Goal: Task Accomplishment & Management: Manage account settings

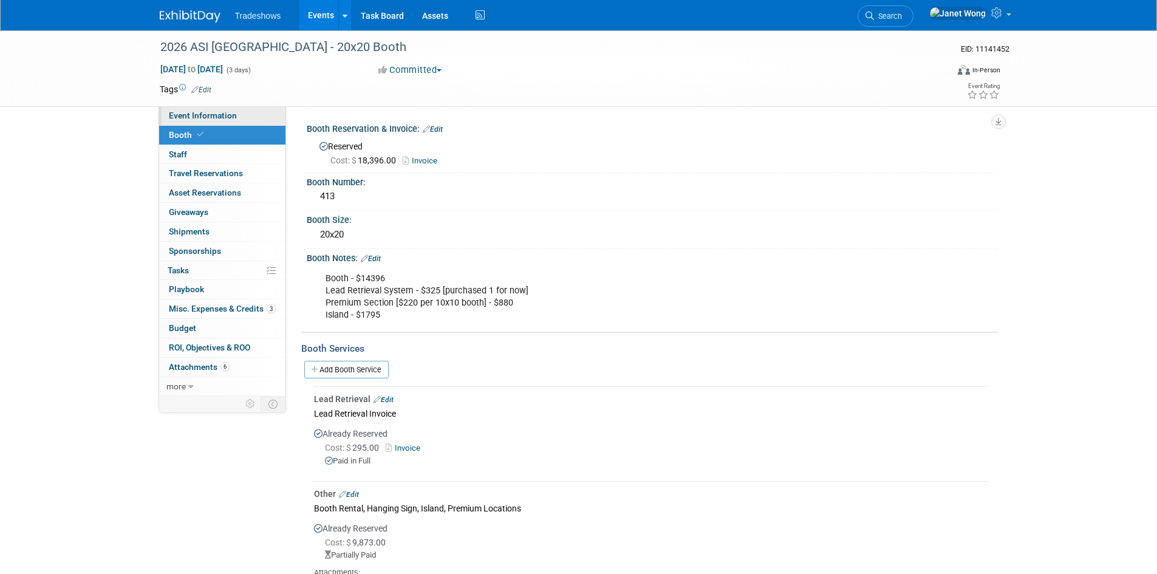
click at [199, 117] on span "Event Information" at bounding box center [203, 116] width 68 height 10
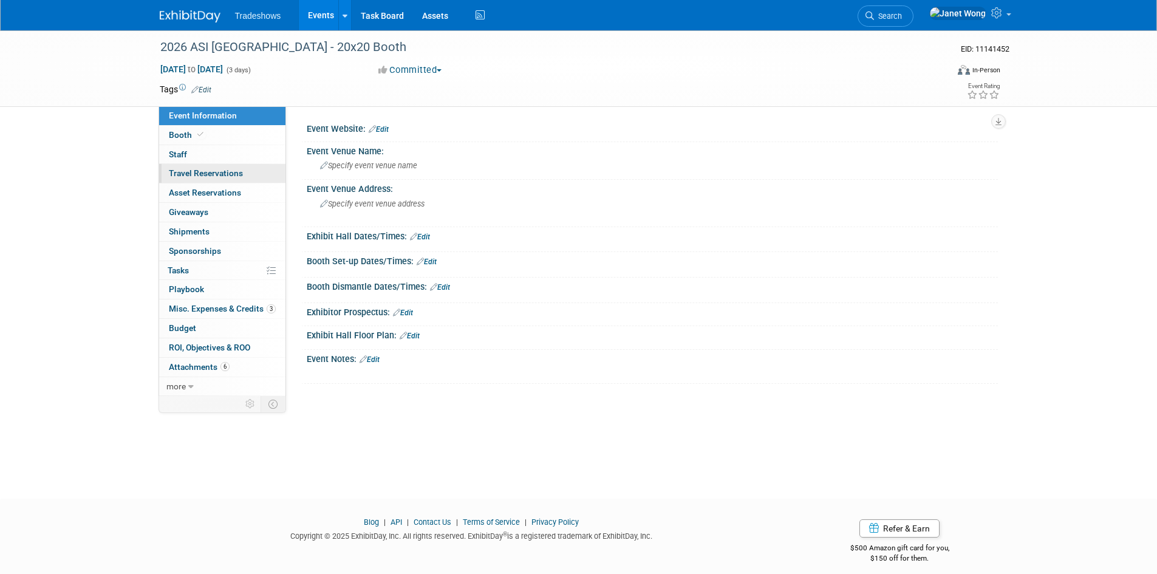
click at [196, 174] on span "Travel Reservations 0" at bounding box center [206, 173] width 74 height 10
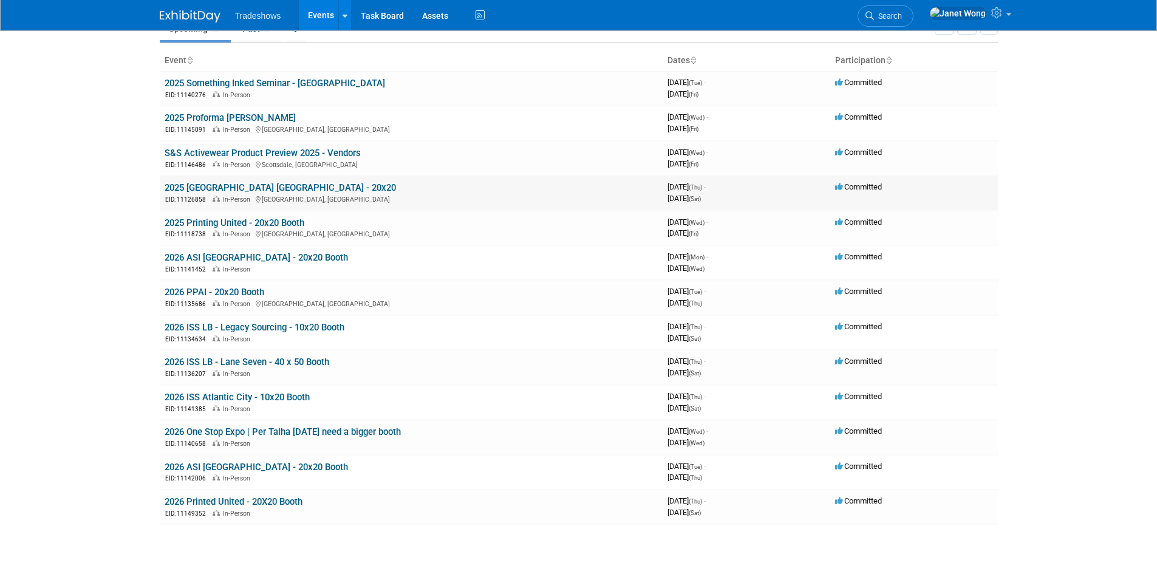
click at [206, 189] on link "2025 [GEOGRAPHIC_DATA] [GEOGRAPHIC_DATA] - 20x20" at bounding box center [280, 187] width 231 height 11
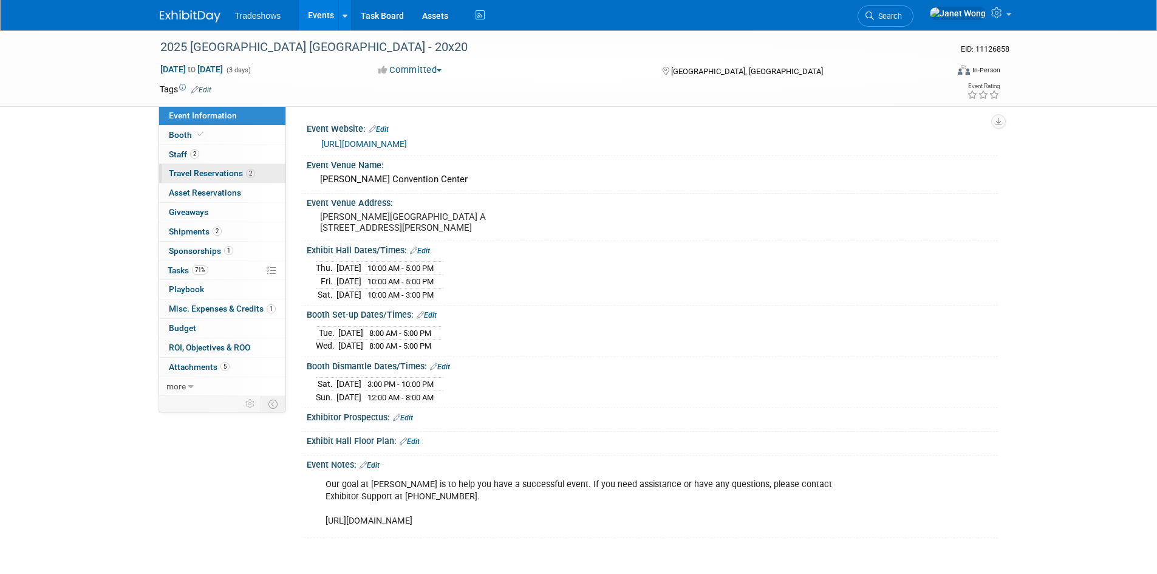
click at [205, 173] on span "Travel Reservations 2" at bounding box center [212, 173] width 86 height 10
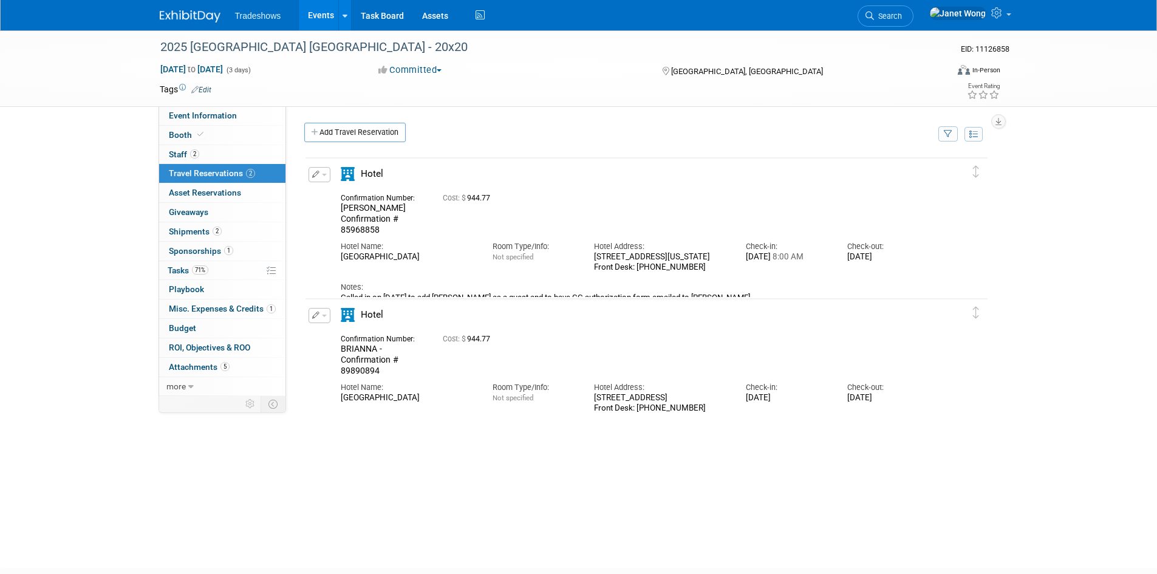
click at [321, 179] on button "button" at bounding box center [320, 174] width 22 height 15
click at [327, 198] on button "Edit Reservation" at bounding box center [360, 196] width 103 height 18
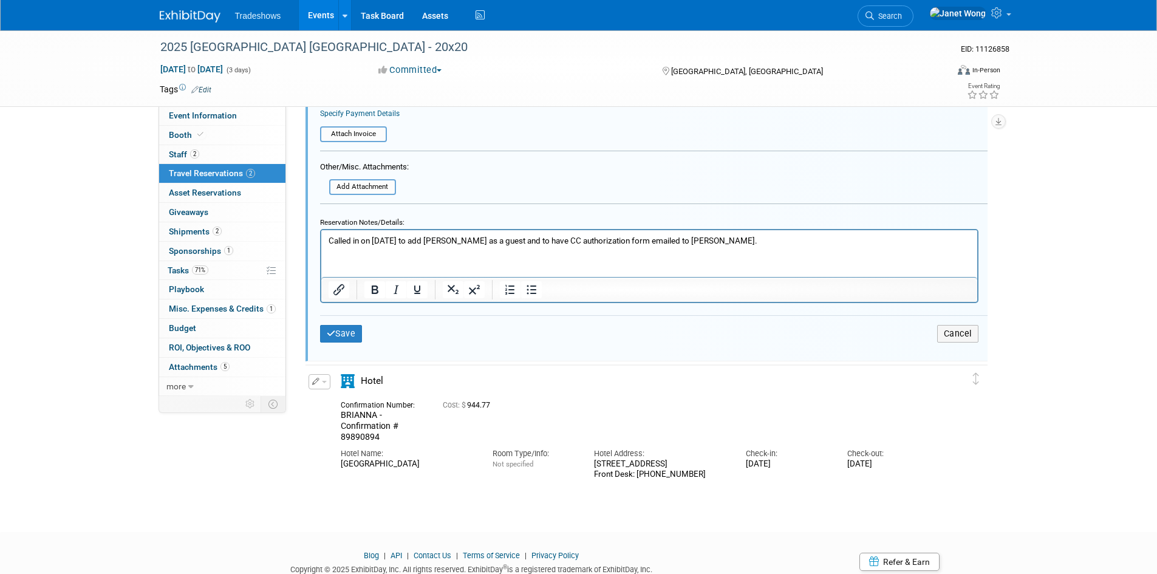
scroll to position [507, 0]
click at [717, 244] on html "Called in on 08/13/2025 to add Jon as a guest and to have CC authorization form…" at bounding box center [649, 236] width 656 height 16
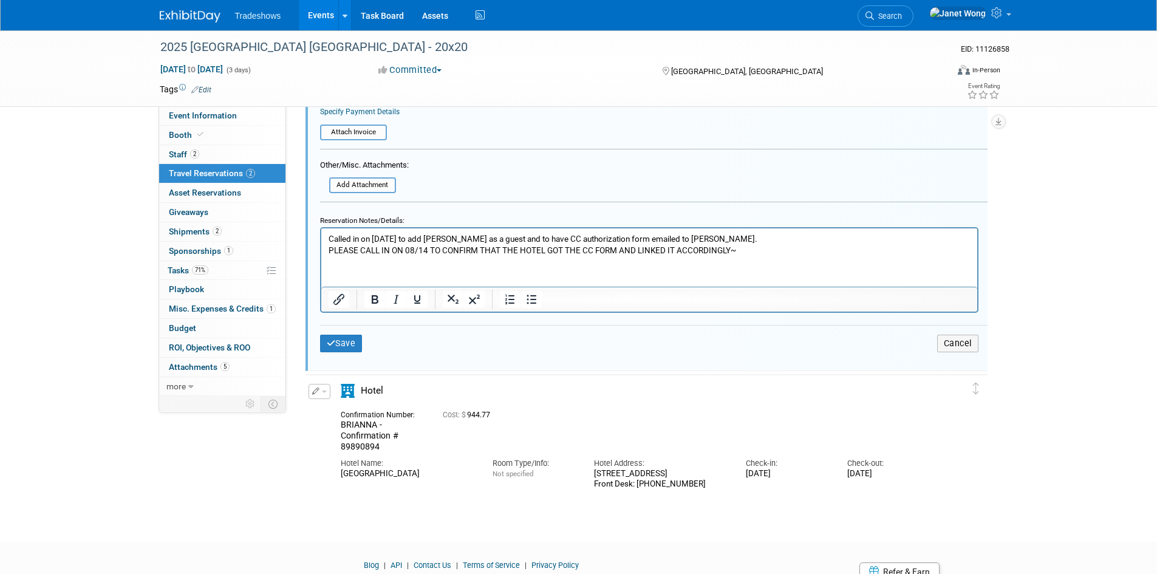
click at [329, 253] on p "PLEASE CALL IN ON 08/14 TO CONFIRM THAT THE HOTEL GOT THE CC FORM AND LINKED IT…" at bounding box center [649, 250] width 642 height 12
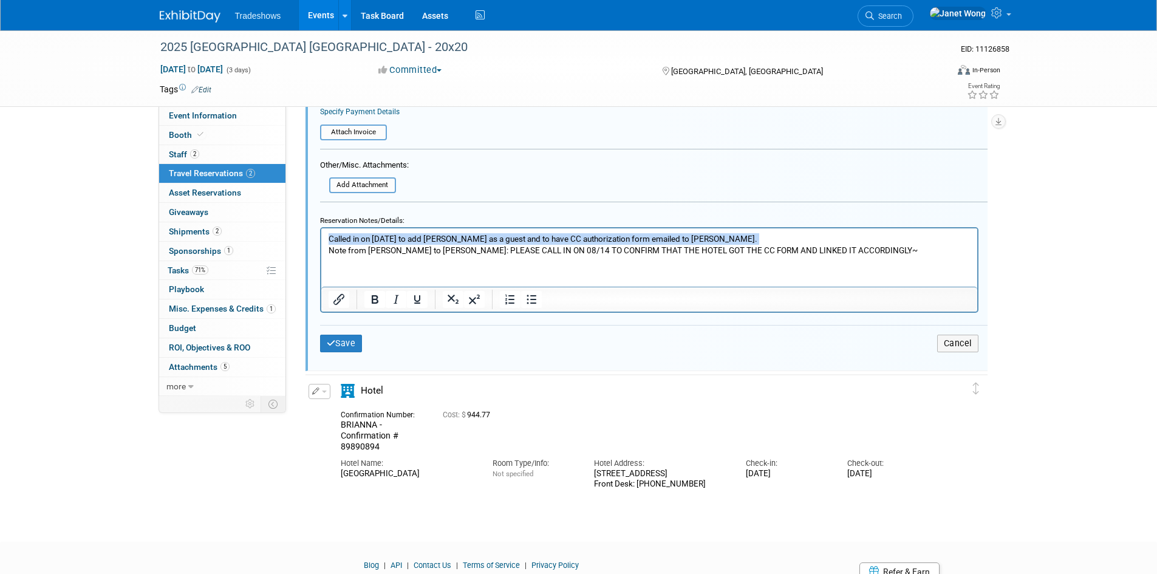
copy p "Called in on 08/13/2025 to add Jon as a guest and to have CC authorization form…"
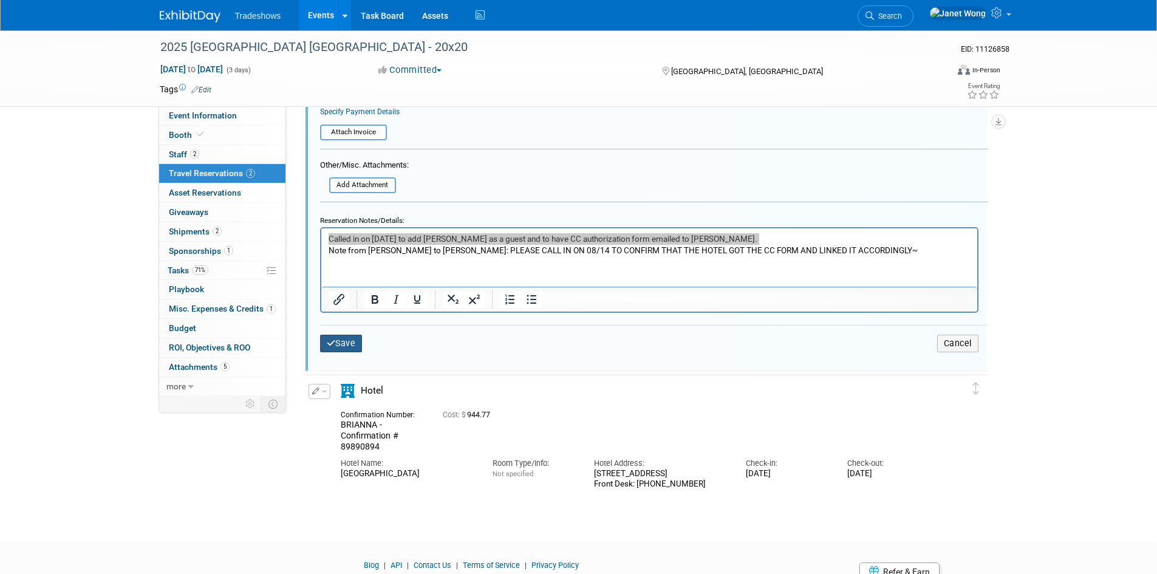
click at [356, 341] on button "Save" at bounding box center [341, 344] width 43 height 18
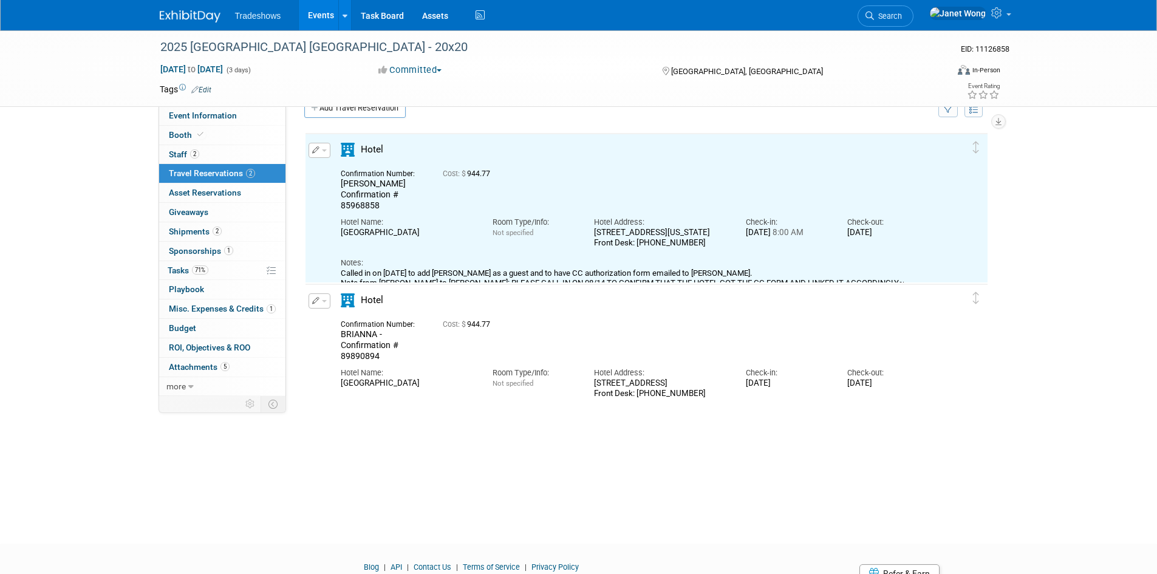
scroll to position [21, 0]
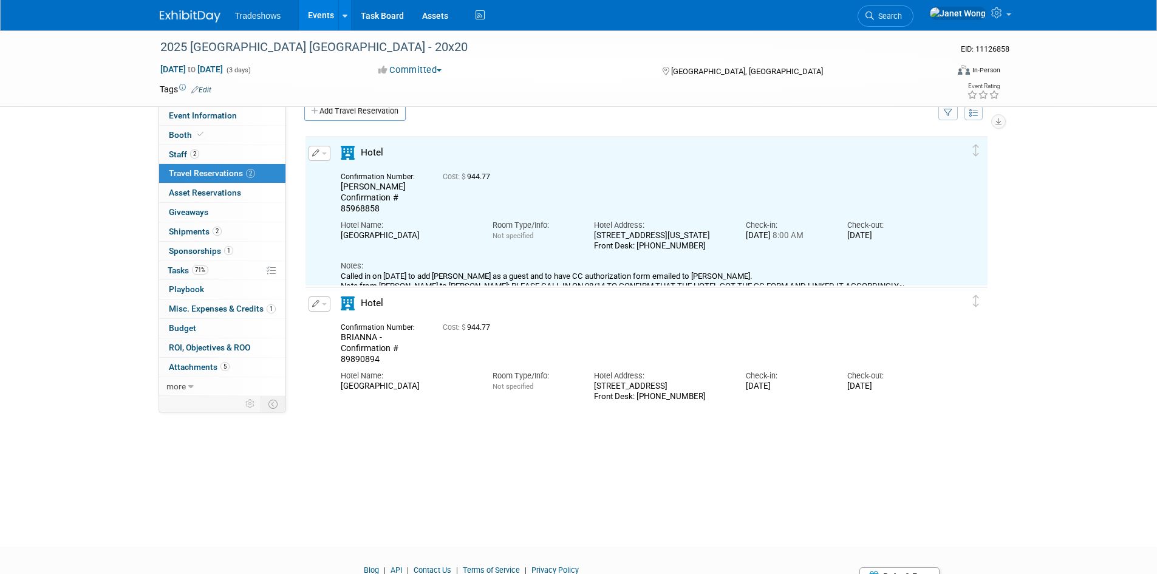
click at [322, 309] on button "button" at bounding box center [320, 303] width 22 height 15
click at [324, 326] on icon "button" at bounding box center [322, 325] width 10 height 9
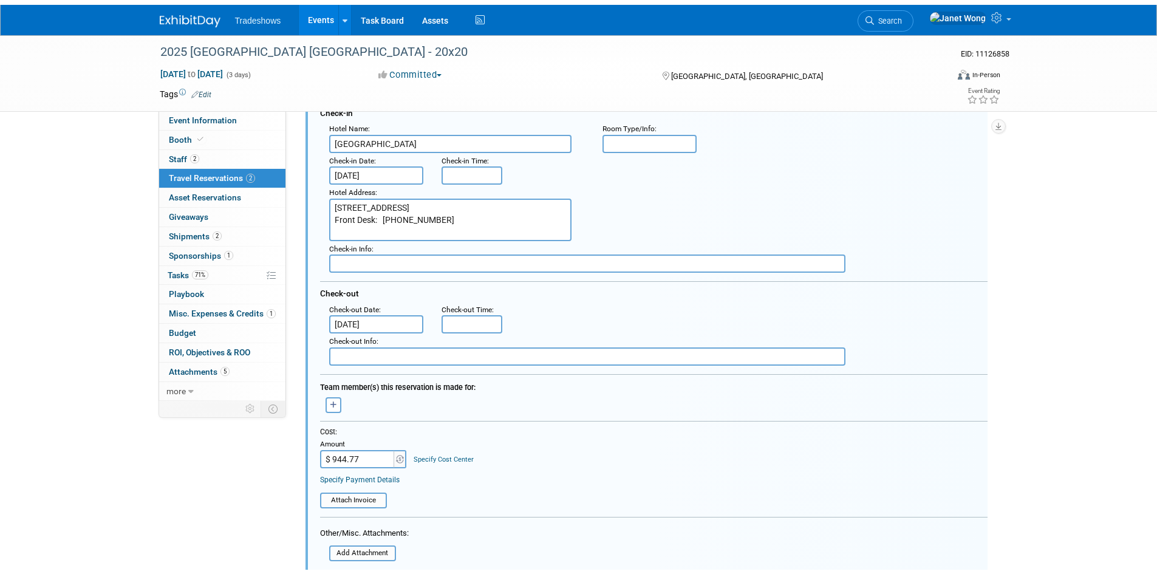
scroll to position [476, 0]
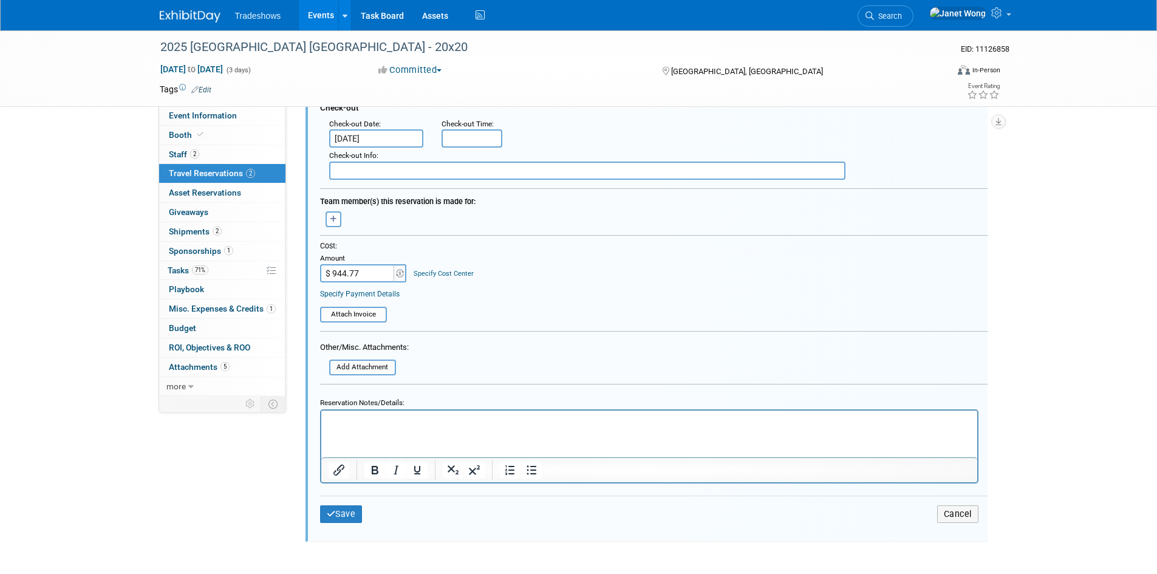
click at [358, 426] on p "Rich Text Area. Press ALT-0 for help." at bounding box center [649, 421] width 642 height 12
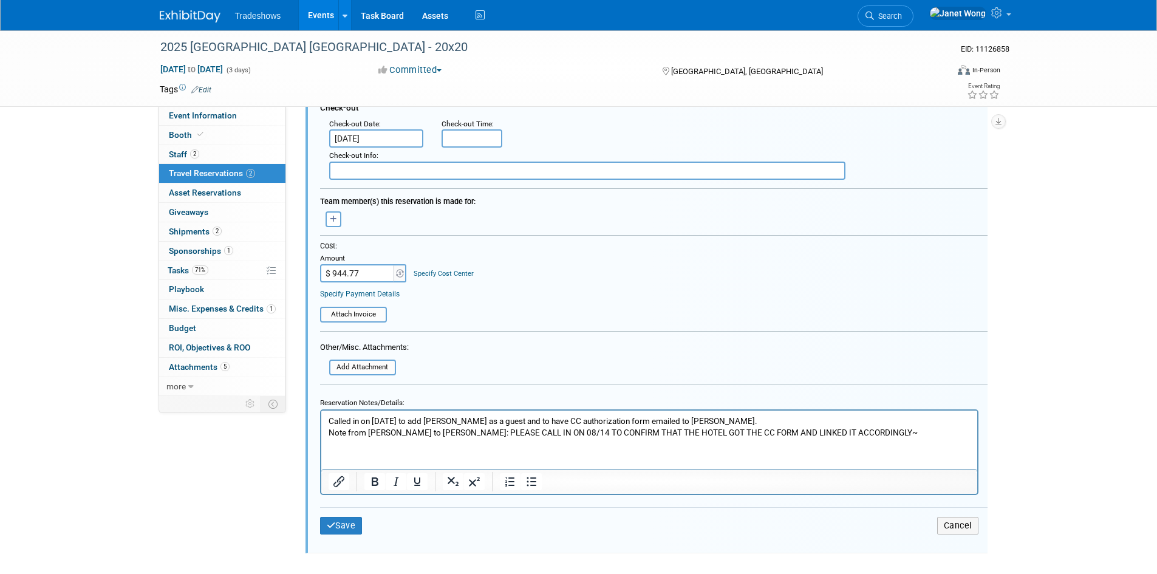
click at [406, 415] on p "Called in on 08/13/2025 to add Jon as a guest and to have CC authorization form…" at bounding box center [649, 421] width 642 height 12
click at [452, 423] on p "Called in on 08/13/2025 to add Jon as a guest and to have CC authorization form…" at bounding box center [649, 421] width 642 height 12
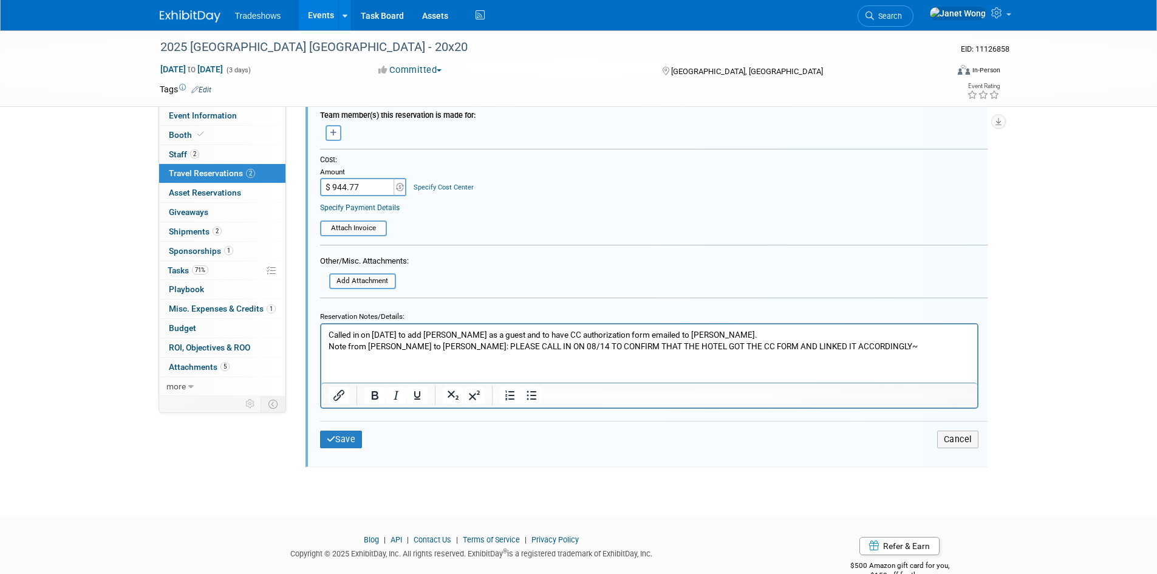
scroll to position [590, 0]
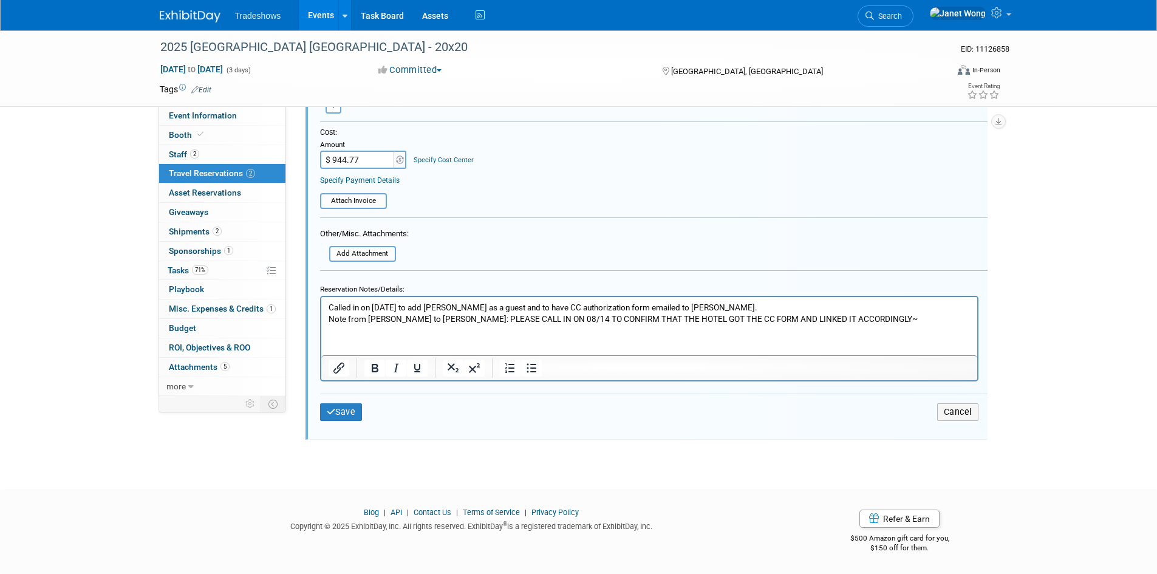
click at [711, 304] on p "Called in on 08/13/2025 to add Brianna as a guest and to have CC authorization …" at bounding box center [649, 307] width 642 height 12
drag, startPoint x: 372, startPoint y: 305, endPoint x: 634, endPoint y: 604, distance: 397.6
click at [321, 307] on html "Called in on 08/13/2025 to add Brianna as a guest and to have CC authorization …" at bounding box center [649, 310] width 656 height 28
click at [370, 305] on p "08/13/2025 to add Brianna as a guest and to have CC authorization form emailed …" at bounding box center [649, 307] width 642 height 12
click at [717, 309] on p "08/13/2025 Call into hotel to add Brianna as a guest and to have CC authorizati…" at bounding box center [649, 307] width 642 height 12
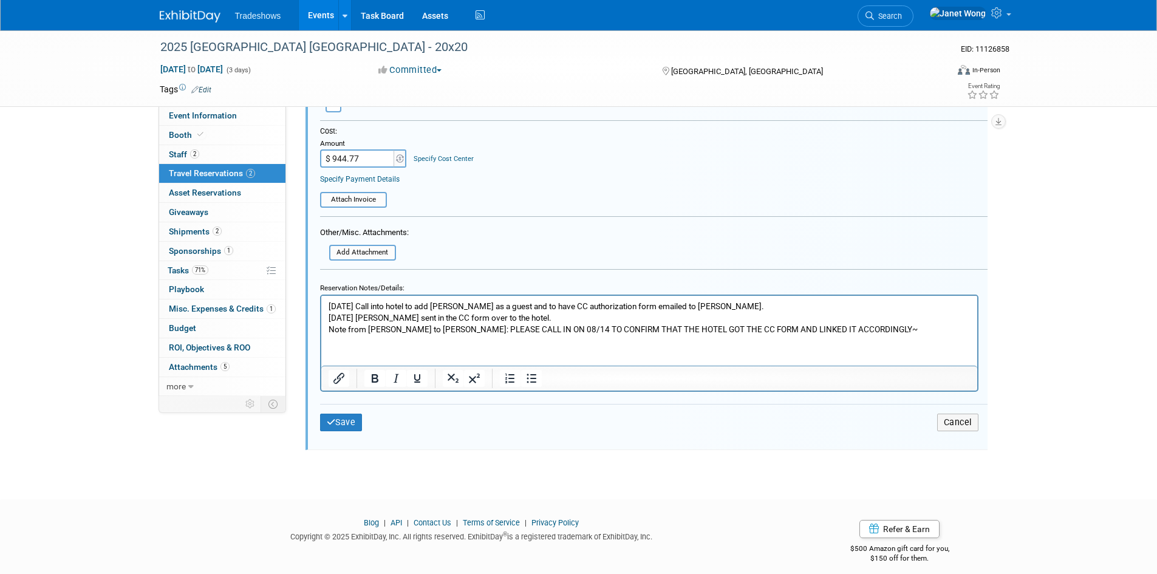
click at [328, 320] on p "8/13/2025 Linda sent in the CC form over to the hotel." at bounding box center [649, 318] width 642 height 12
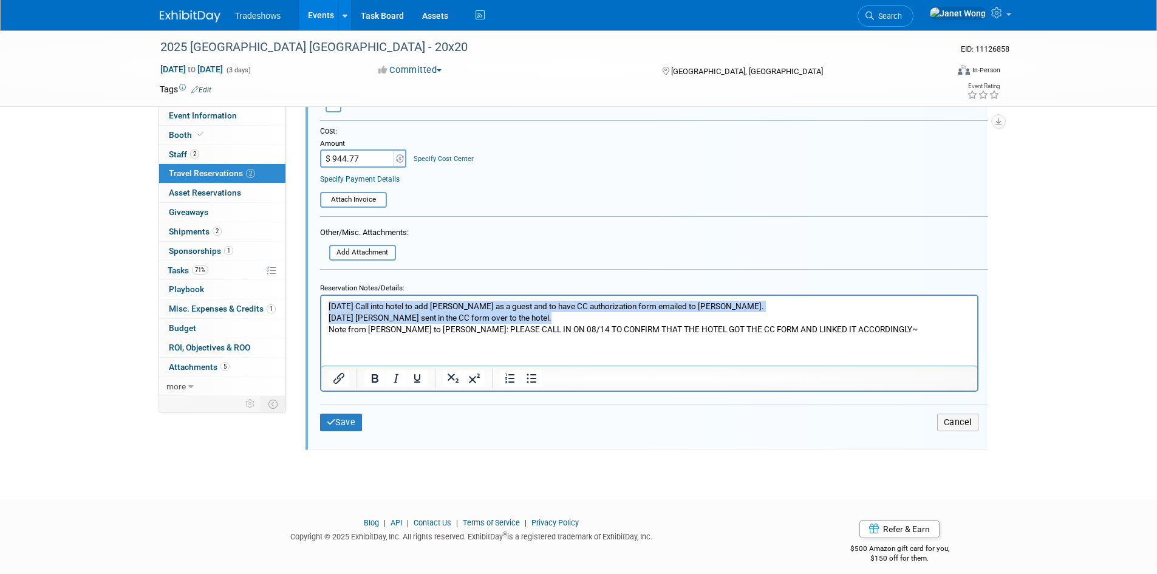
copy body "08/13/2025 Call into hotel to add Brianna as a guest and to have CC authorizati…"
click at [339, 425] on button "Save" at bounding box center [341, 423] width 43 height 18
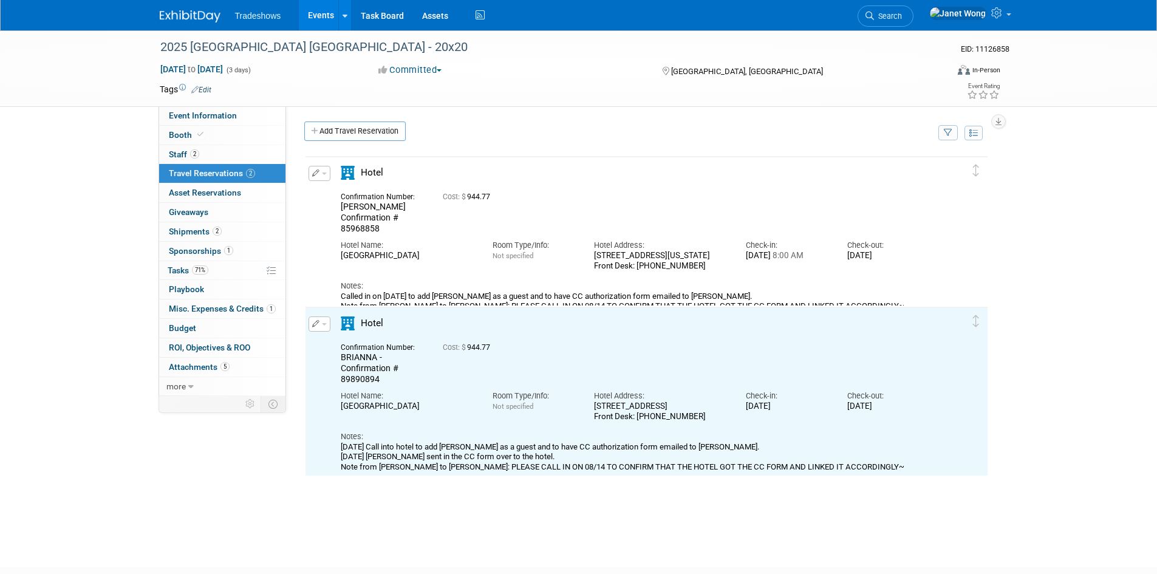
scroll to position [0, 0]
click at [309, 171] on button "button" at bounding box center [320, 174] width 22 height 15
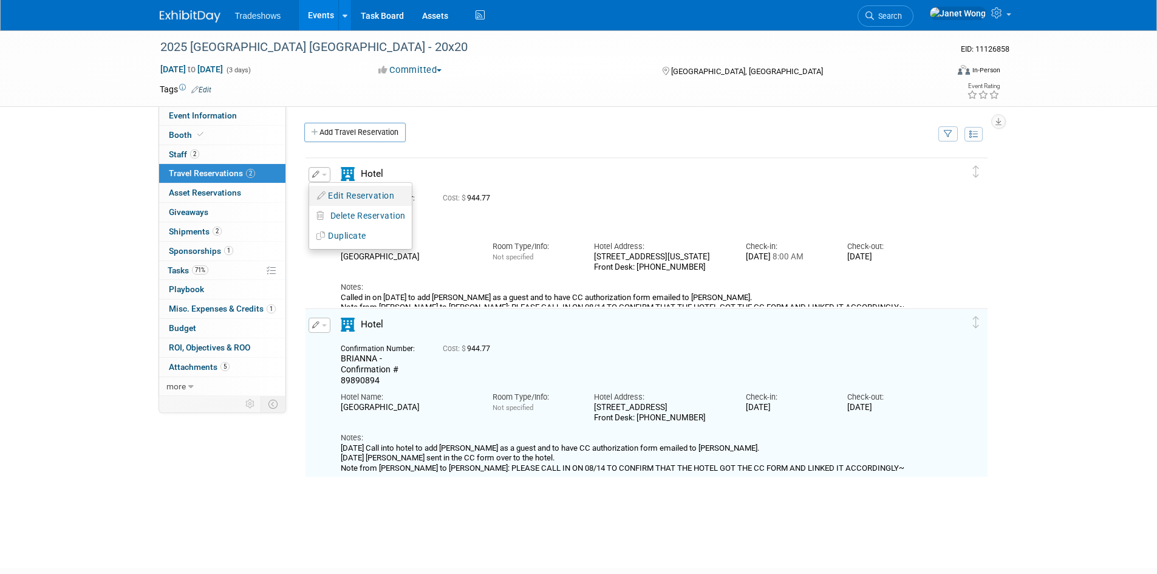
click at [362, 199] on button "Edit Reservation" at bounding box center [360, 196] width 103 height 18
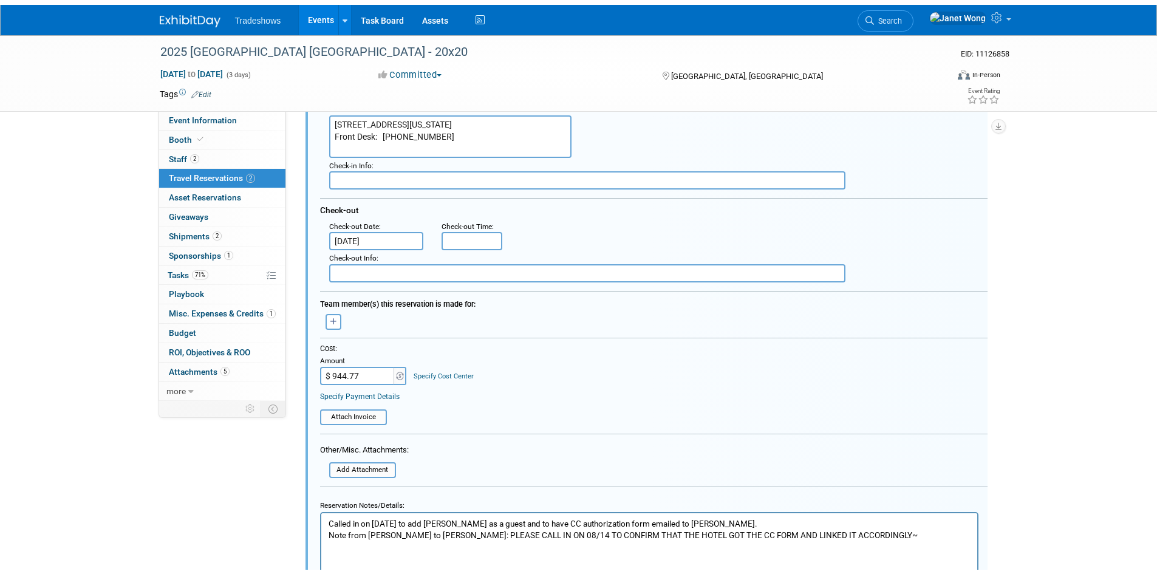
scroll to position [325, 0]
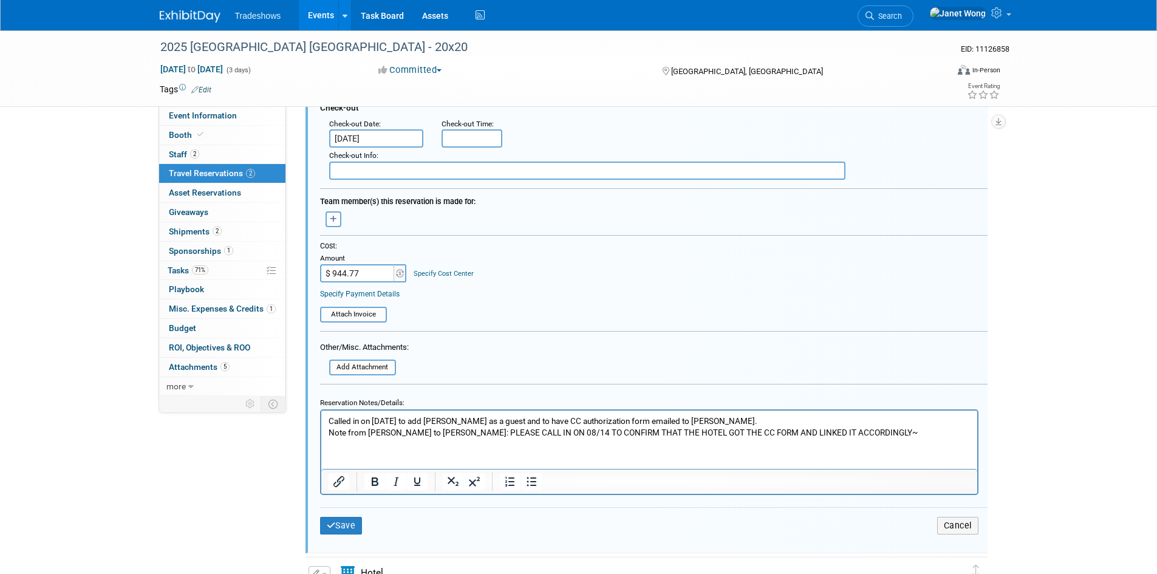
click at [460, 438] on html "Called in on 08/13/2025 to add Jon as a guest and to have CC authorization form…" at bounding box center [649, 424] width 656 height 28
click at [459, 428] on p "Called in on 08/13/2025 to add Jon as a guest and to have CC authorization form…" at bounding box center [649, 426] width 642 height 23
paste body "Rich Text Area. Press ALT-0 for help."
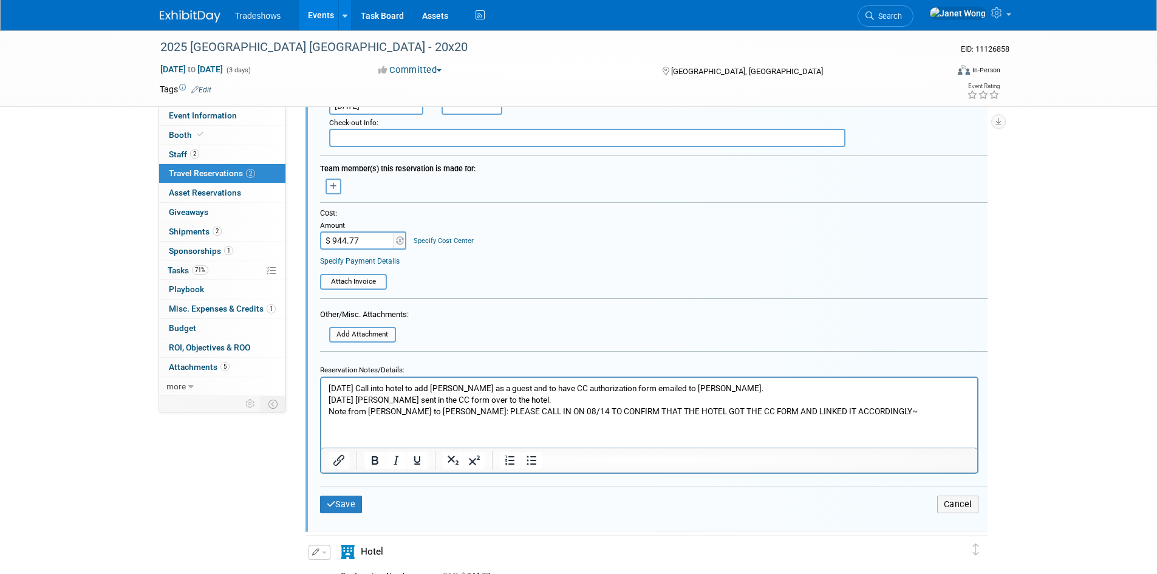
scroll to position [386, 0]
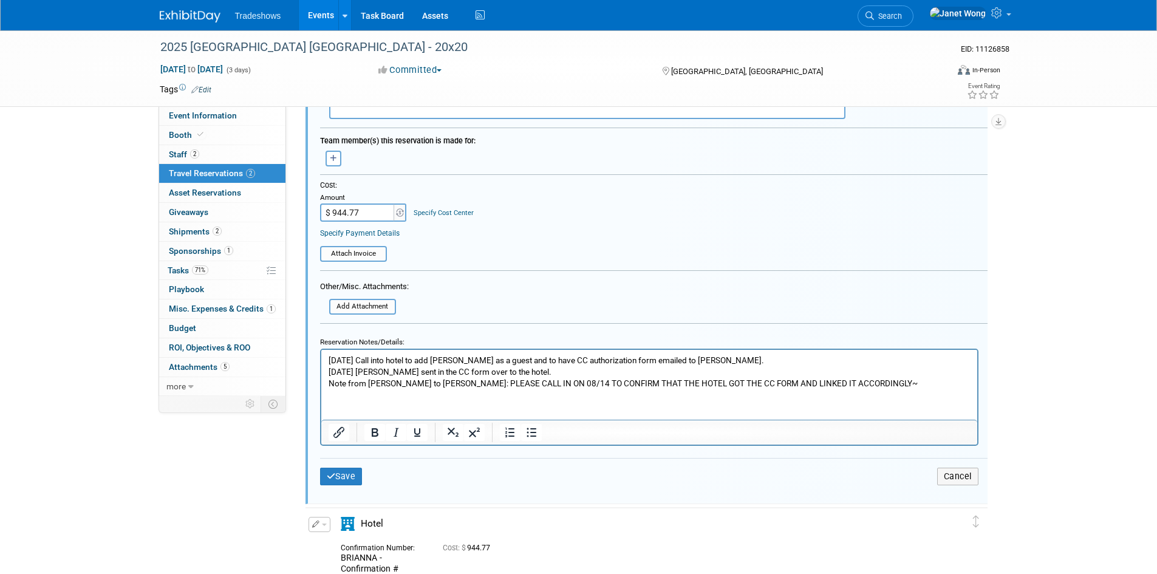
click at [537, 377] on p "Note from Janet to Janet: PLEASE CALL IN ON 08/14 TO CONFIRM THAT THE HOTEL GOT…" at bounding box center [649, 383] width 642 height 12
click at [532, 369] on p "08/13/2025 Linda sent in the CC form over to the hotel." at bounding box center [649, 372] width 642 height 12
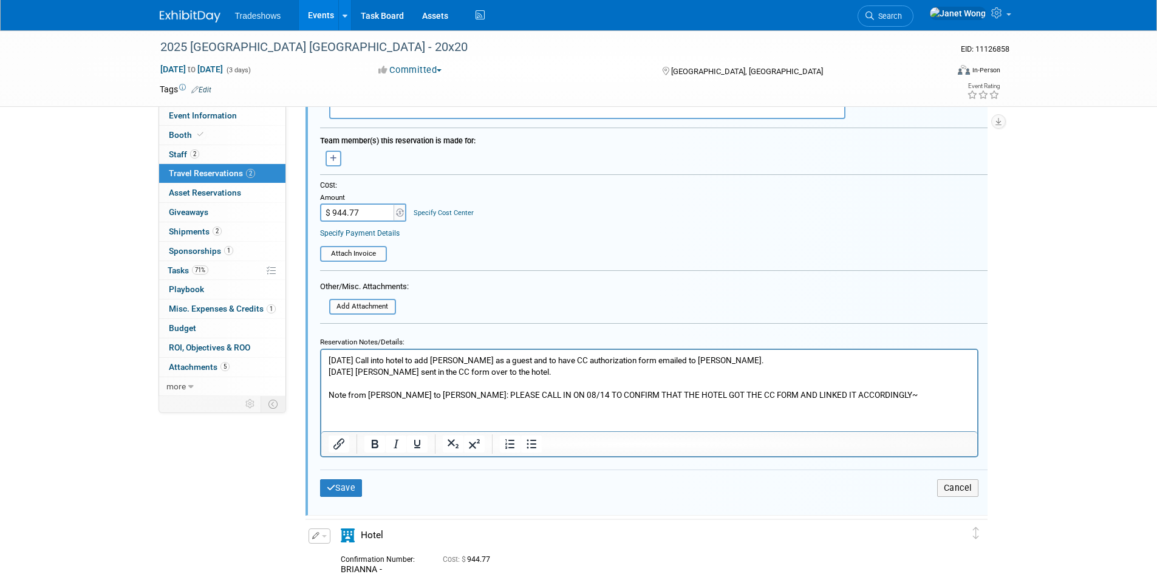
scroll to position [507, 0]
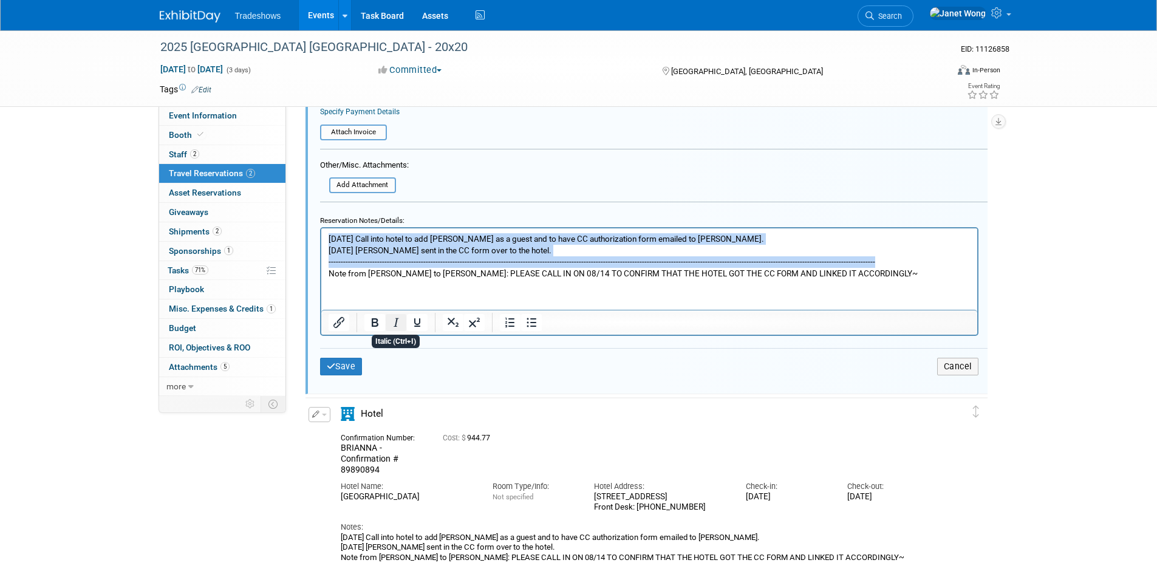
copy body "08/13/2025 Call into hotel to add Brianna as a guest and to have CC authorizati…"
click at [471, 240] on p "08/13/2025 Call into hotel to add Brianna as a guest and to have CC authorizati…" at bounding box center [649, 239] width 642 height 12
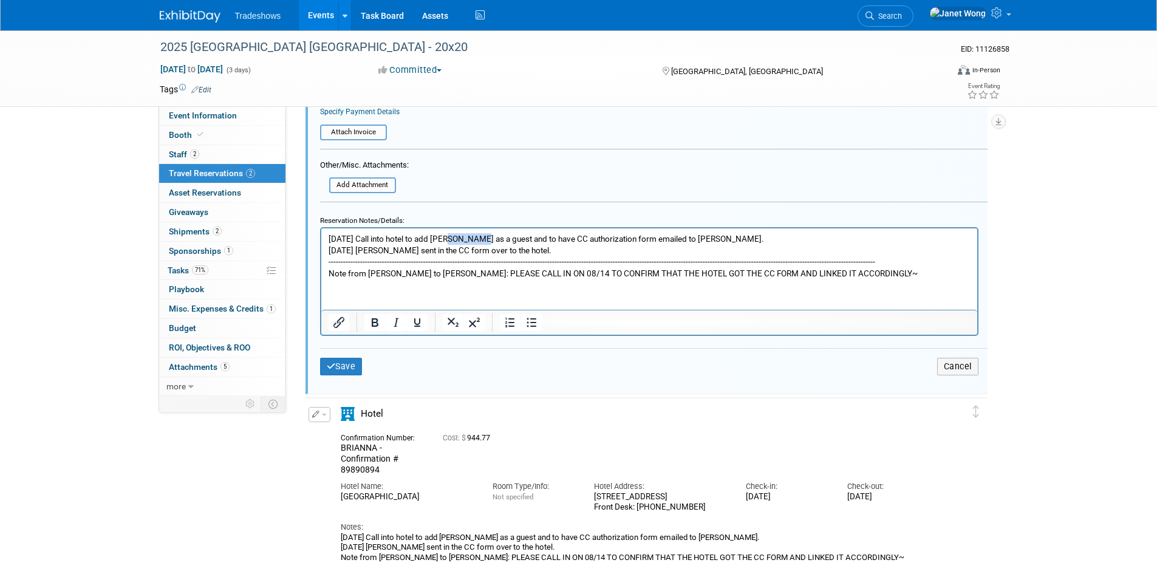
click at [471, 240] on p "08/13/2025 Call into hotel to add Brianna as a guest and to have CC authorizati…" at bounding box center [649, 239] width 642 height 12
click at [354, 373] on button "Save" at bounding box center [341, 367] width 43 height 18
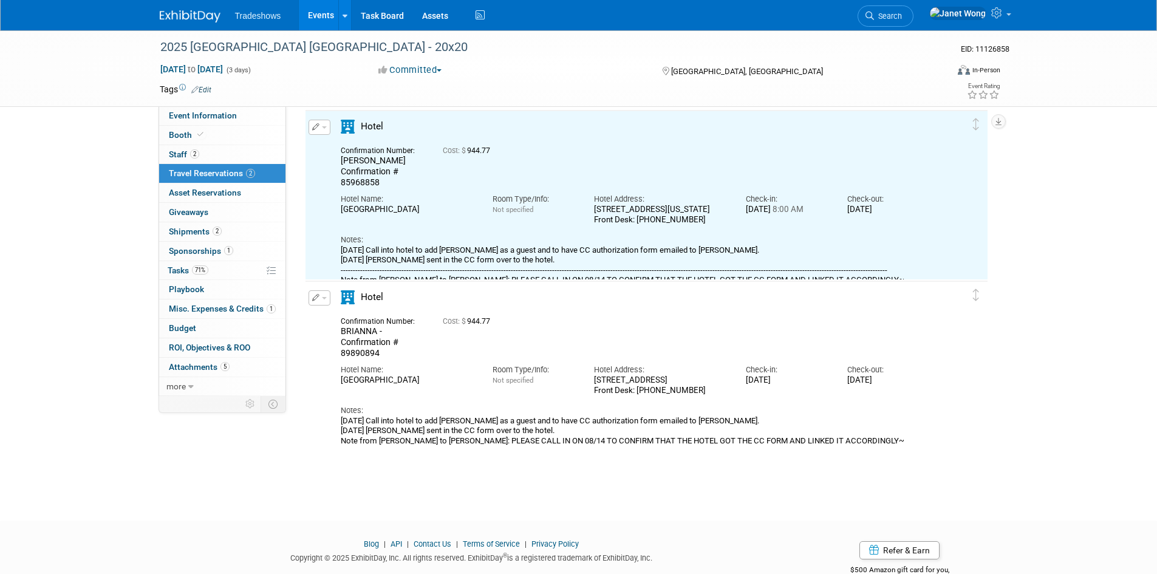
scroll to position [21, 0]
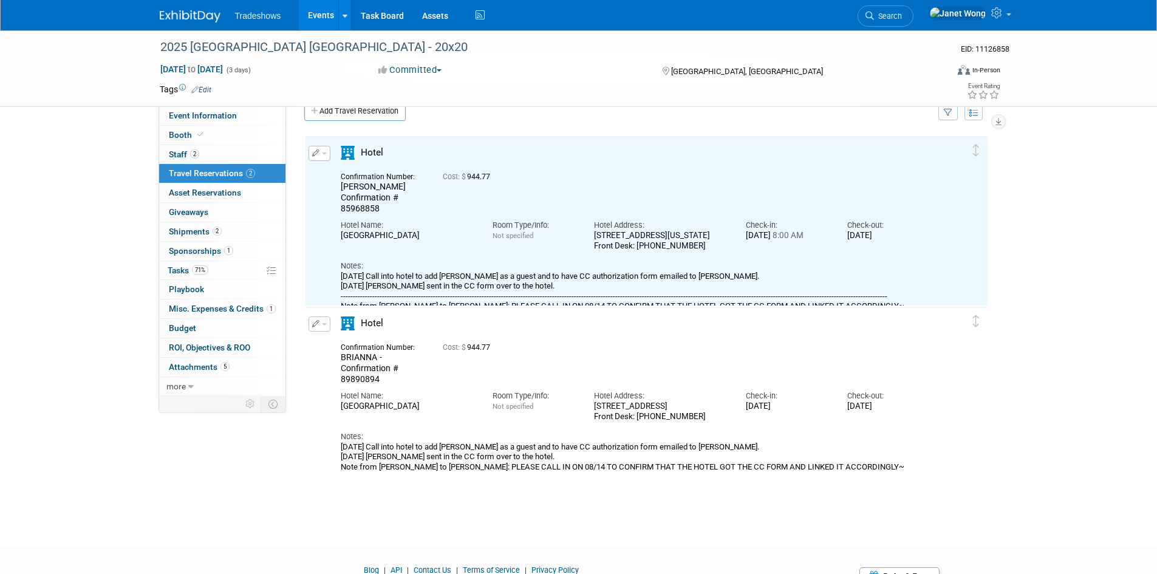
click at [320, 320] on button "button" at bounding box center [320, 323] width 22 height 15
click at [341, 350] on button "Edit Reservation" at bounding box center [360, 345] width 103 height 18
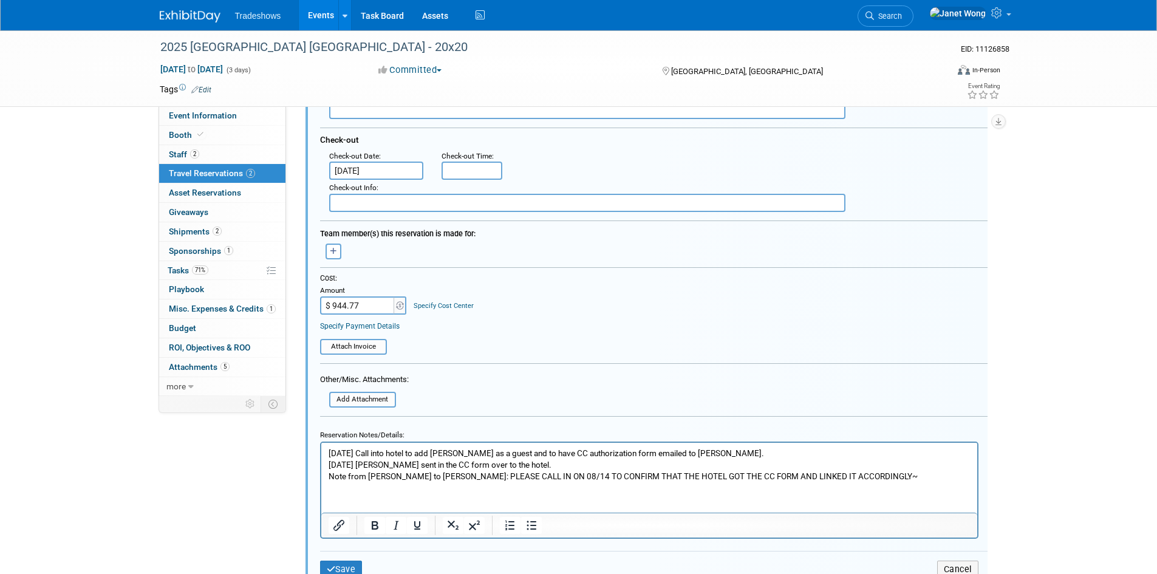
scroll to position [556, 0]
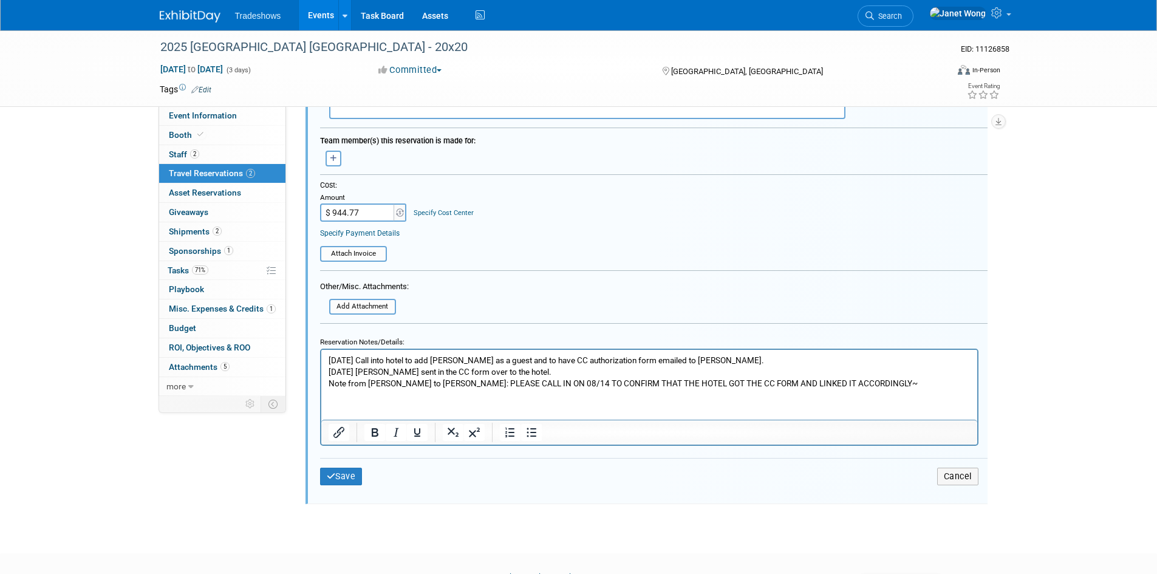
click at [400, 375] on p "08/13/2025 Call into hotel to add Brianna as a guest and to have CC authorizati…" at bounding box center [649, 371] width 642 height 35
paste body "Rich Text Area. Press ALT-0 for help."
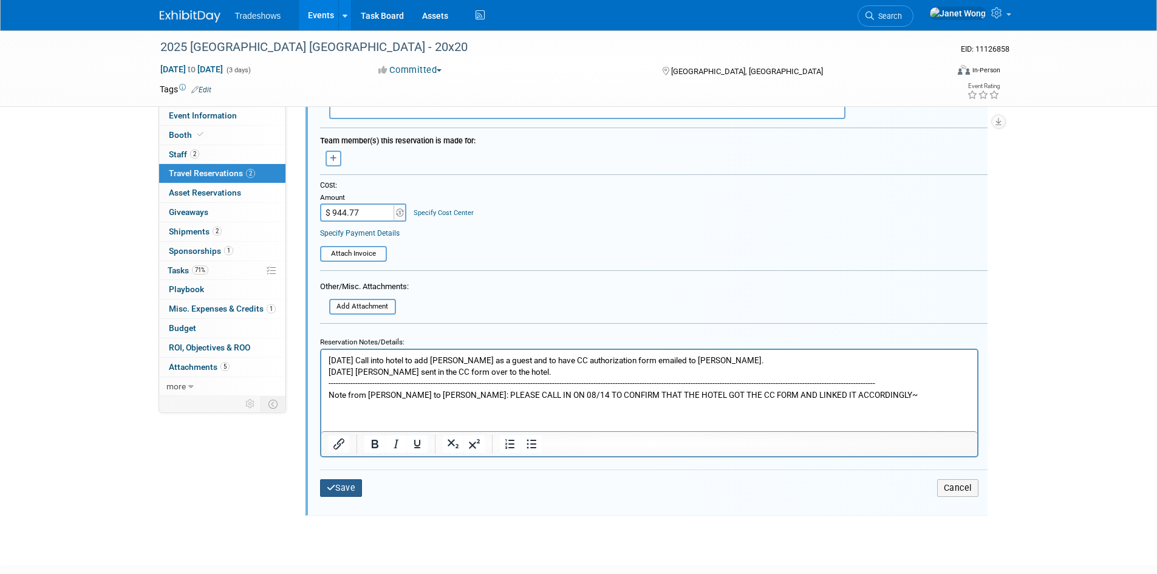
click at [340, 493] on button "Save" at bounding box center [341, 488] width 43 height 18
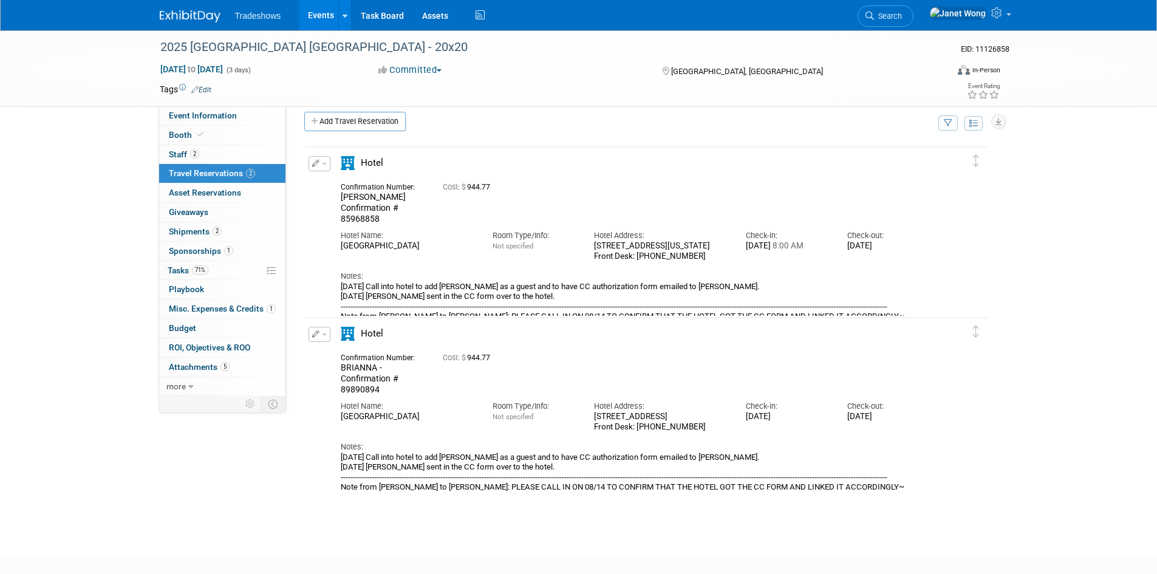
scroll to position [0, 0]
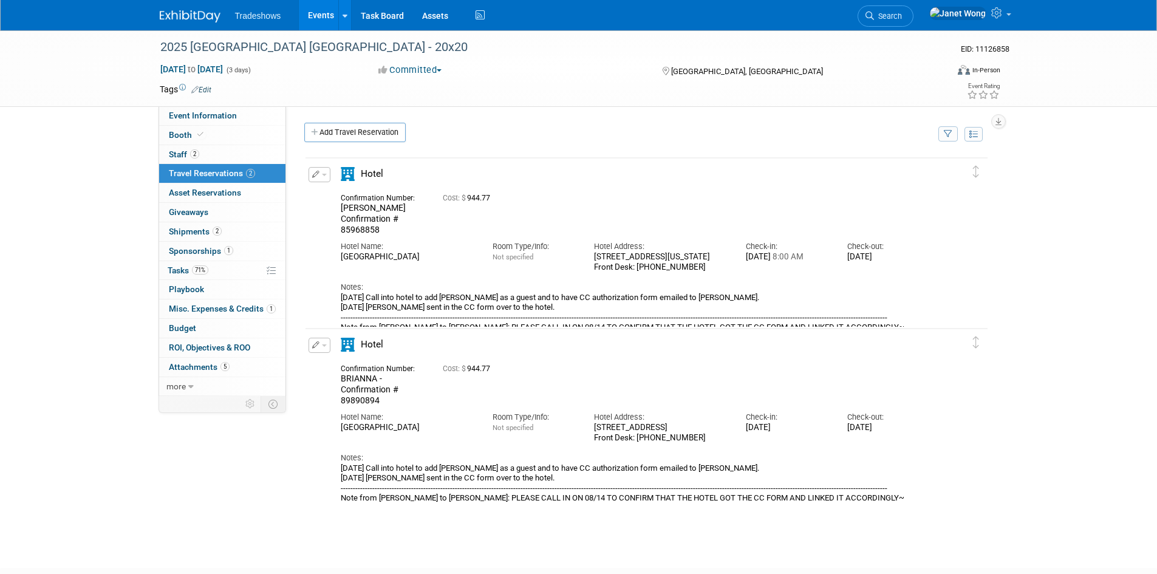
click at [322, 172] on button "button" at bounding box center [320, 174] width 22 height 15
click at [334, 197] on button "Edit Reservation" at bounding box center [360, 196] width 103 height 18
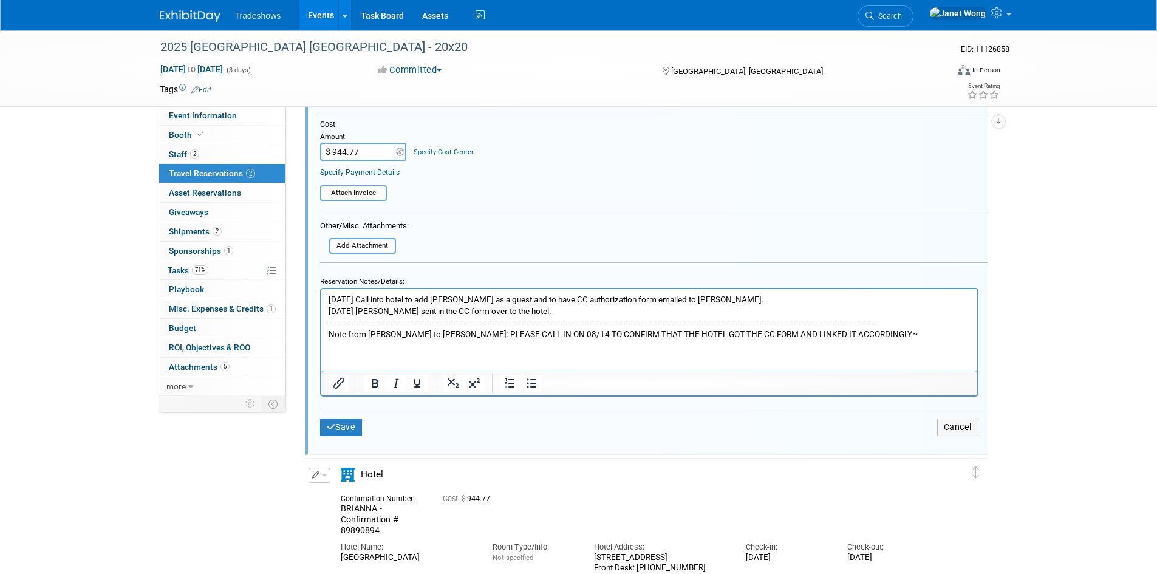
scroll to position [386, 0]
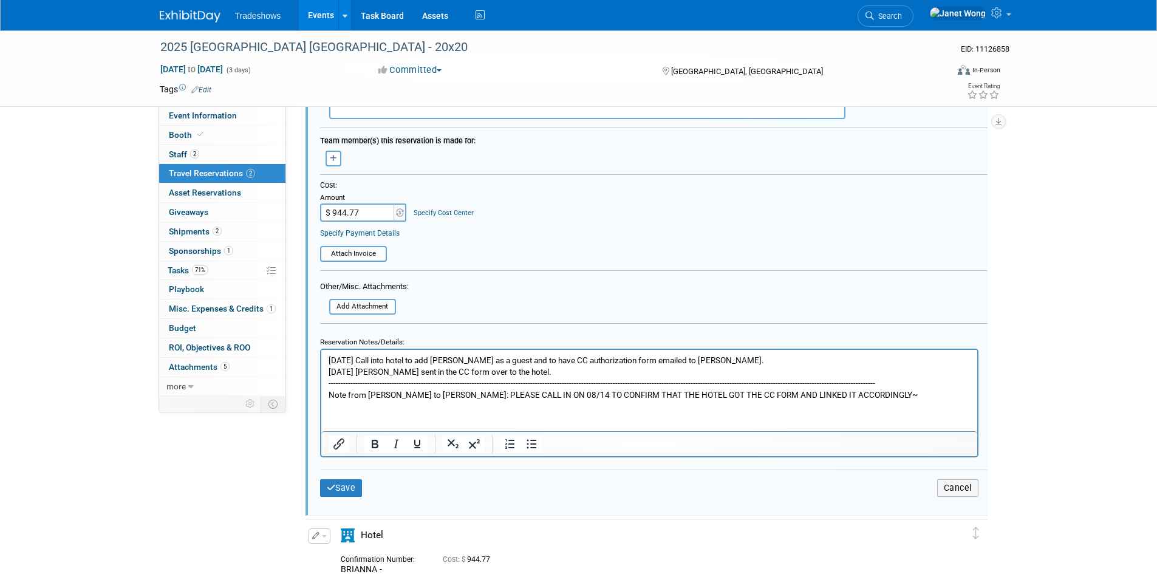
click at [708, 358] on p "08/13/2025 Call into hotel to add Jon as a guest and to have CC authorization f…" at bounding box center [649, 377] width 642 height 46
drag, startPoint x: 528, startPoint y: 356, endPoint x: 506, endPoint y: 360, distance: 22.1
click at [505, 360] on p "08/13/2025 Call into hotel to add Jon as a guest and to have CC authorization f…" at bounding box center [649, 377] width 642 height 46
click at [506, 360] on p "08/13/2025 Call into hotel to add Jon as a guest and to have CC authorization f…" at bounding box center [649, 377] width 642 height 46
drag, startPoint x: 504, startPoint y: 358, endPoint x: 533, endPoint y: 360, distance: 28.6
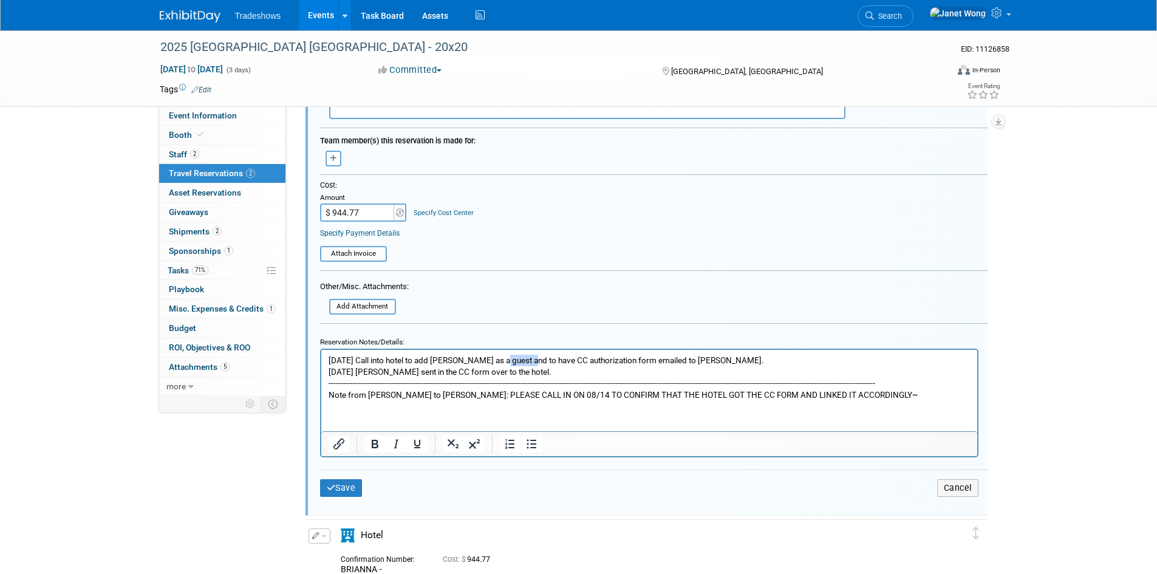
click at [533, 360] on p "08/13/2025 Call into hotel to add Jon as a guest and to have CC authorization f…" at bounding box center [649, 377] width 642 height 46
click at [682, 358] on p "08/13/2025 Call into hotel to add Jon as a guest, have CC authorization form em…" at bounding box center [649, 377] width 642 height 46
drag, startPoint x: 842, startPoint y: 359, endPoint x: 485, endPoint y: 365, distance: 357.7
click at [485, 365] on p "08/13/2025 Call into hotel to add Jon as a guest, have CC authorization form em…" at bounding box center [649, 377] width 642 height 46
copy p "guest, have CC authorization form emailed to Linda, and change the check in dat…"
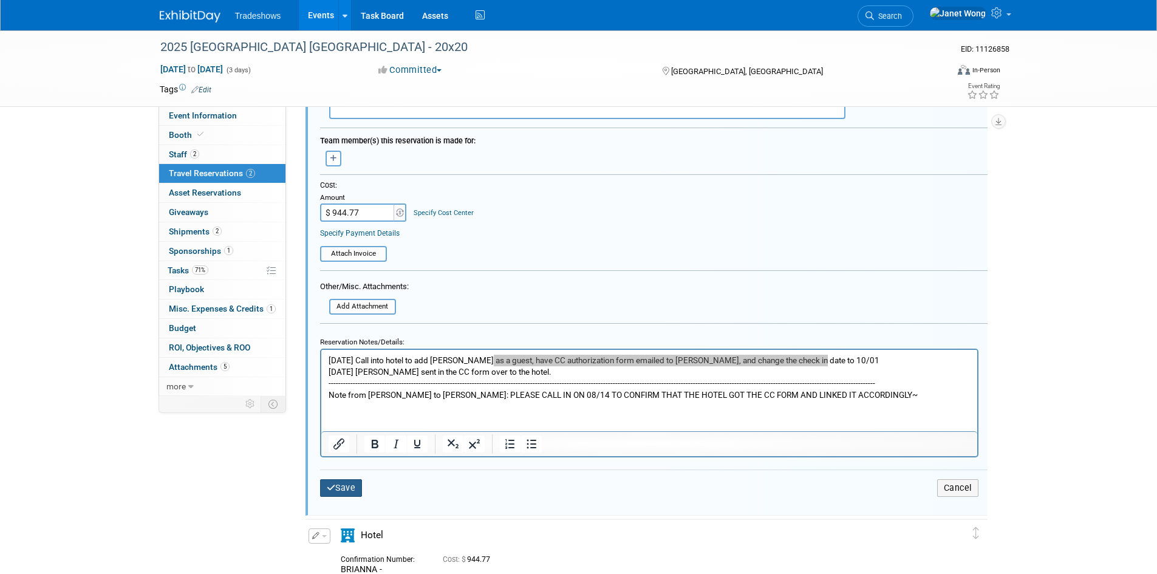
click at [333, 487] on icon "submit" at bounding box center [331, 487] width 9 height 9
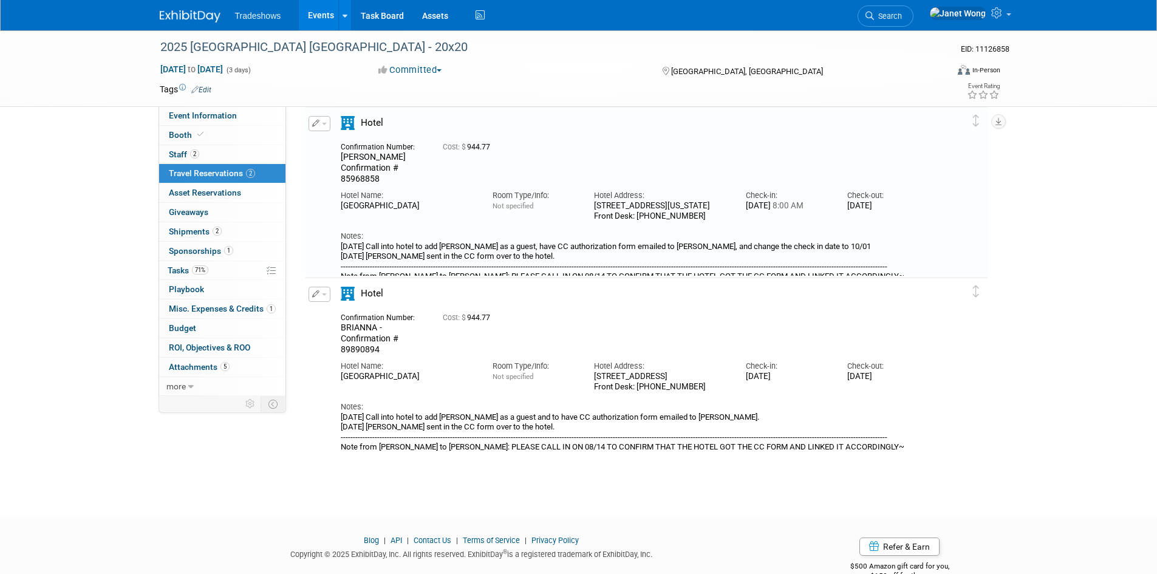
scroll to position [21, 0]
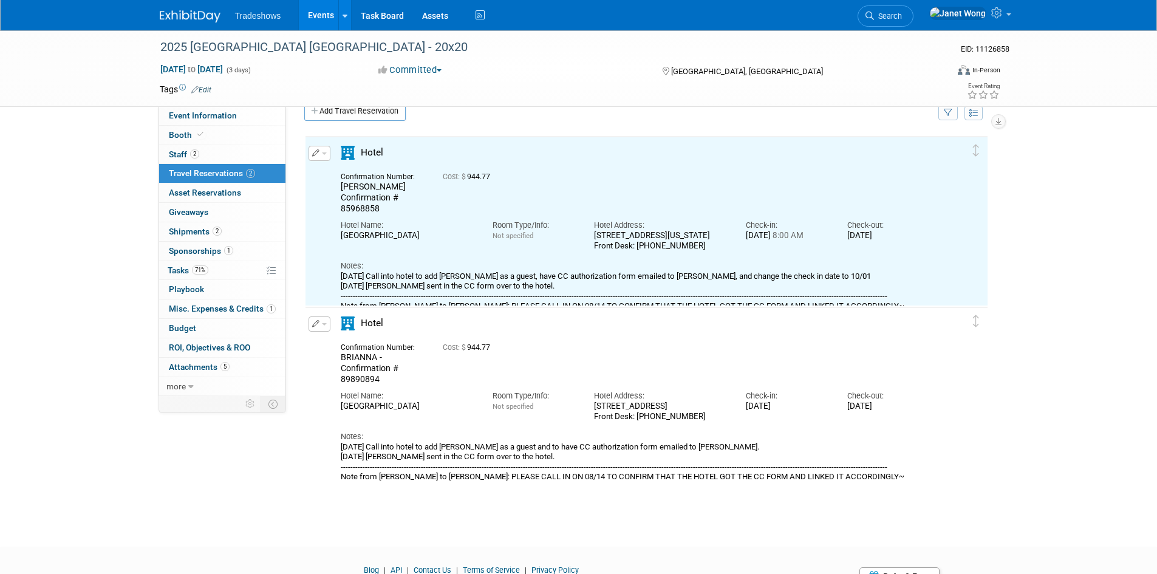
click at [384, 408] on div "Crowne Plaza Dallas Downtown" at bounding box center [408, 406] width 134 height 10
click at [316, 322] on icon "button" at bounding box center [316, 323] width 8 height 7
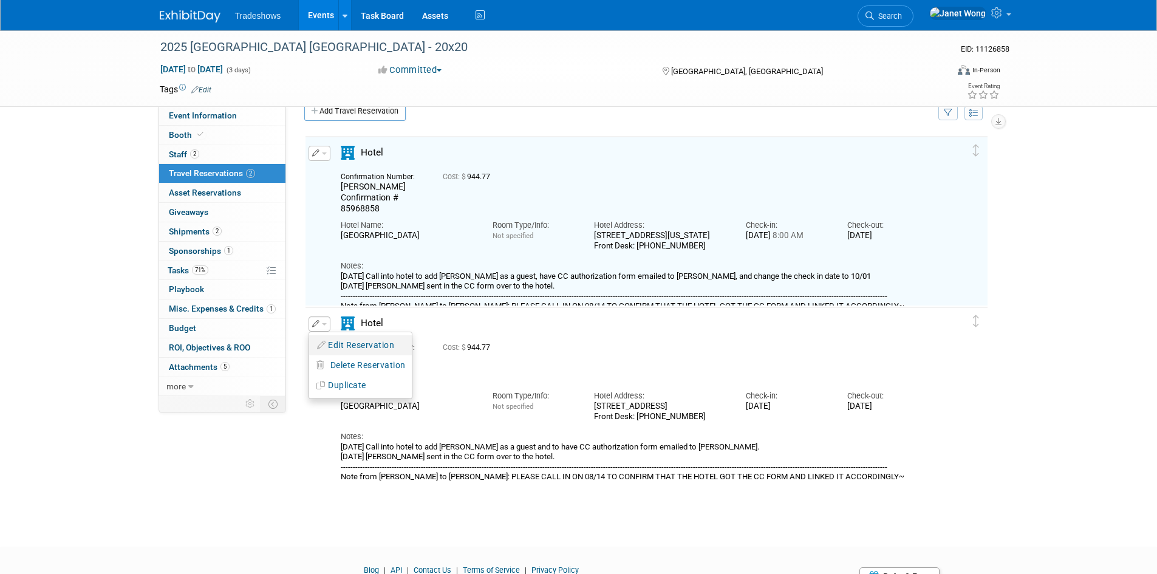
click at [323, 346] on icon "button" at bounding box center [322, 345] width 10 height 9
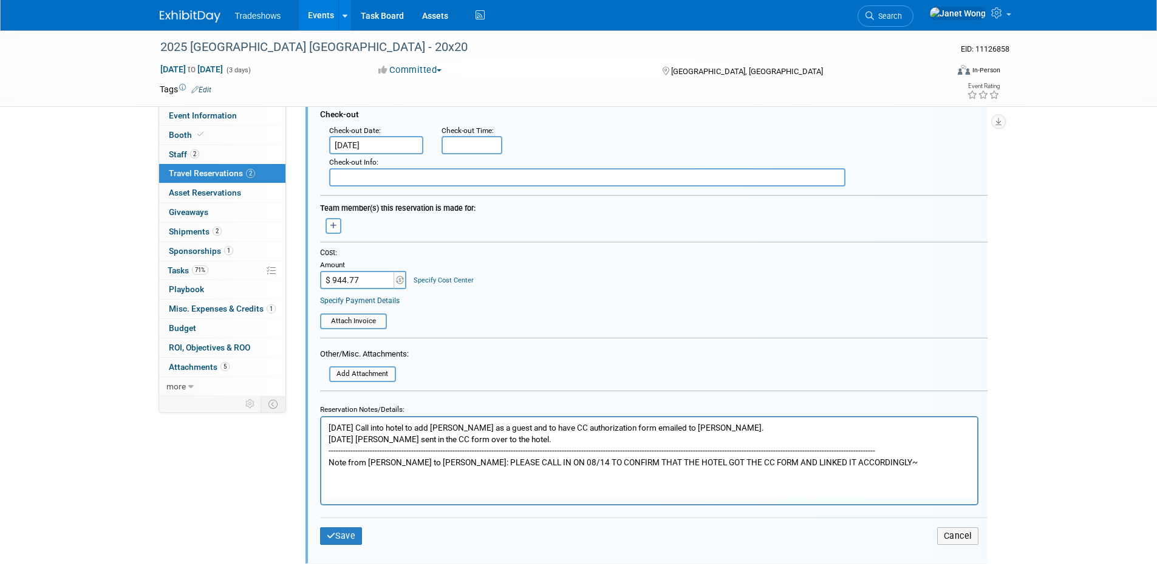
scroll to position [496, 0]
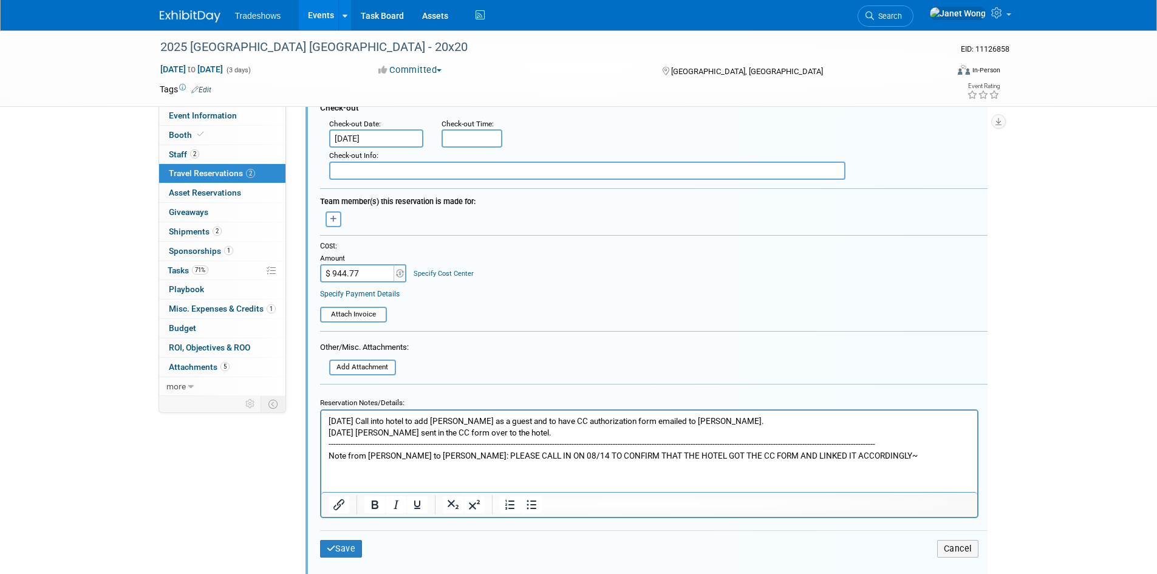
click at [495, 421] on p "08/13/2025 Call into hotel to add Brianna as a guest and to have CC authorizati…" at bounding box center [649, 438] width 642 height 46
drag, startPoint x: 498, startPoint y: 420, endPoint x: 720, endPoint y: 412, distance: 221.8
click at [720, 412] on html "08/13/2025 Call into hotel to add Brianna as a guest and to have CC authorizati…" at bounding box center [649, 435] width 656 height 51
paste body "Rich Text Area. Press ALT-0 for help."
click at [325, 548] on button "Save" at bounding box center [341, 549] width 43 height 18
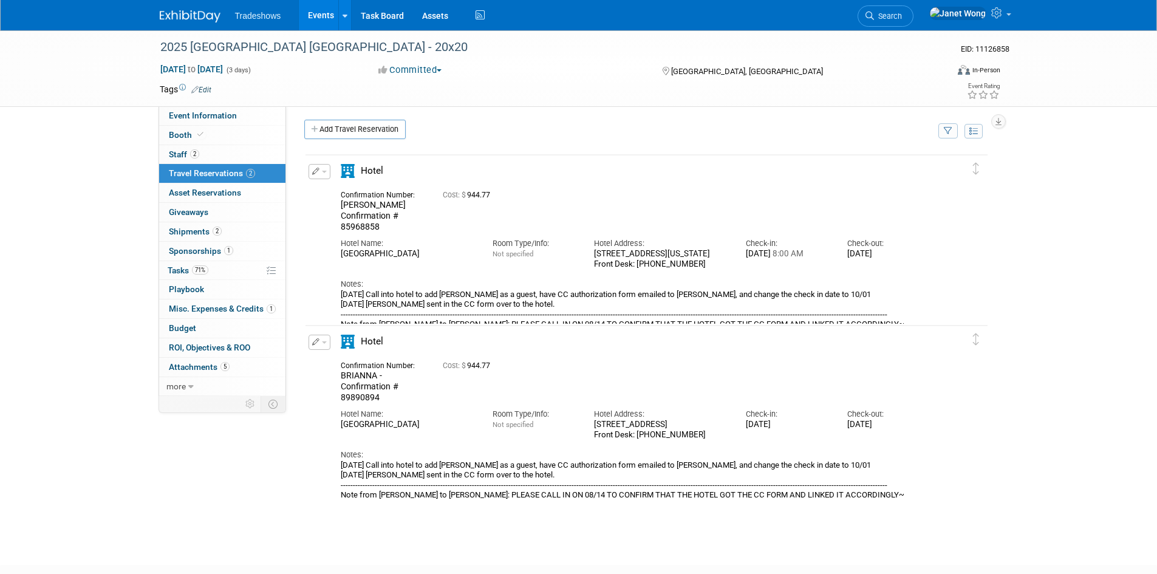
scroll to position [0, 0]
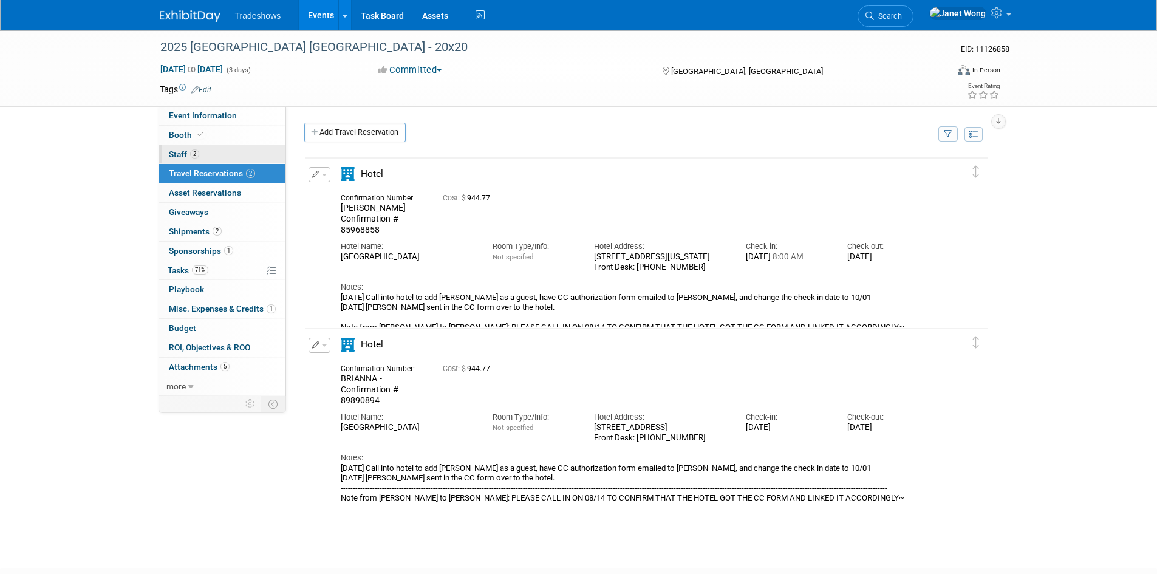
click at [218, 154] on link "2 Staff 2" at bounding box center [222, 154] width 126 height 19
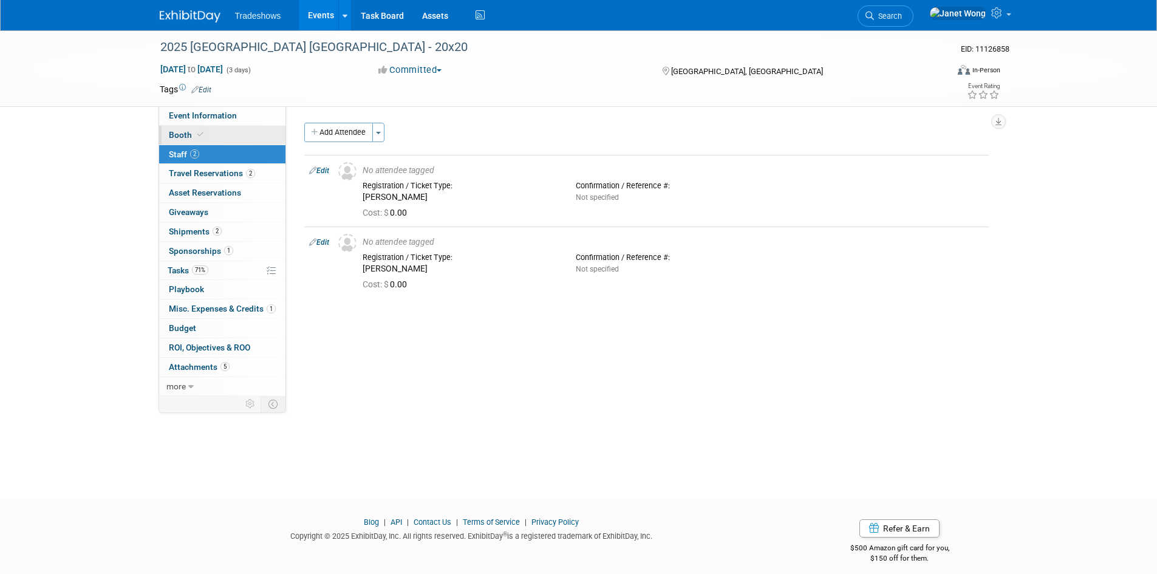
click at [227, 135] on link "Booth" at bounding box center [222, 135] width 126 height 19
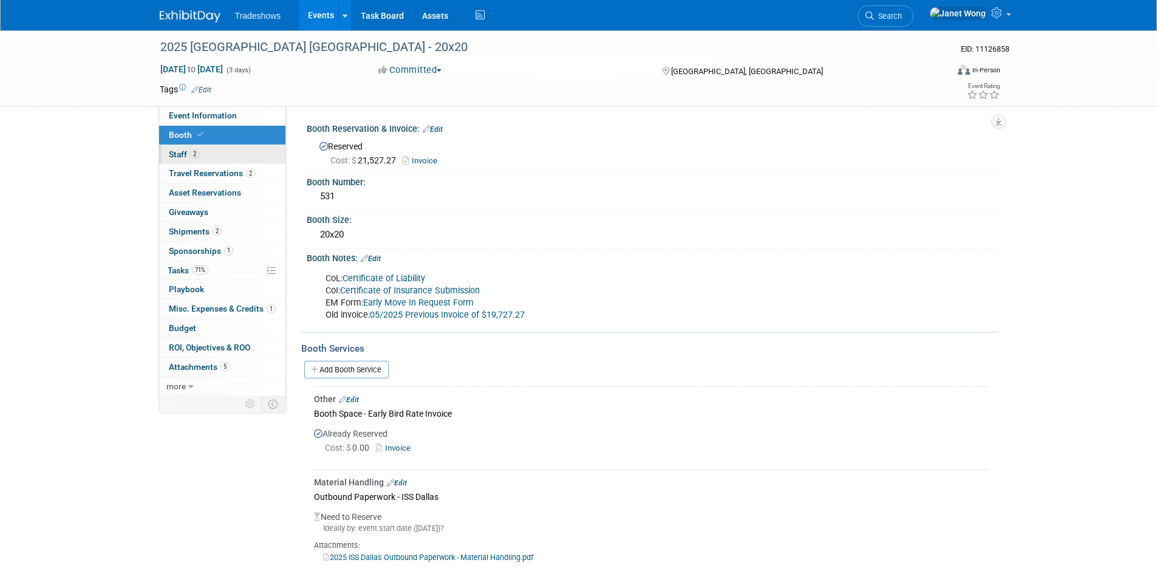
click at [223, 156] on link "2 Staff 2" at bounding box center [222, 154] width 126 height 19
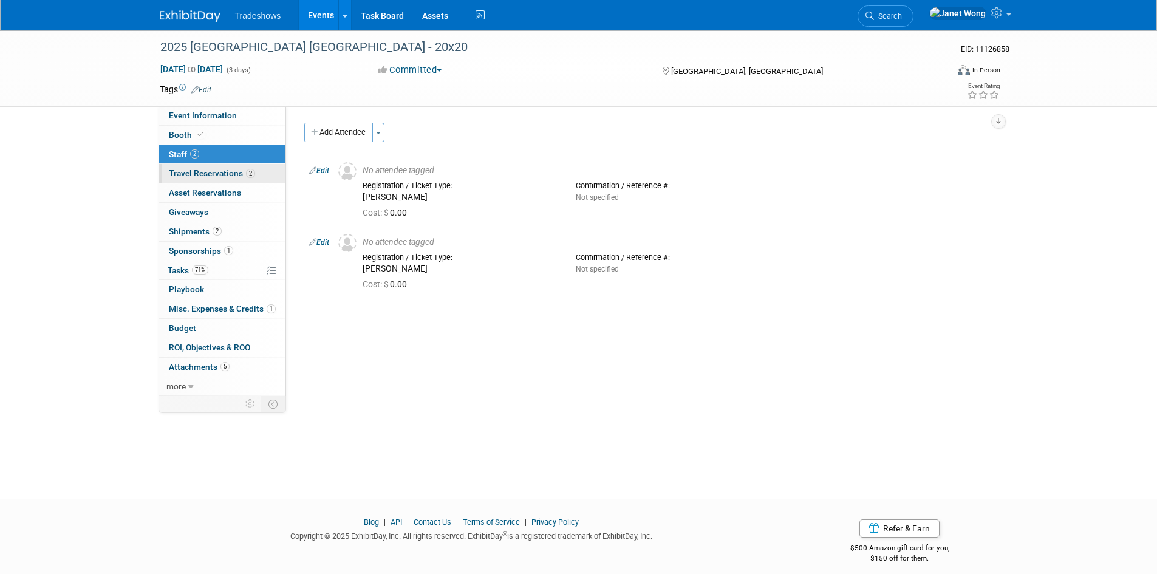
click at [224, 172] on span "Travel Reservations 2" at bounding box center [212, 173] width 86 height 10
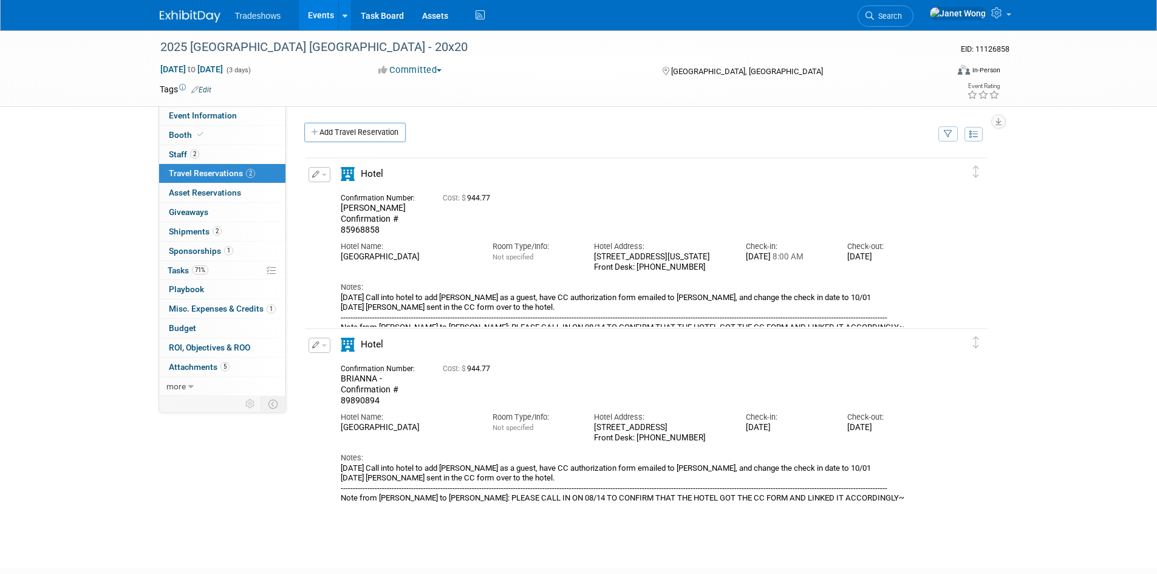
click at [307, 11] on link "Events" at bounding box center [321, 15] width 44 height 30
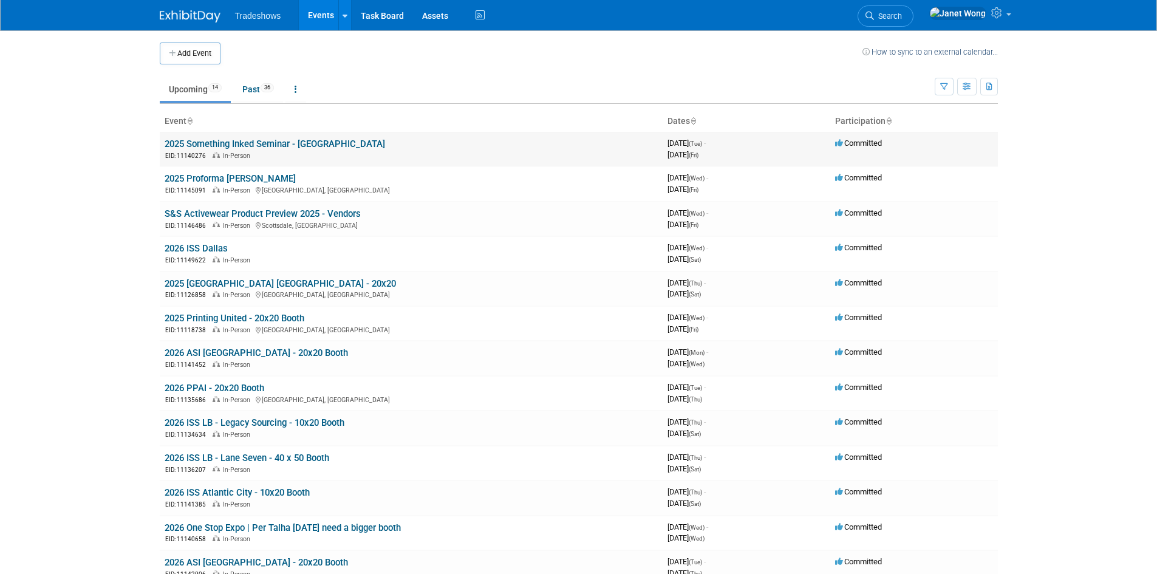
click at [247, 143] on link "2025 Something Inked Seminar - [GEOGRAPHIC_DATA]" at bounding box center [275, 143] width 220 height 11
click at [259, 86] on link "Past 36" at bounding box center [258, 89] width 50 height 23
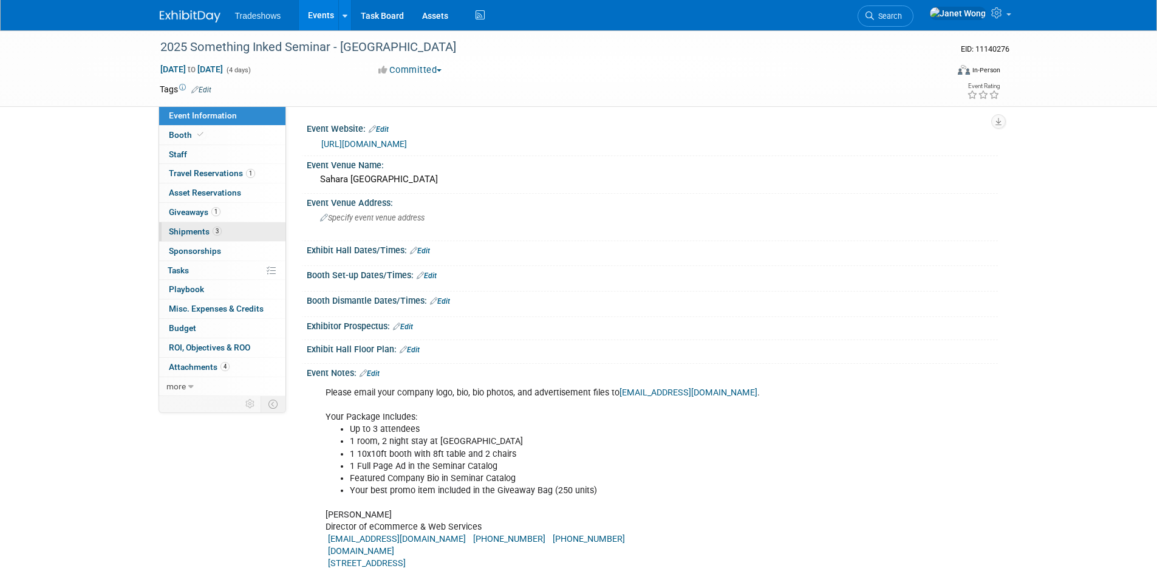
click at [198, 223] on link "3 Shipments 3" at bounding box center [222, 231] width 126 height 19
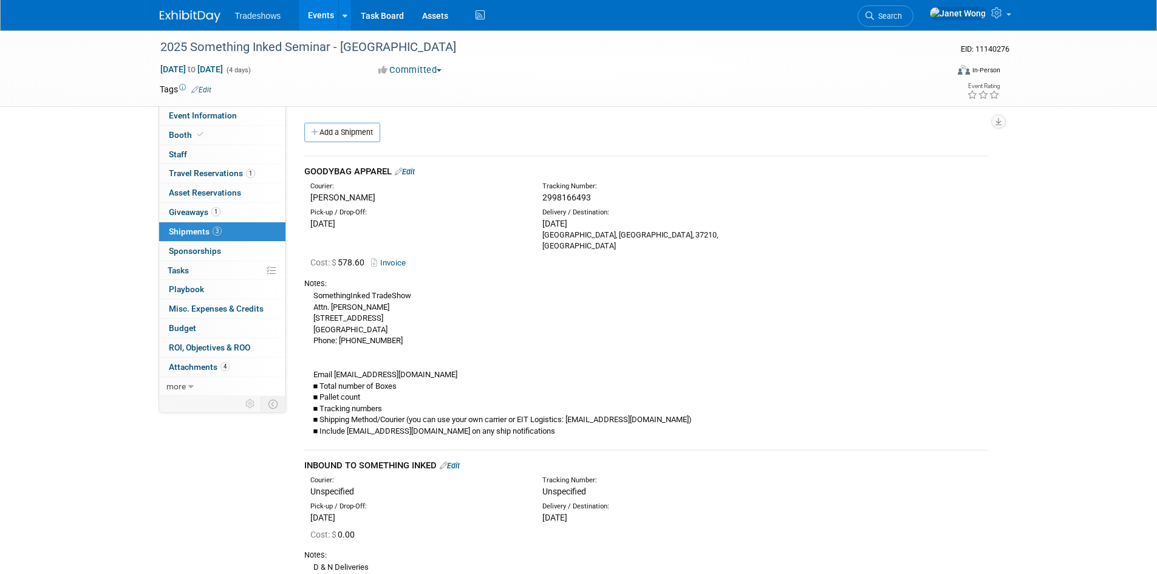
scroll to position [182, 0]
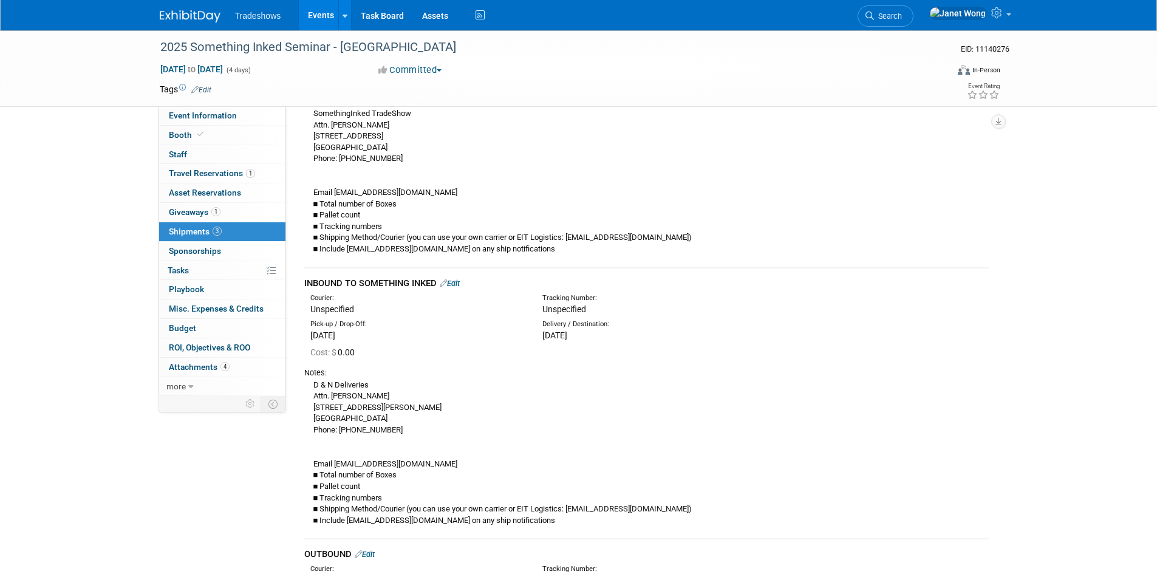
click at [457, 279] on link "Edit" at bounding box center [450, 283] width 20 height 9
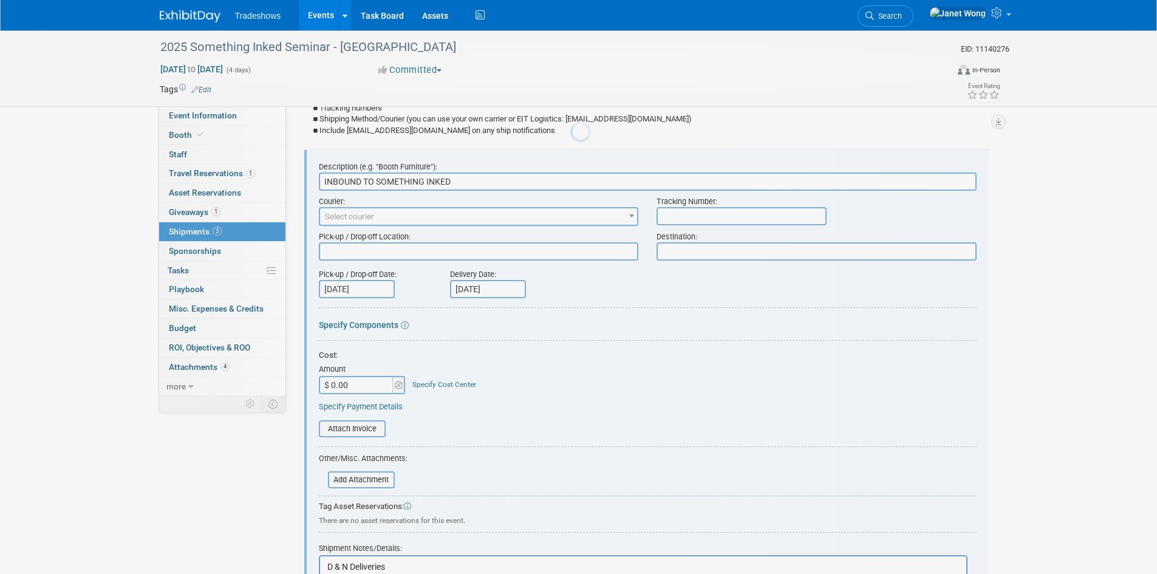
scroll to position [0, 0]
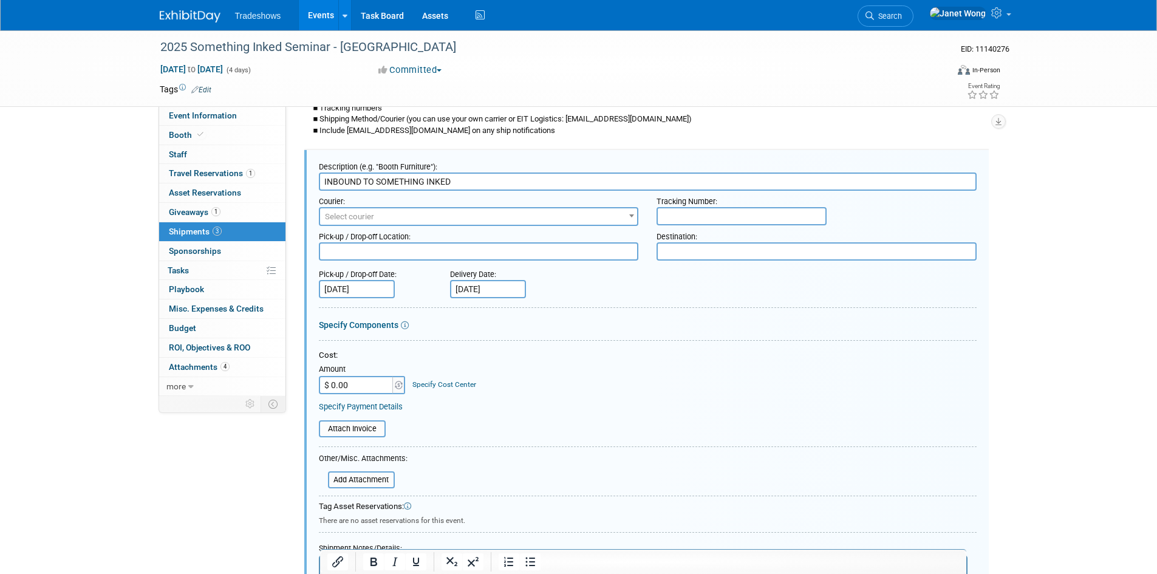
click at [348, 376] on input "$ 0.00" at bounding box center [357, 385] width 76 height 18
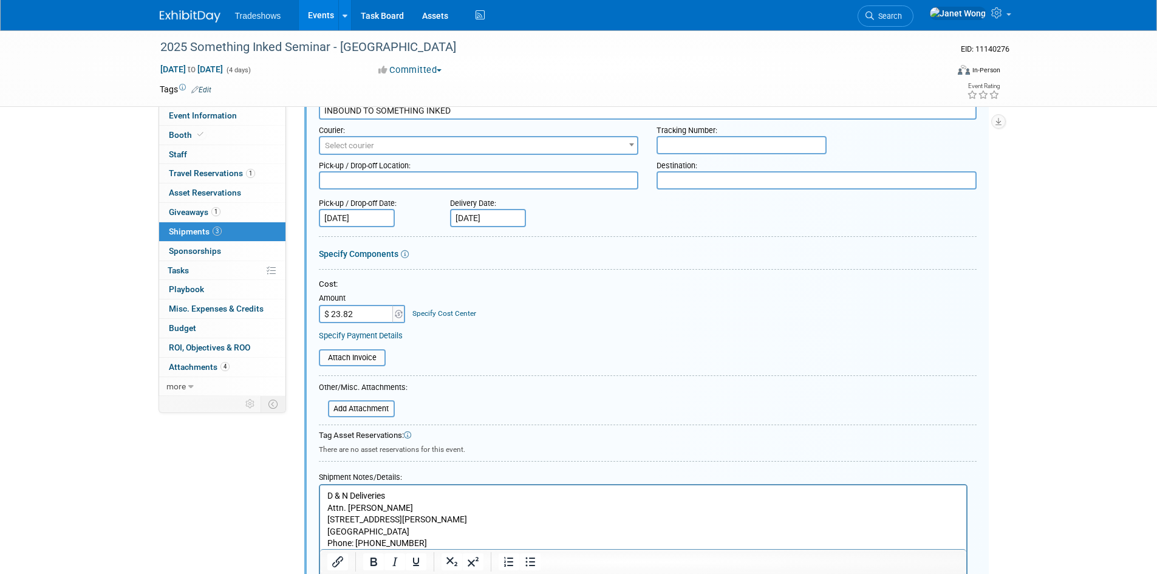
scroll to position [483, 0]
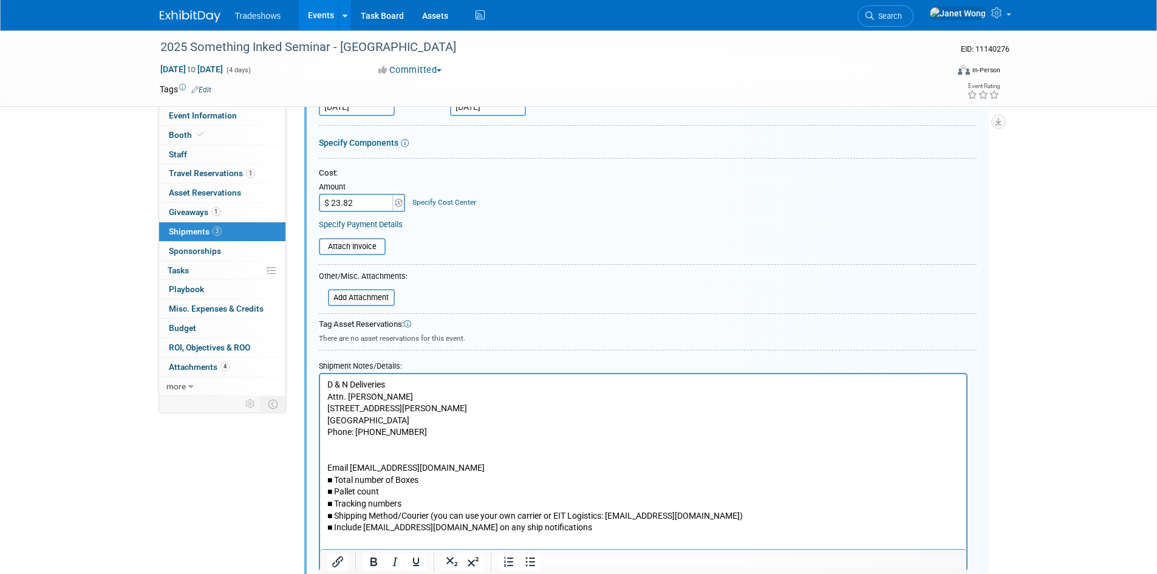
click at [334, 194] on input "$ 23.82" at bounding box center [357, 203] width 76 height 18
type input "$ 223.82"
click at [468, 230] on div "Attach Invoice" at bounding box center [648, 243] width 658 height 26
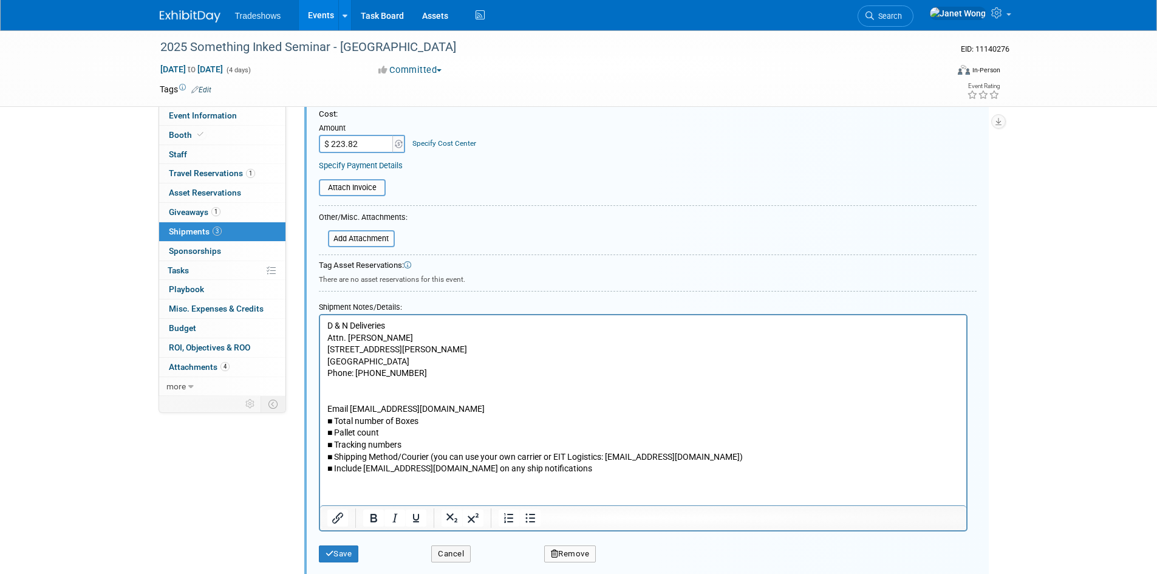
scroll to position [726, 0]
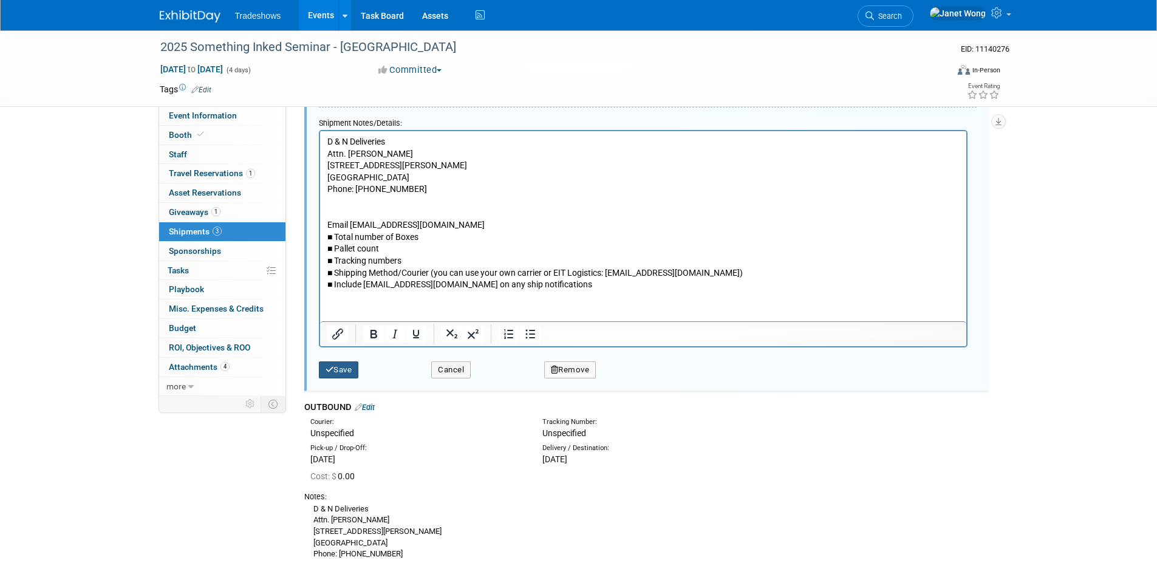
click at [327, 363] on button "Save" at bounding box center [339, 369] width 40 height 17
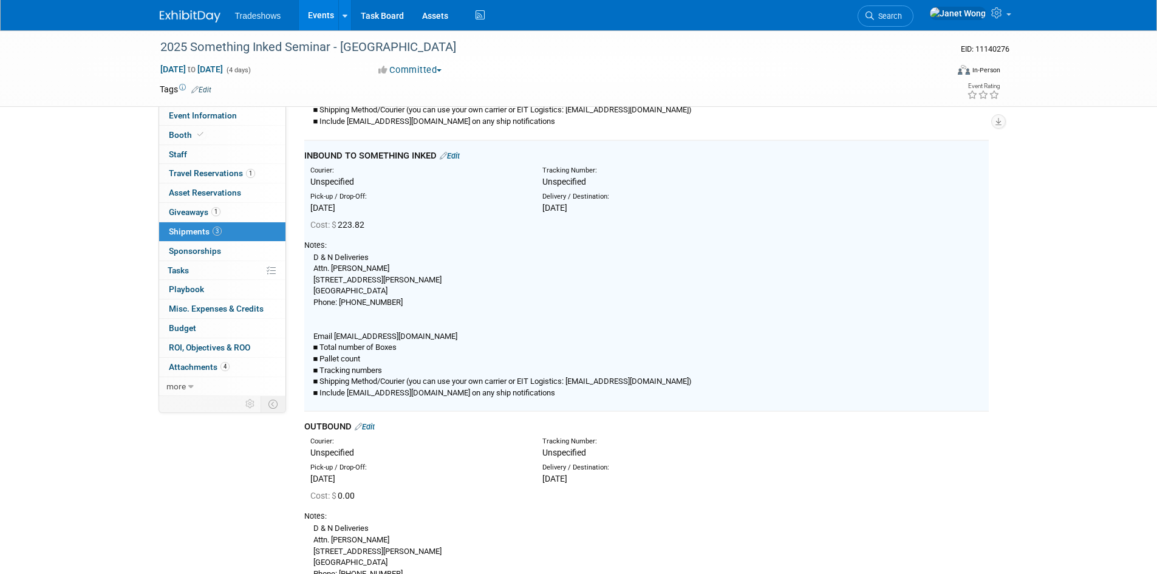
scroll to position [301, 0]
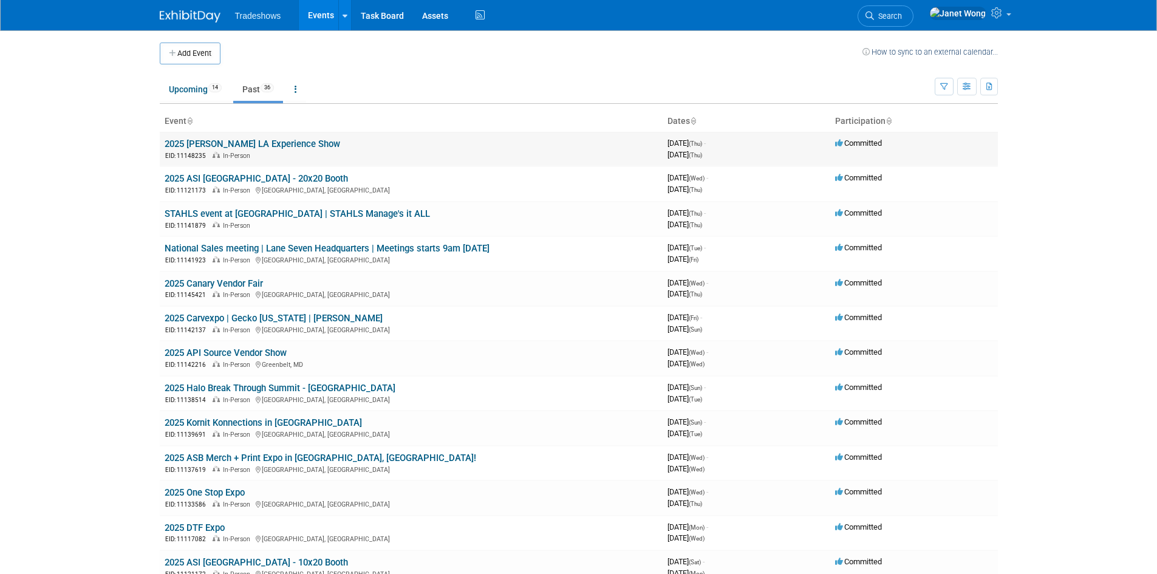
click at [256, 141] on link "2025 [PERSON_NAME] LA Experience Show" at bounding box center [253, 143] width 176 height 11
click at [191, 80] on link "Upcoming 14" at bounding box center [195, 89] width 71 height 23
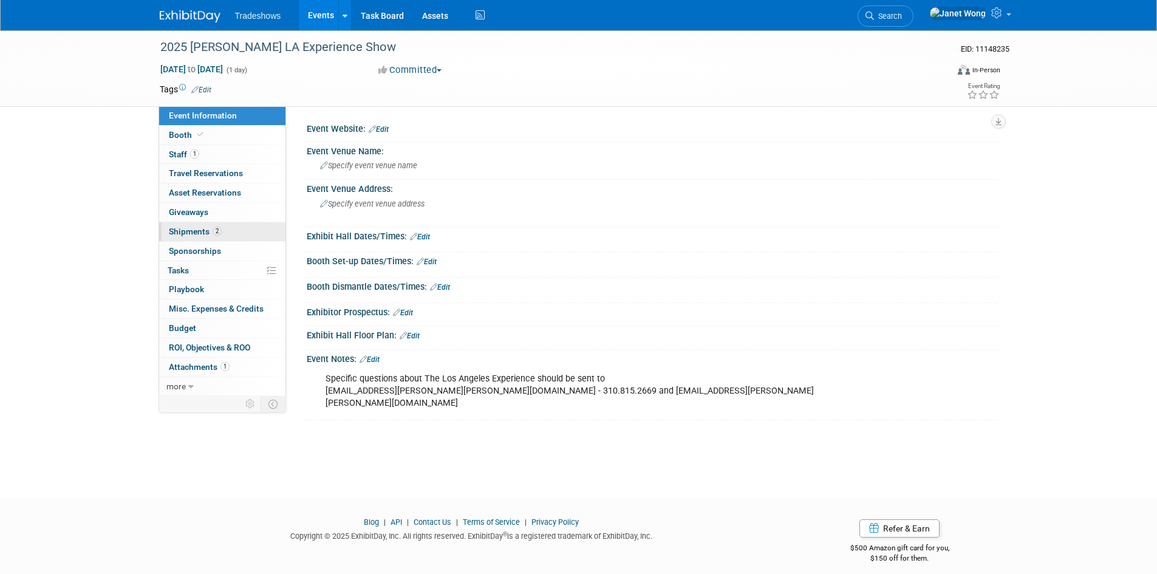
click at [215, 225] on link "2 Shipments 2" at bounding box center [222, 231] width 126 height 19
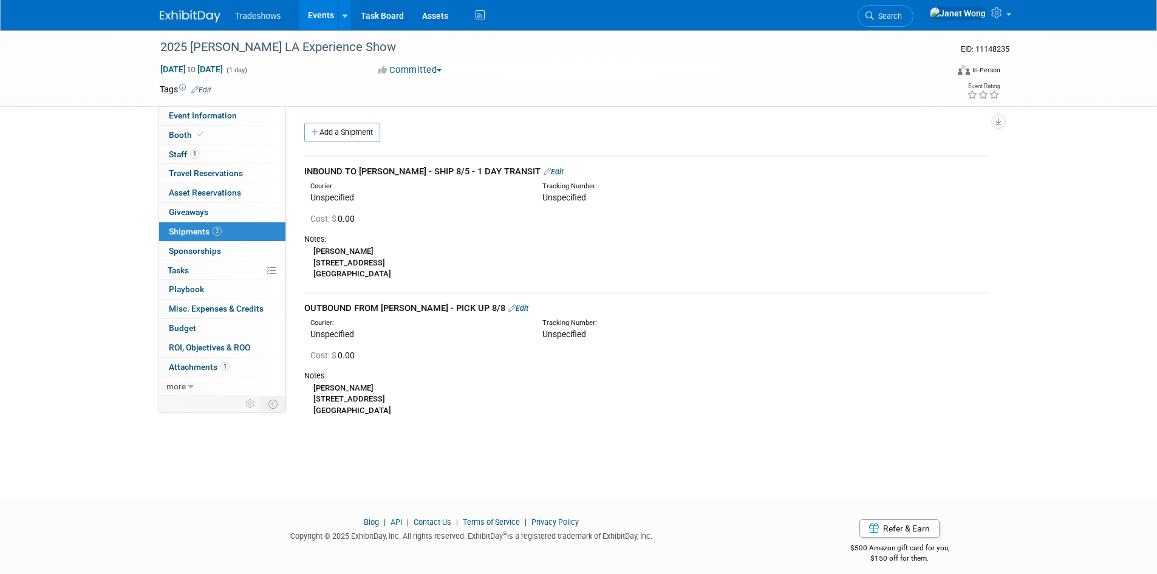
click at [544, 175] on link "Edit" at bounding box center [554, 171] width 20 height 9
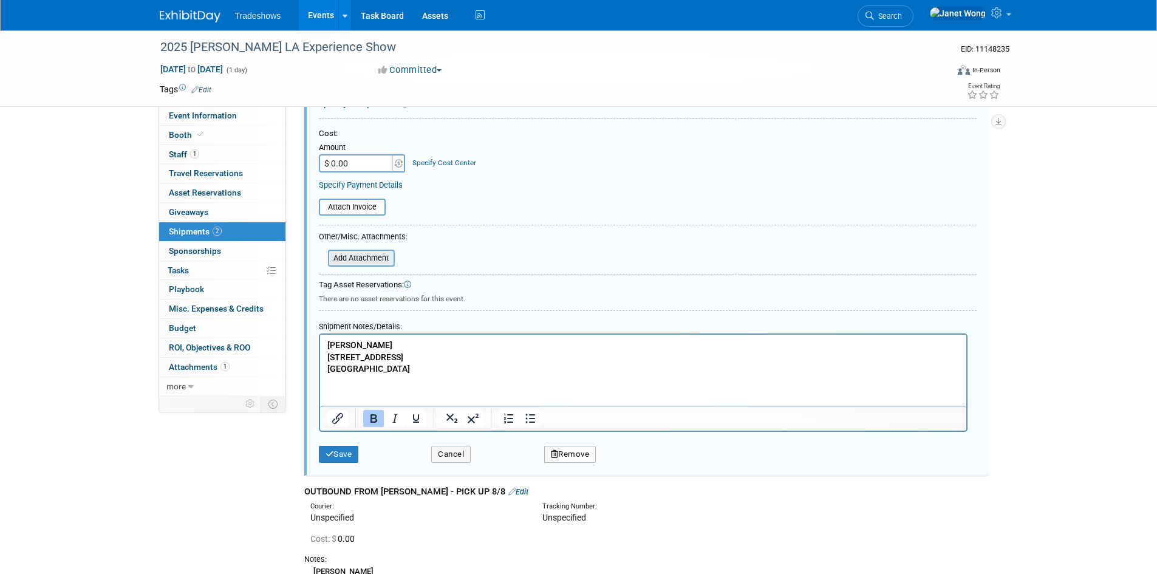
scroll to position [200, 0]
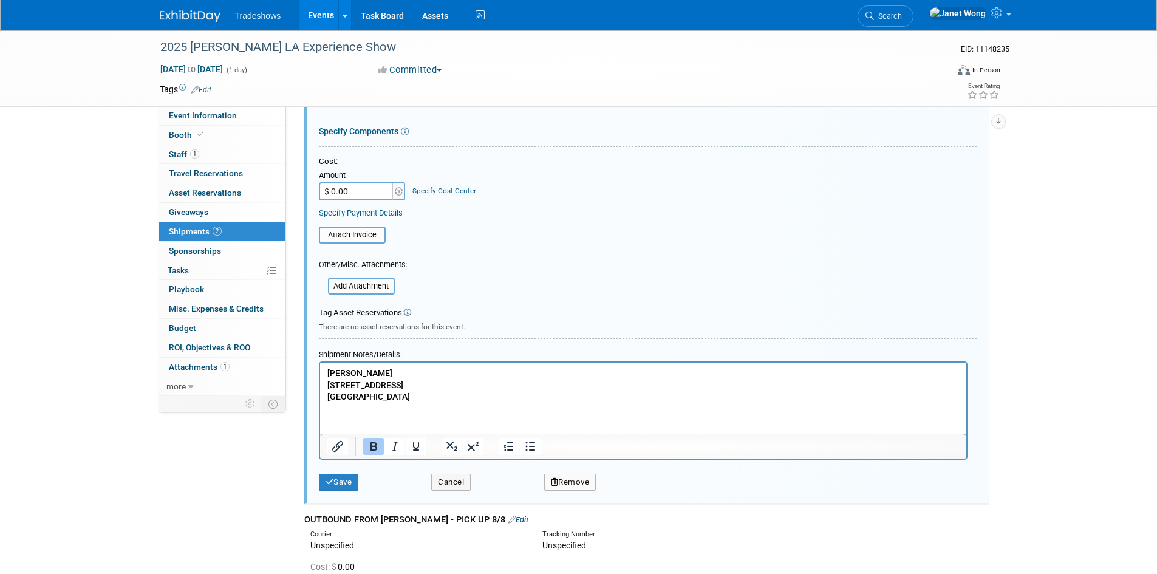
click at [327, 195] on input "$ 0.00" at bounding box center [357, 191] width 76 height 18
type input "$ 100.00"
click at [355, 489] on button "Save" at bounding box center [339, 482] width 40 height 17
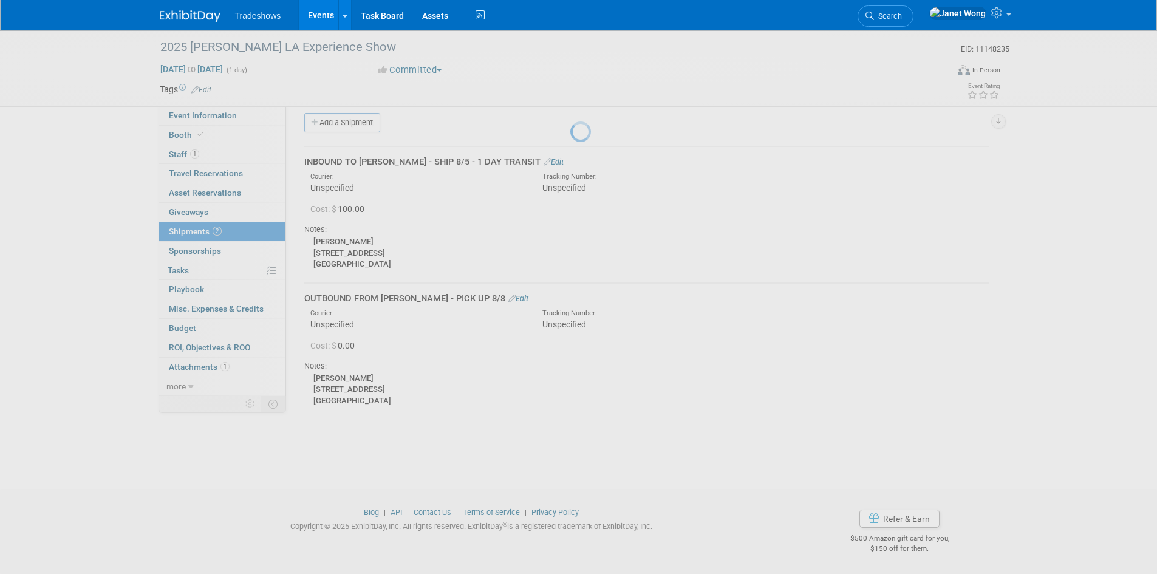
scroll to position [10, 0]
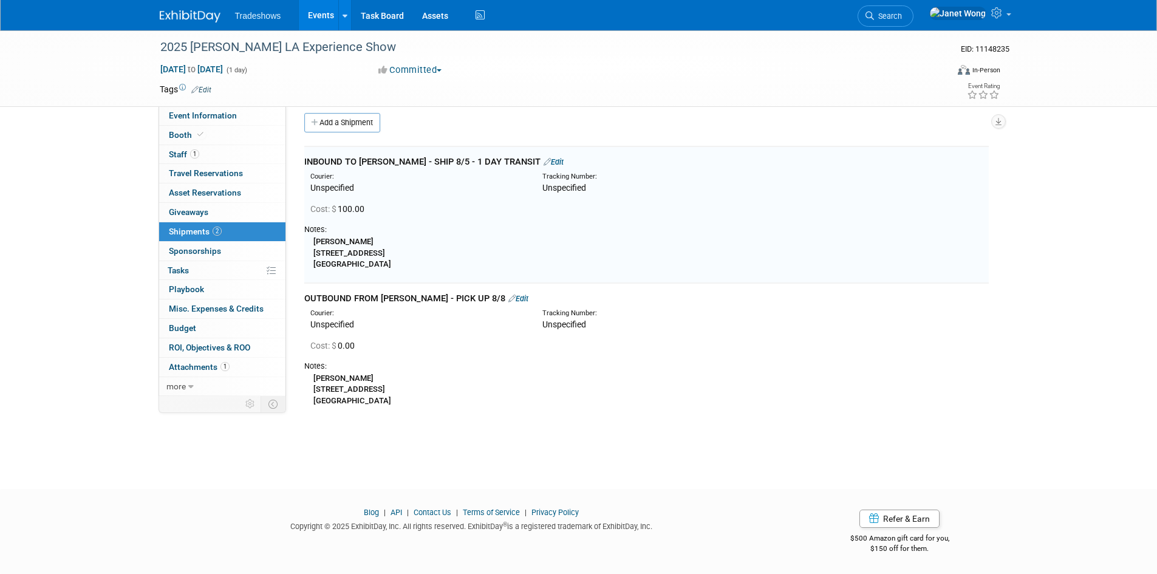
click at [508, 299] on link "Edit" at bounding box center [518, 298] width 20 height 9
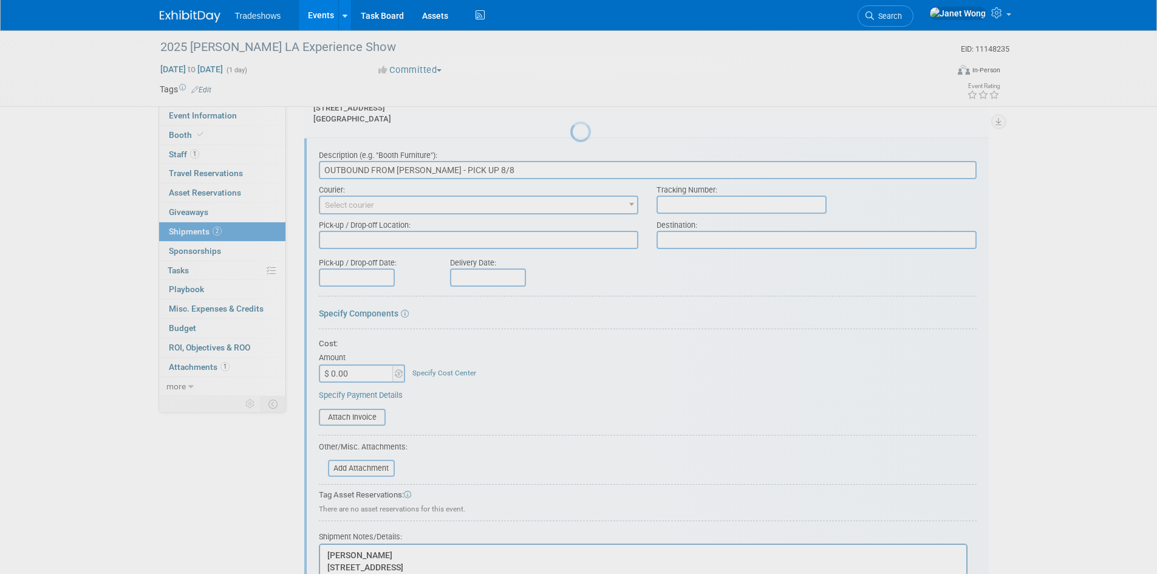
scroll to position [0, 0]
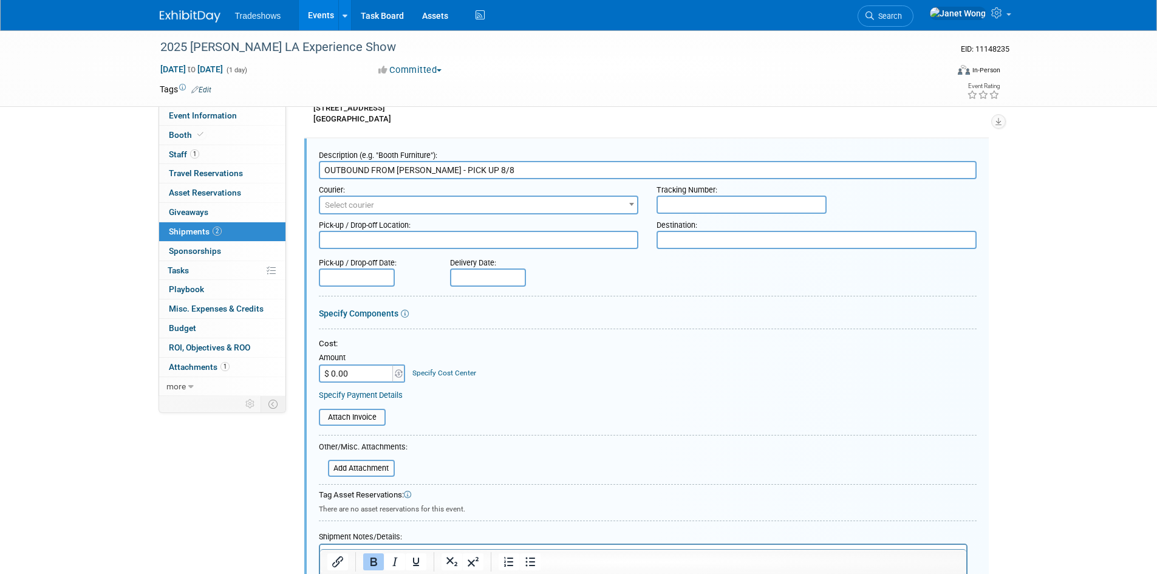
click at [330, 370] on input "$ 0.00" at bounding box center [357, 373] width 76 height 18
type input "$ 100.00"
click at [561, 382] on div "Cost: Amount $ 100.00 Specify Cost Center Cost Center -- Not Specified --" at bounding box center [648, 360] width 658 height 44
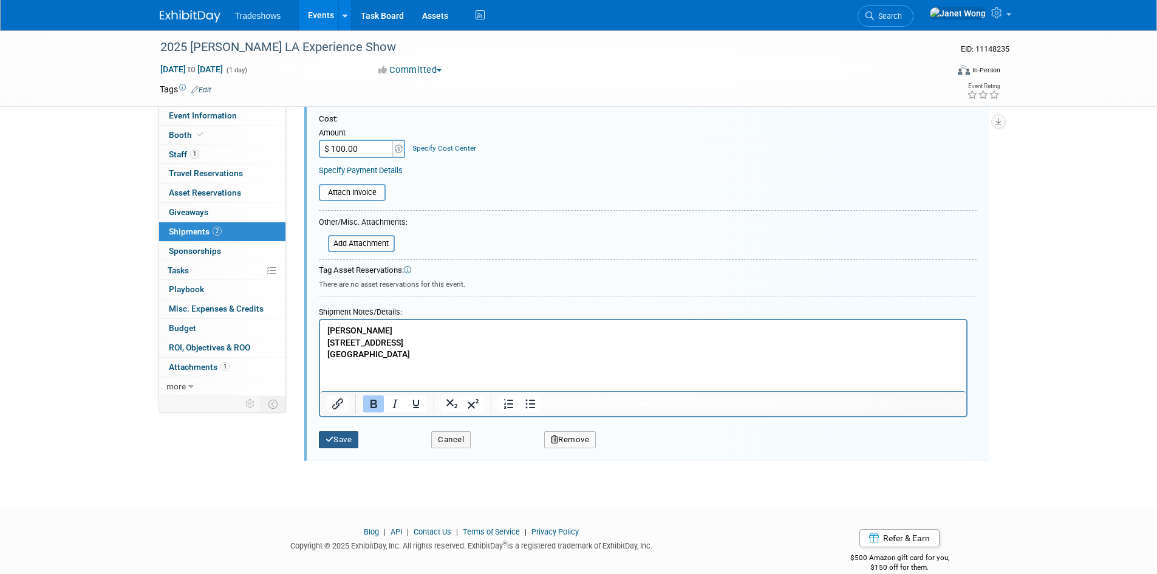
click at [351, 438] on button "Save" at bounding box center [339, 439] width 40 height 17
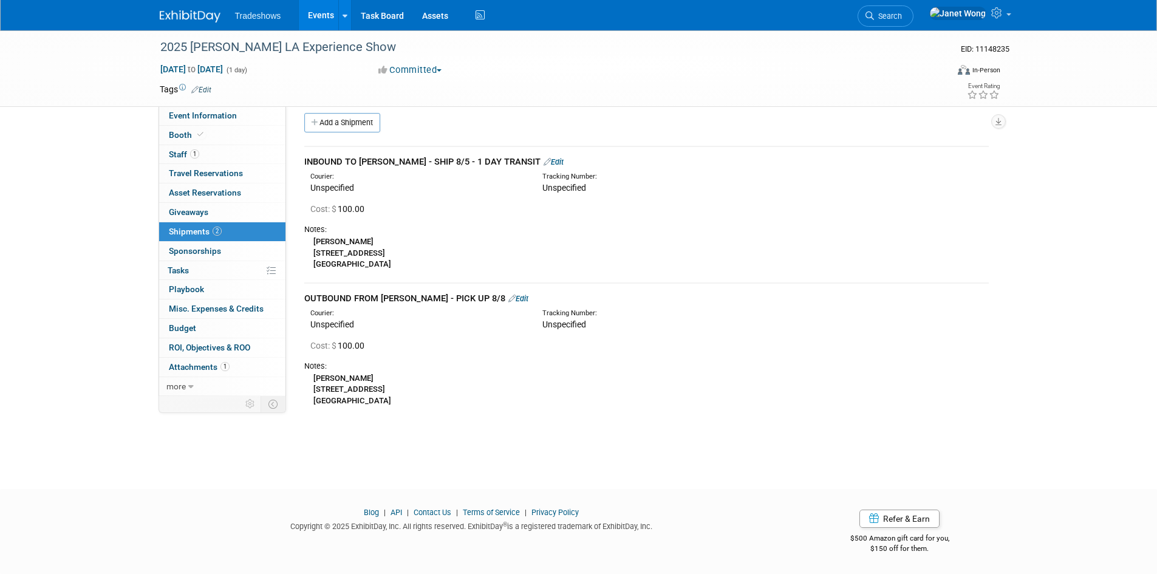
scroll to position [0, 0]
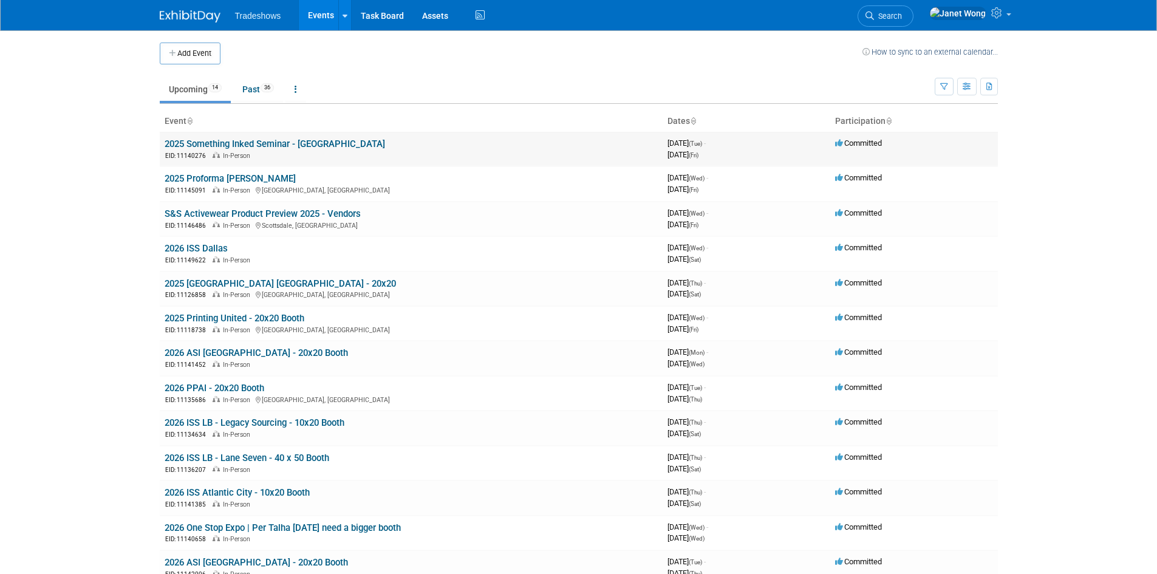
click at [268, 146] on link "2025 Something Inked Seminar - [GEOGRAPHIC_DATA]" at bounding box center [275, 143] width 220 height 11
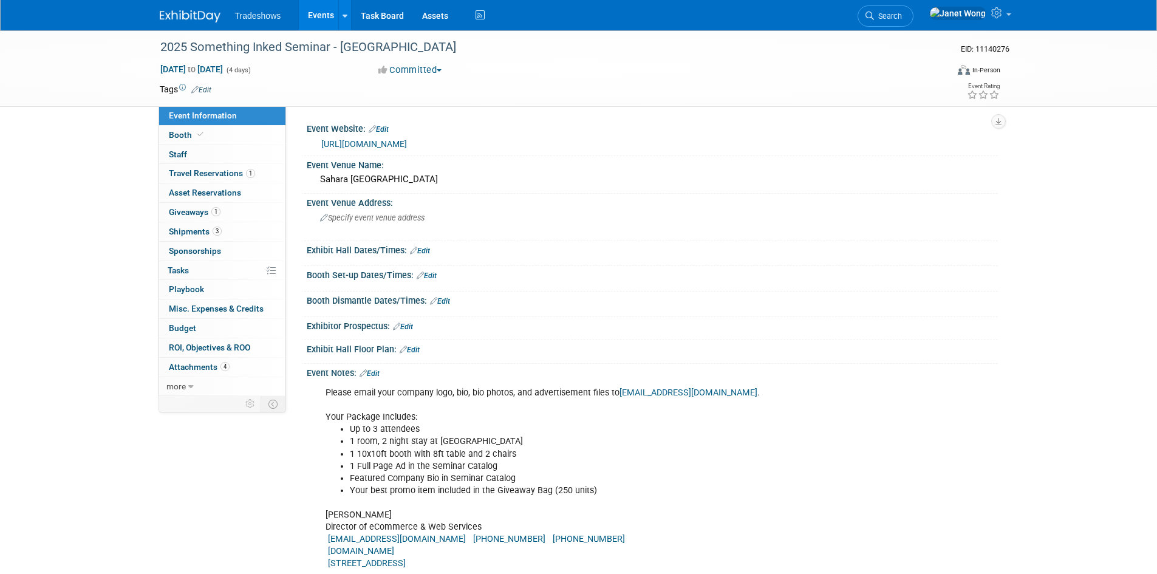
click at [309, 24] on link "Events" at bounding box center [321, 15] width 44 height 30
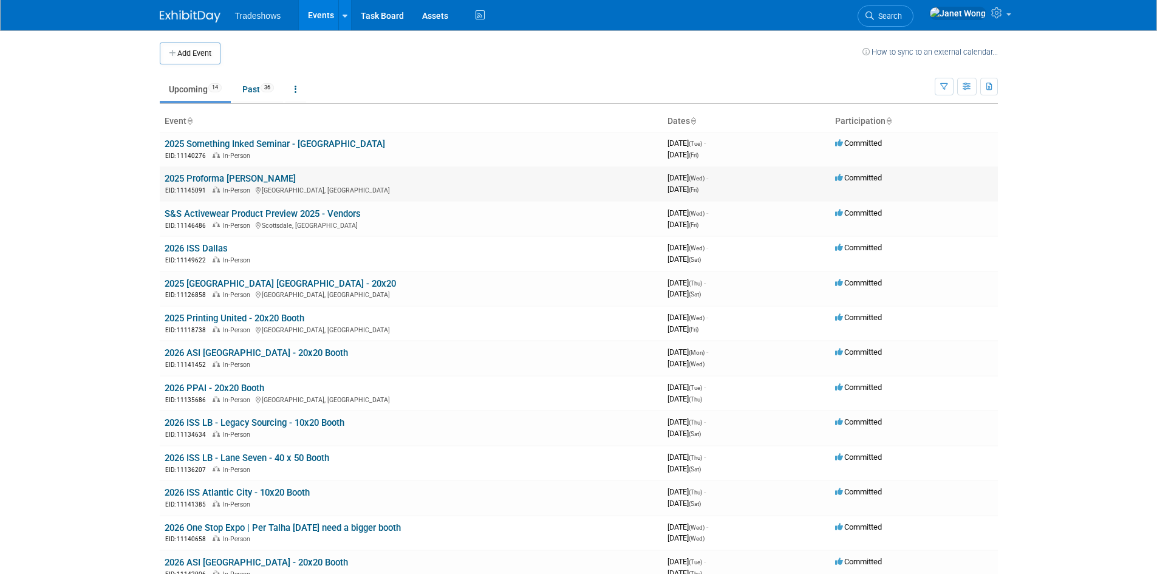
click at [267, 178] on link "2025 Proforma [PERSON_NAME]" at bounding box center [230, 178] width 131 height 11
click at [262, 98] on link "Past 36" at bounding box center [258, 89] width 50 height 23
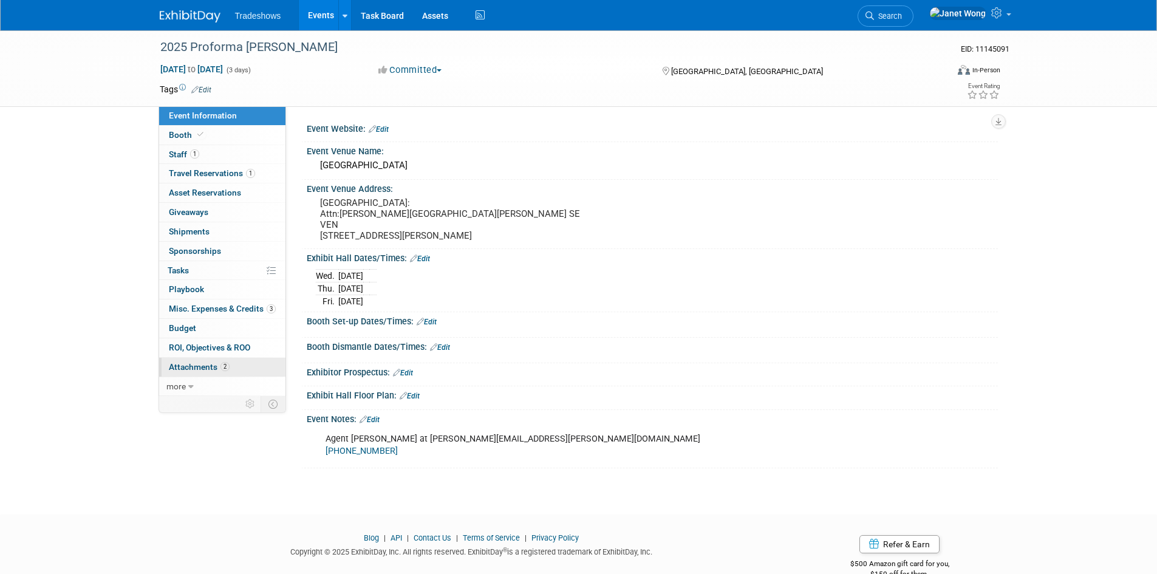
click at [206, 367] on span "Attachments 2" at bounding box center [199, 367] width 61 height 10
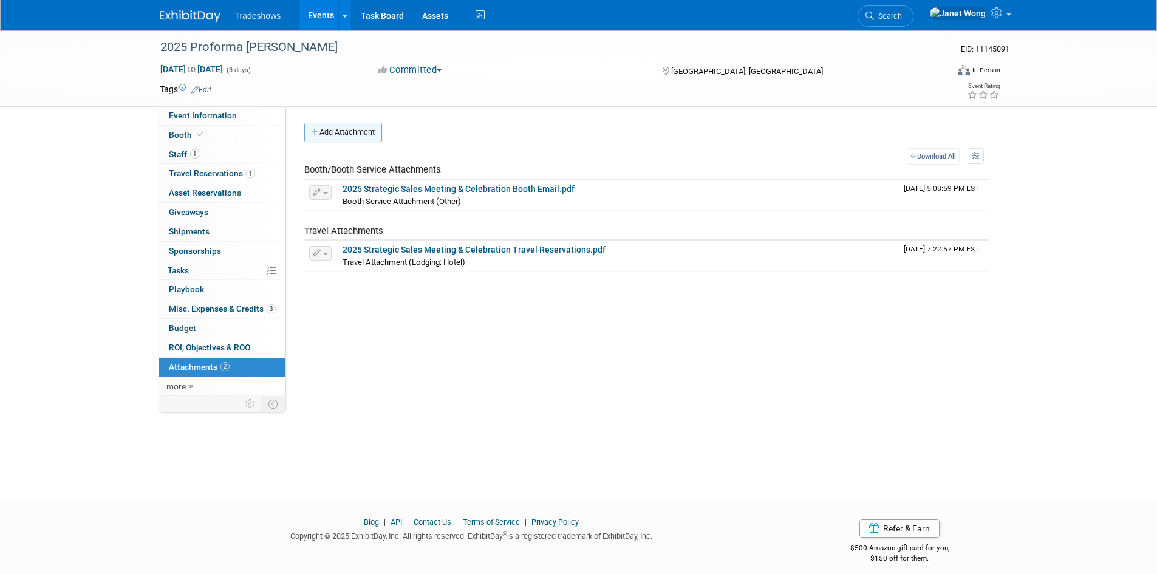
click at [355, 136] on button "Add Attachment" at bounding box center [343, 132] width 78 height 19
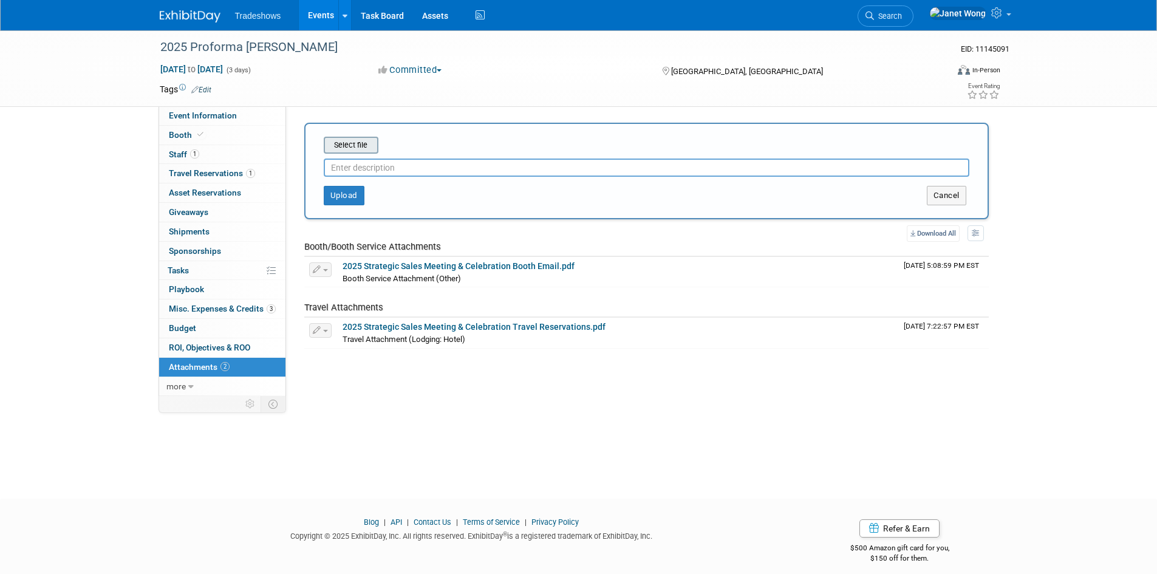
click at [352, 144] on input "file" at bounding box center [305, 145] width 145 height 15
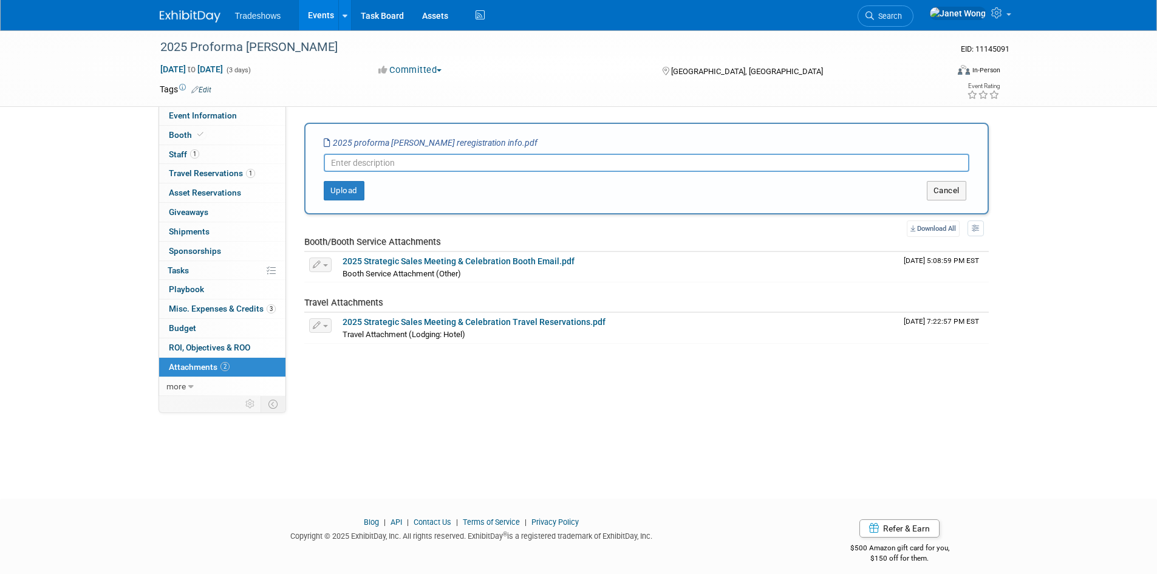
click at [434, 167] on input "text" at bounding box center [647, 163] width 646 height 18
paste input "2025 Proforma Albrecht Reregistration Info"
click at [336, 192] on button "Upload" at bounding box center [344, 190] width 41 height 19
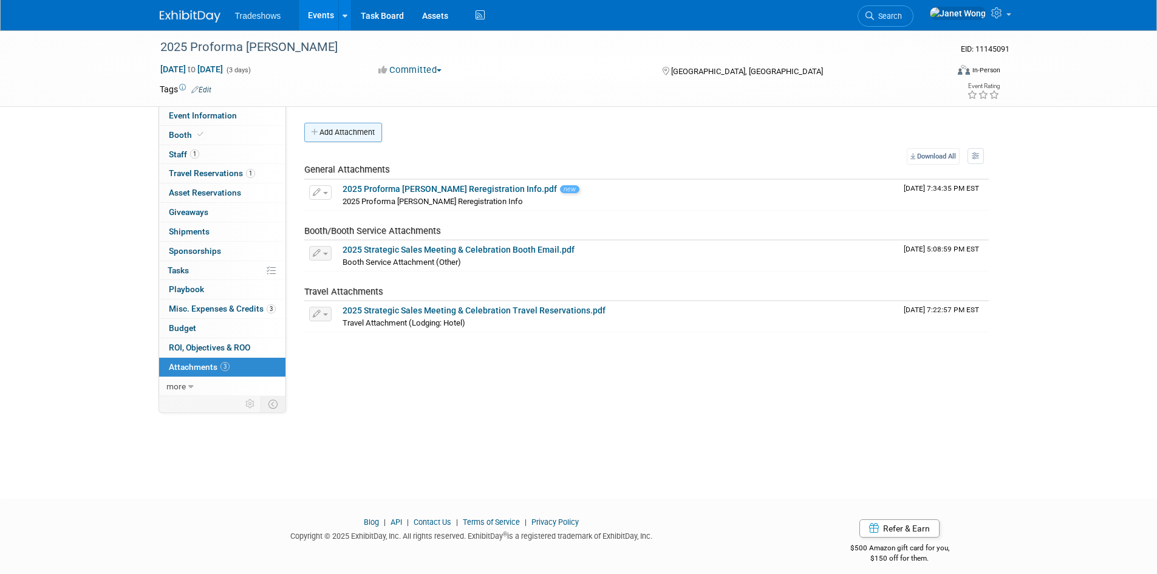
click at [354, 132] on button "Add Attachment" at bounding box center [343, 132] width 78 height 19
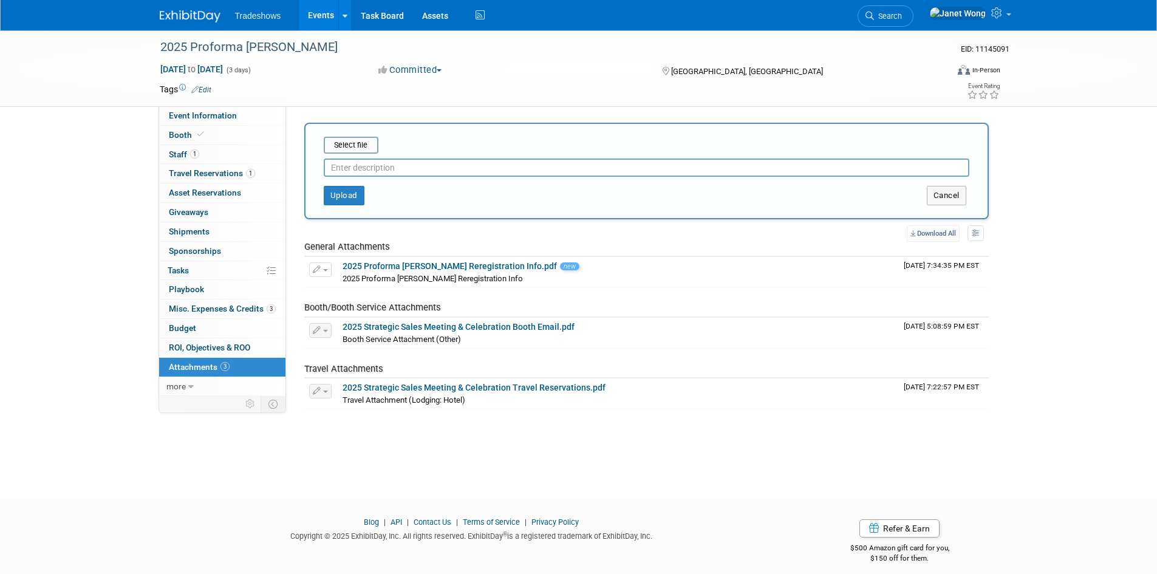
click at [359, 155] on div at bounding box center [647, 165] width 646 height 23
click at [352, 138] on input "file" at bounding box center [305, 145] width 145 height 15
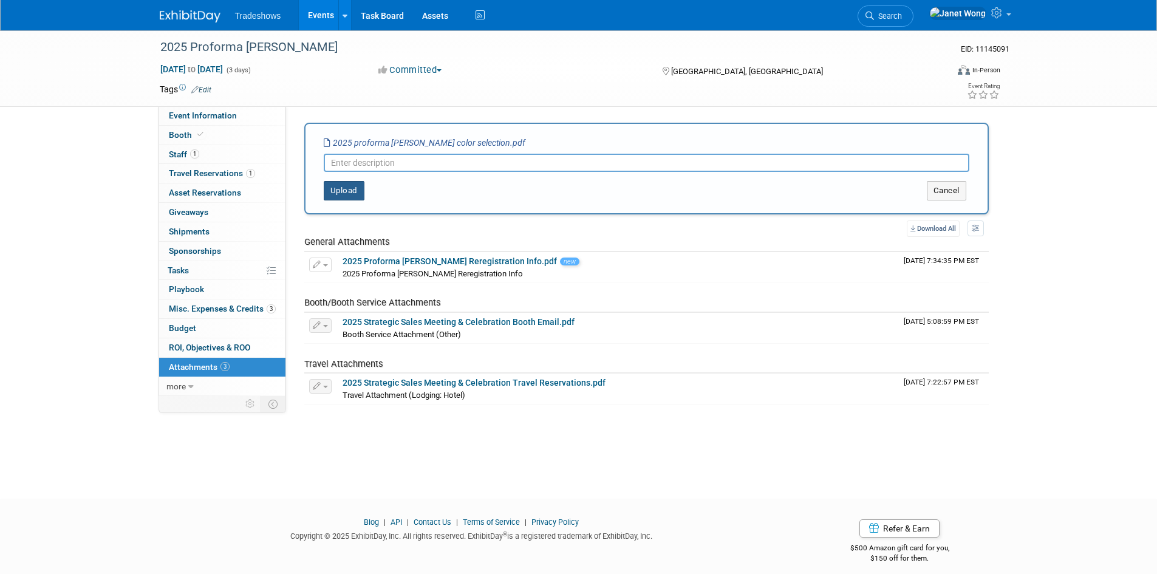
paste input "2025 Proforma Albrecht Color Selection"
type input "2025 Proforma Albrecht Color Selection"
click at [336, 189] on button "Upload" at bounding box center [344, 190] width 41 height 19
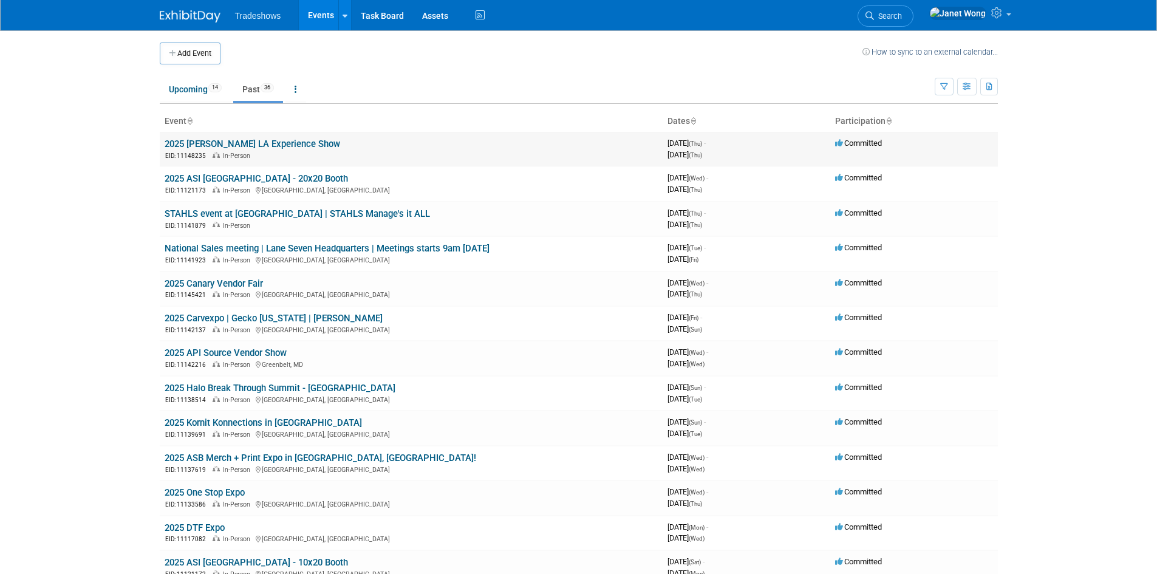
click at [262, 142] on link "2025 [PERSON_NAME] LA Experience Show" at bounding box center [253, 143] width 176 height 11
click at [197, 97] on link "Upcoming 14" at bounding box center [195, 89] width 71 height 23
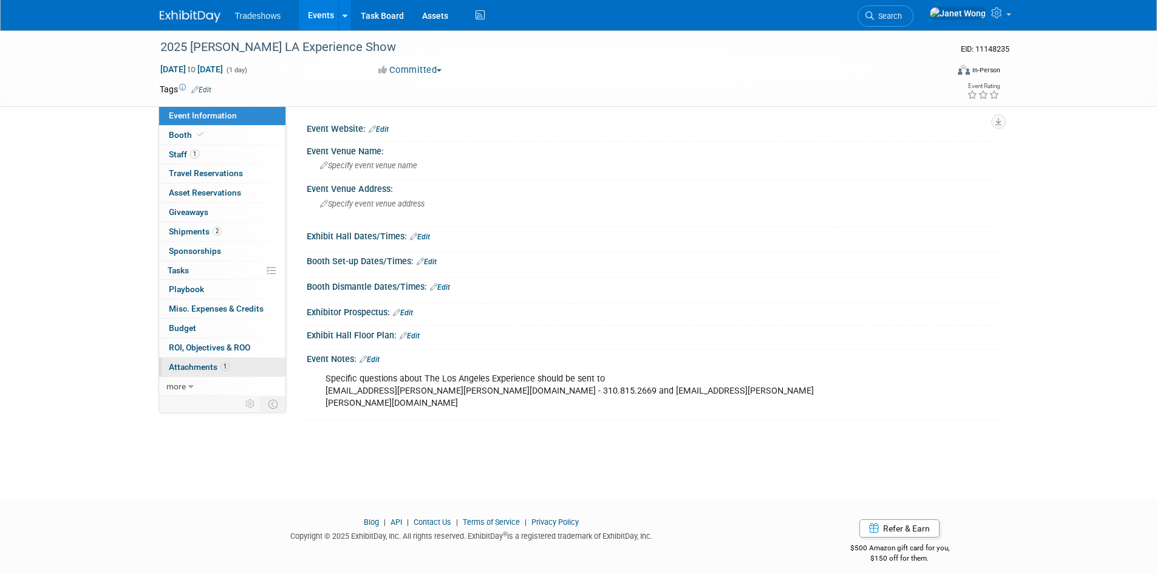
click at [211, 374] on link "1 Attachments 1" at bounding box center [222, 367] width 126 height 19
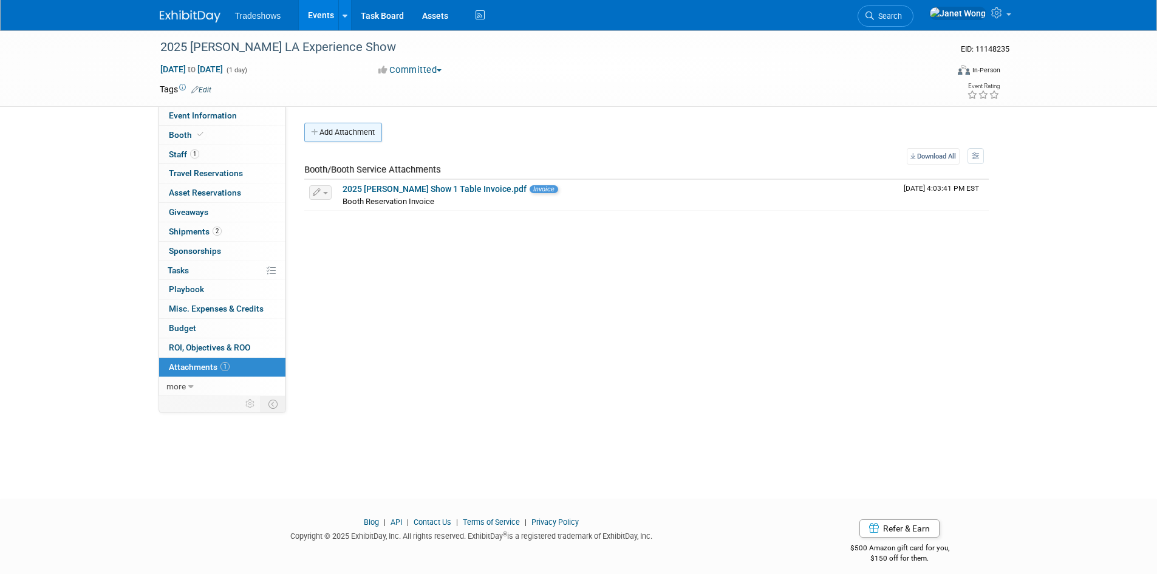
click at [322, 127] on button "Add Attachment" at bounding box center [343, 132] width 78 height 19
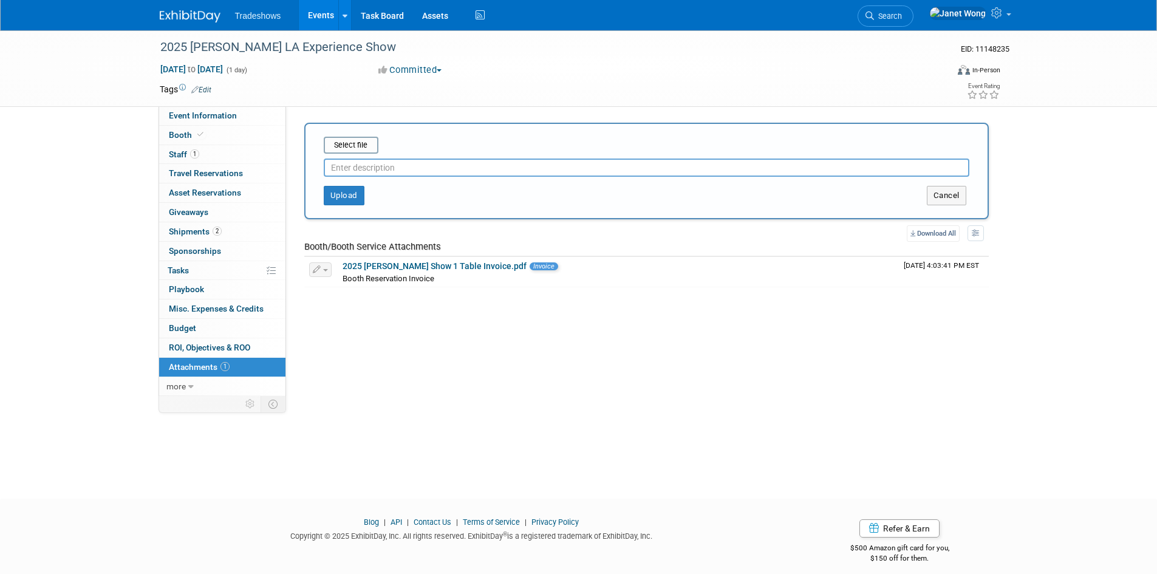
click at [356, 136] on div "Select file This is an invoice Upload Cancel" at bounding box center [646, 171] width 684 height 97
click at [354, 145] on input "file" at bounding box center [305, 145] width 145 height 15
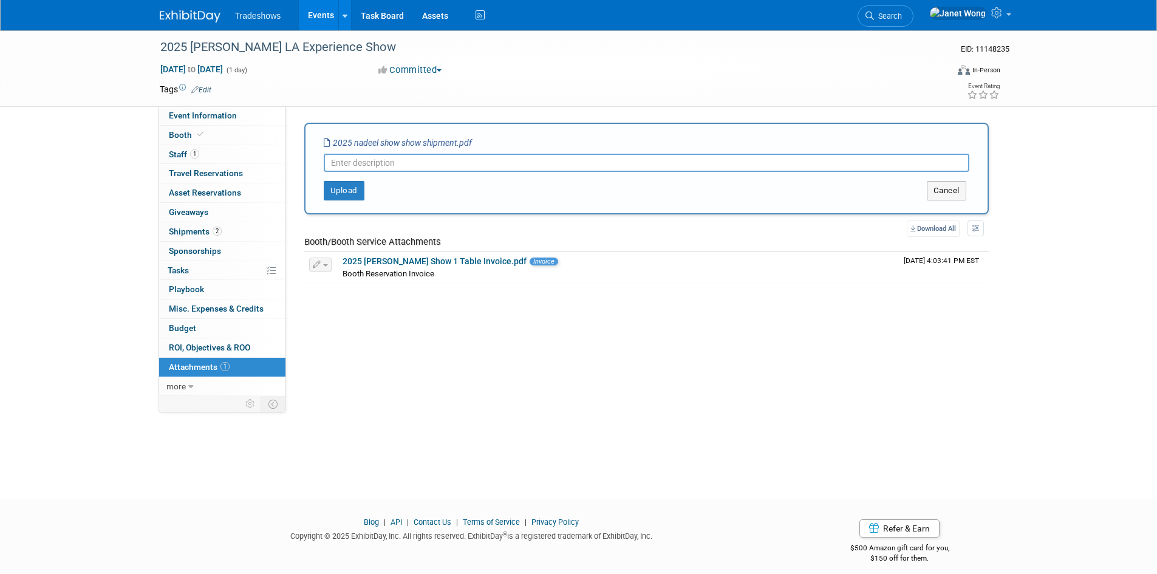
paste input "2025 [PERSON_NAME] Show Show Shipment"
click at [395, 165] on input "2025 [PERSON_NAME] Show Show Shipment" at bounding box center [647, 163] width 646 height 18
type input "2025 Nadeel Show Shipment"
click at [341, 185] on button "Upload" at bounding box center [344, 190] width 41 height 19
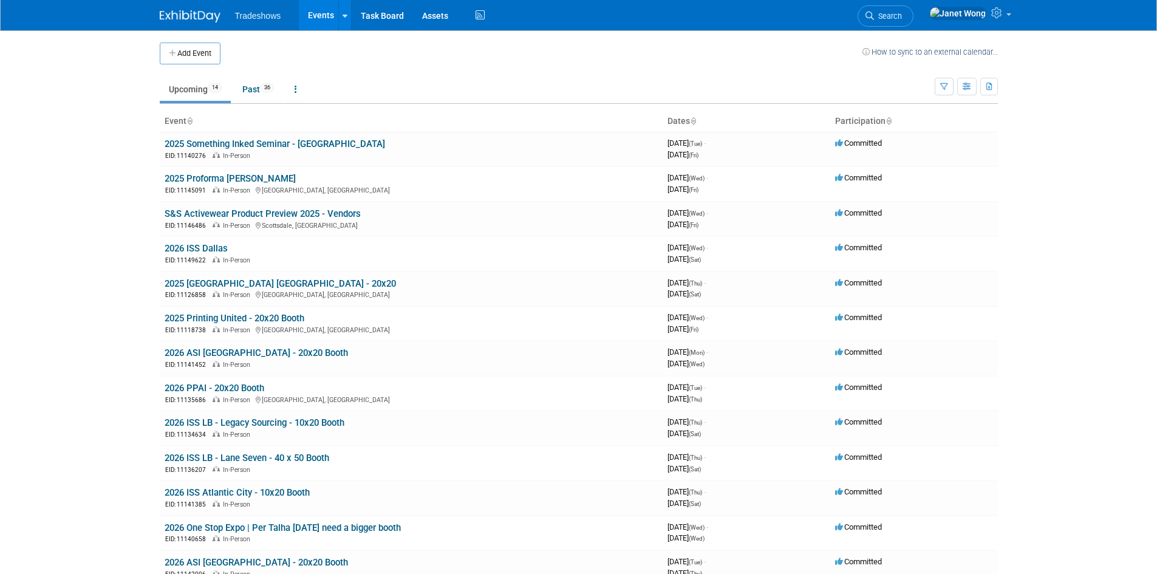
click at [296, 143] on link "2025 Something Inked Seminar - [GEOGRAPHIC_DATA]" at bounding box center [275, 143] width 220 height 11
click at [234, 86] on ul "Upcoming 14 Past 36 All Events 50 Past and Upcoming Grouped Annually Events gro…" at bounding box center [547, 90] width 775 height 27
click at [239, 88] on link "Past 36" at bounding box center [258, 89] width 50 height 23
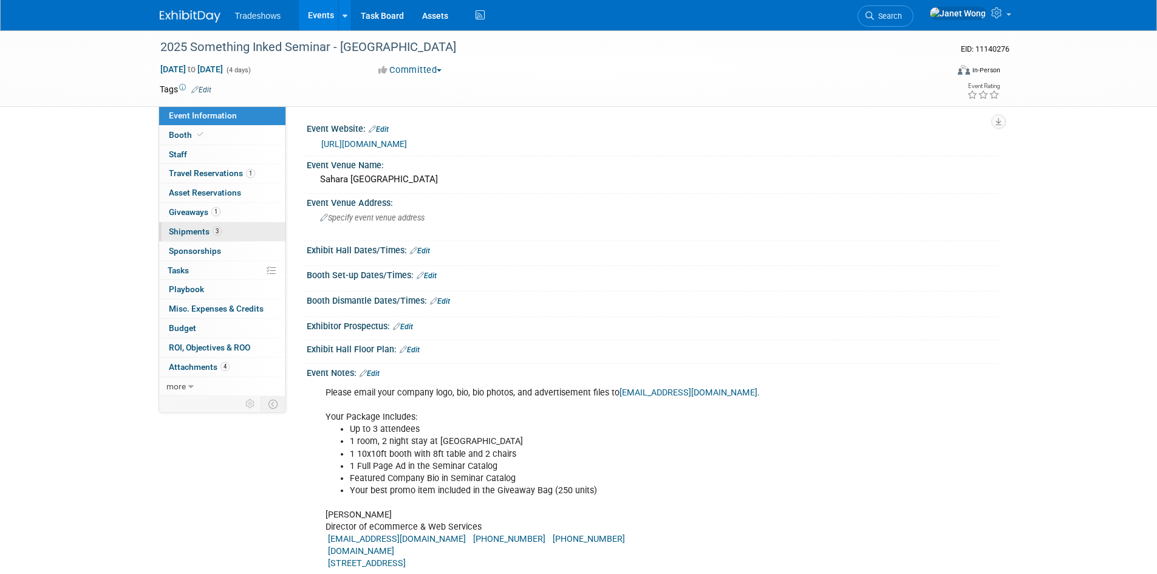
click at [205, 232] on span "Shipments 3" at bounding box center [195, 232] width 53 height 10
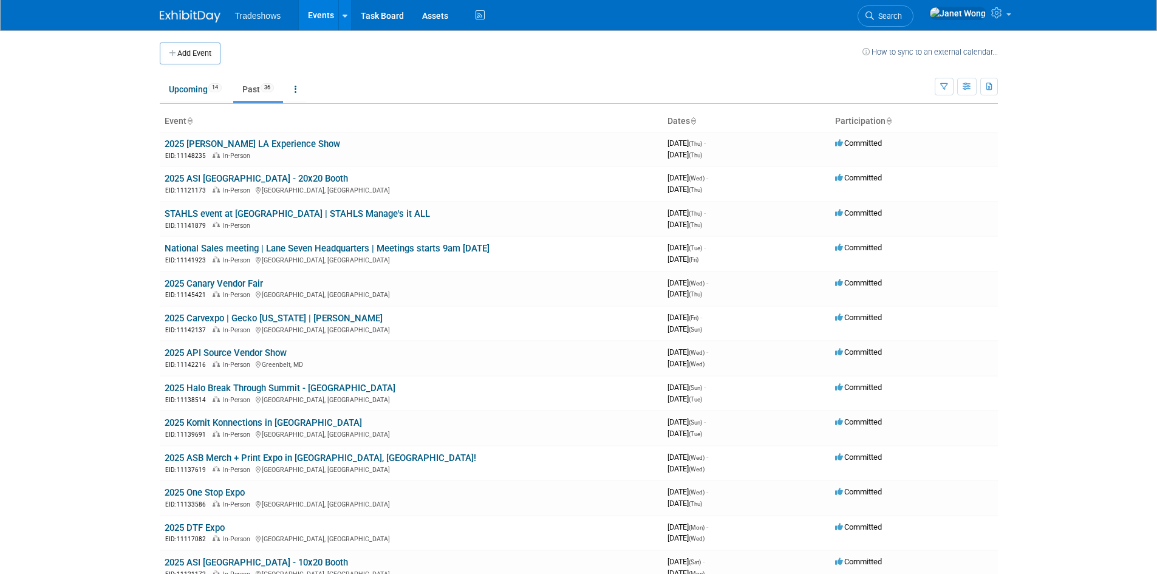
click at [263, 148] on link "2025 [PERSON_NAME] LA Experience Show" at bounding box center [253, 143] width 176 height 11
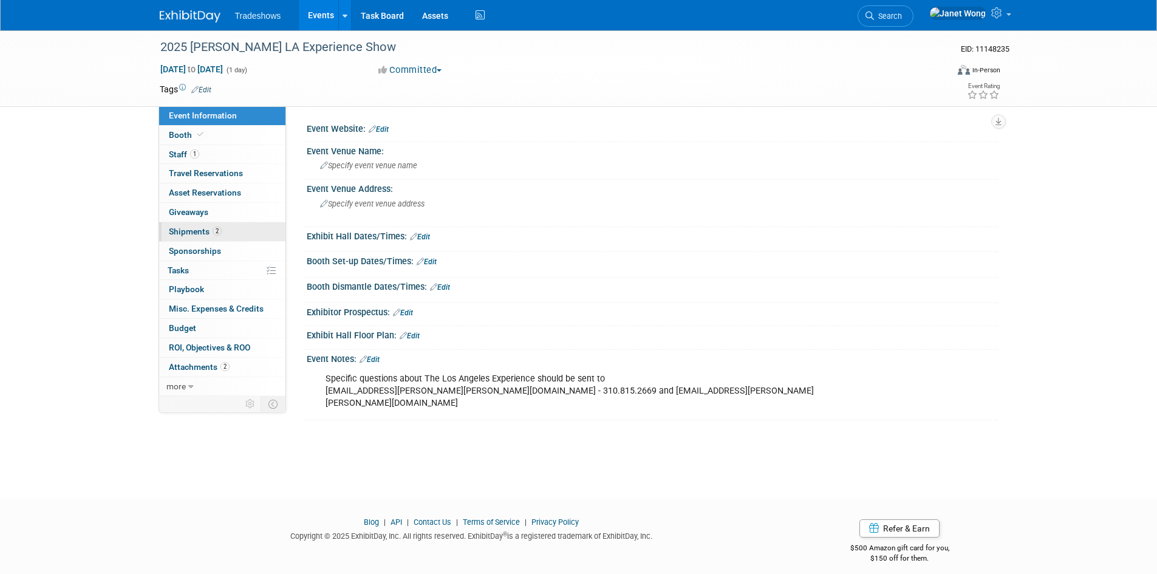
click at [197, 227] on span "Shipments 2" at bounding box center [195, 232] width 53 height 10
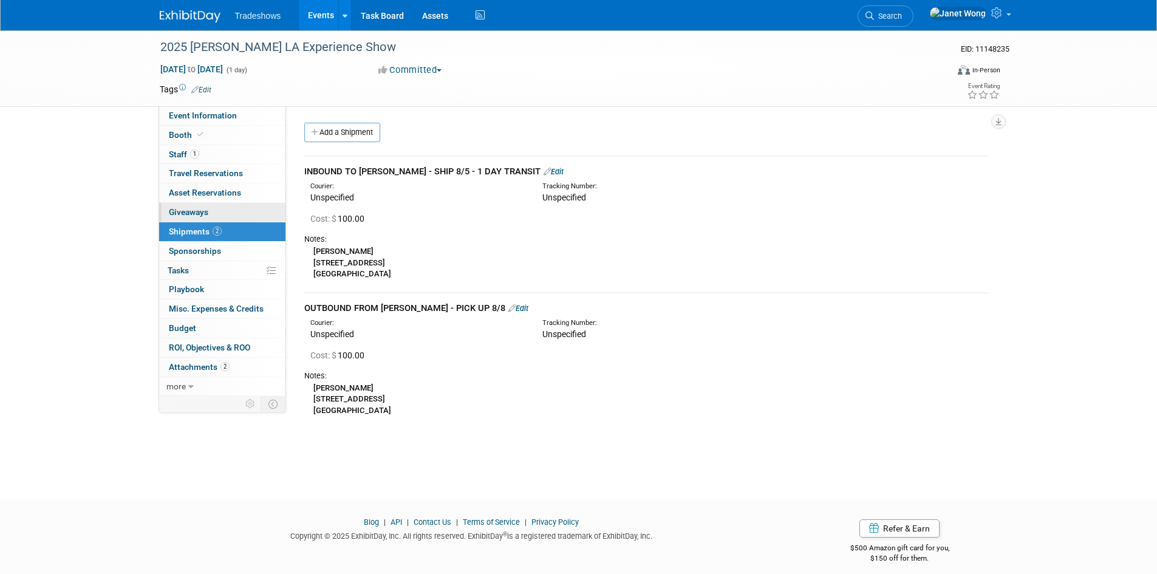
click at [188, 215] on span "Giveaways 0" at bounding box center [188, 212] width 39 height 10
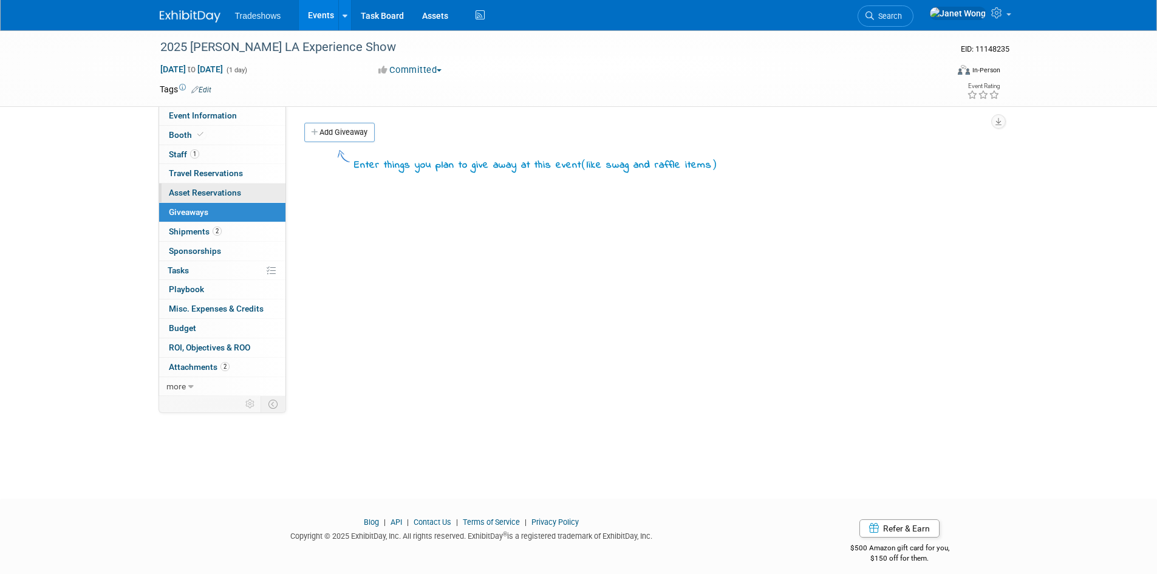
click at [216, 188] on span "Asset Reservations 0" at bounding box center [205, 193] width 72 height 10
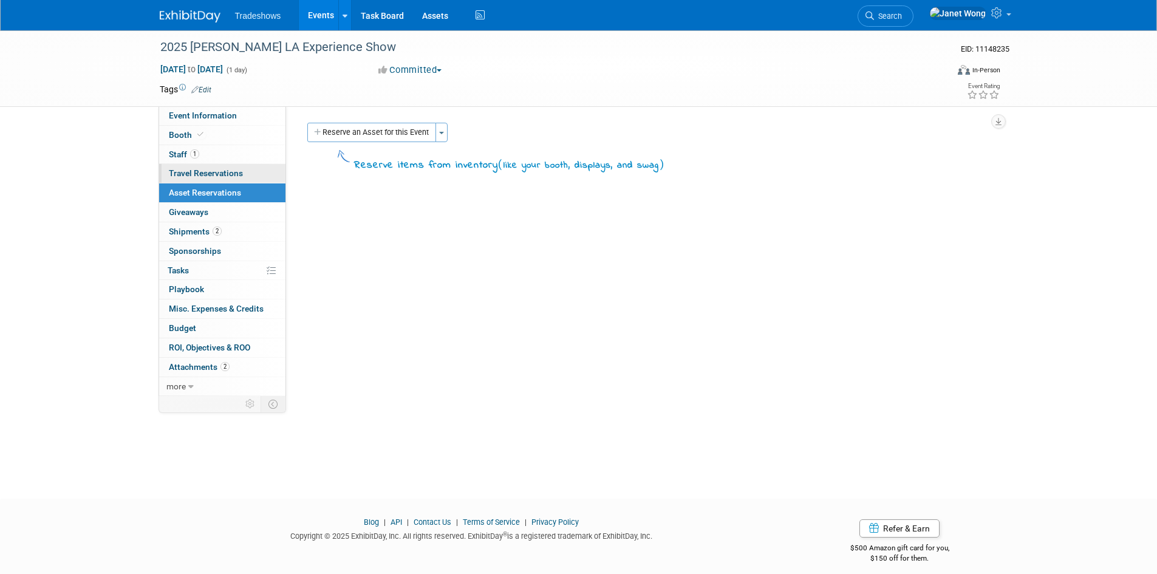
click at [224, 169] on span "Travel Reservations 0" at bounding box center [206, 173] width 74 height 10
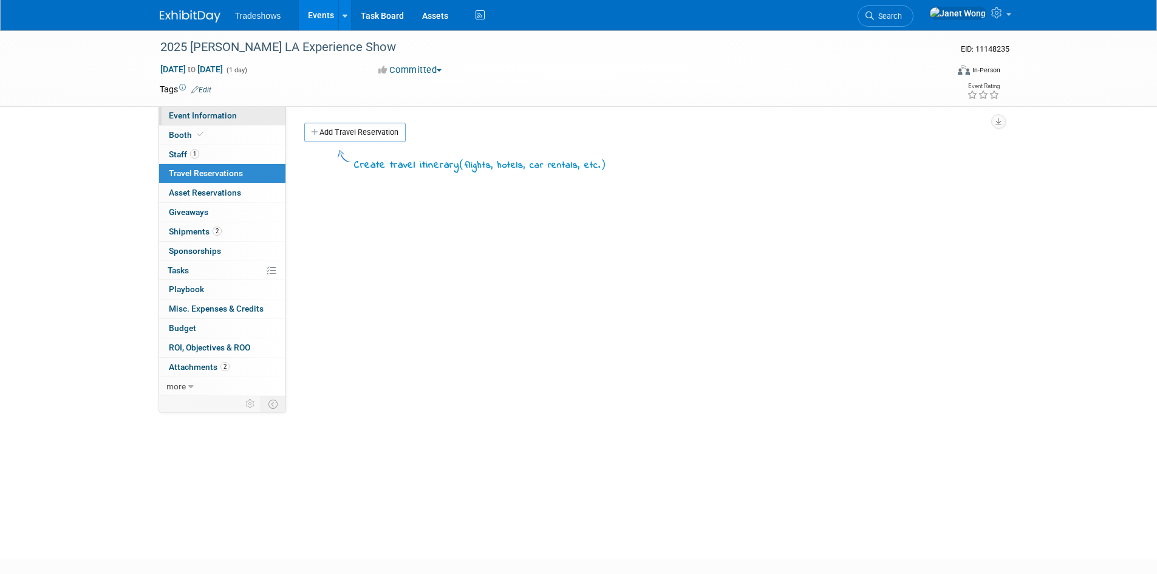
click at [225, 114] on span "Event Information" at bounding box center [203, 116] width 68 height 10
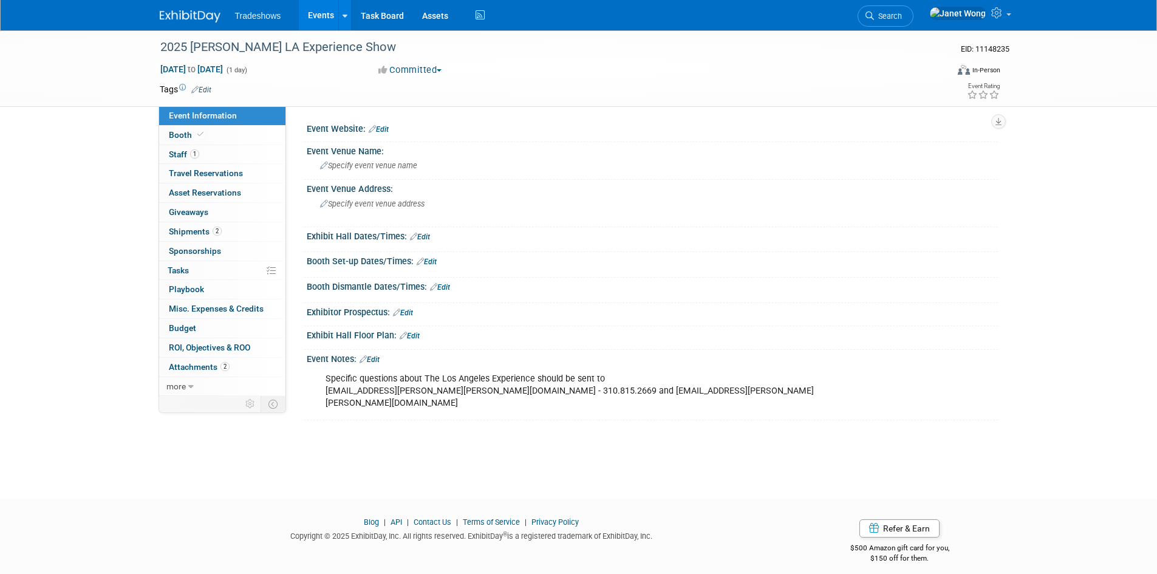
click at [327, 21] on link "Events" at bounding box center [321, 15] width 44 height 30
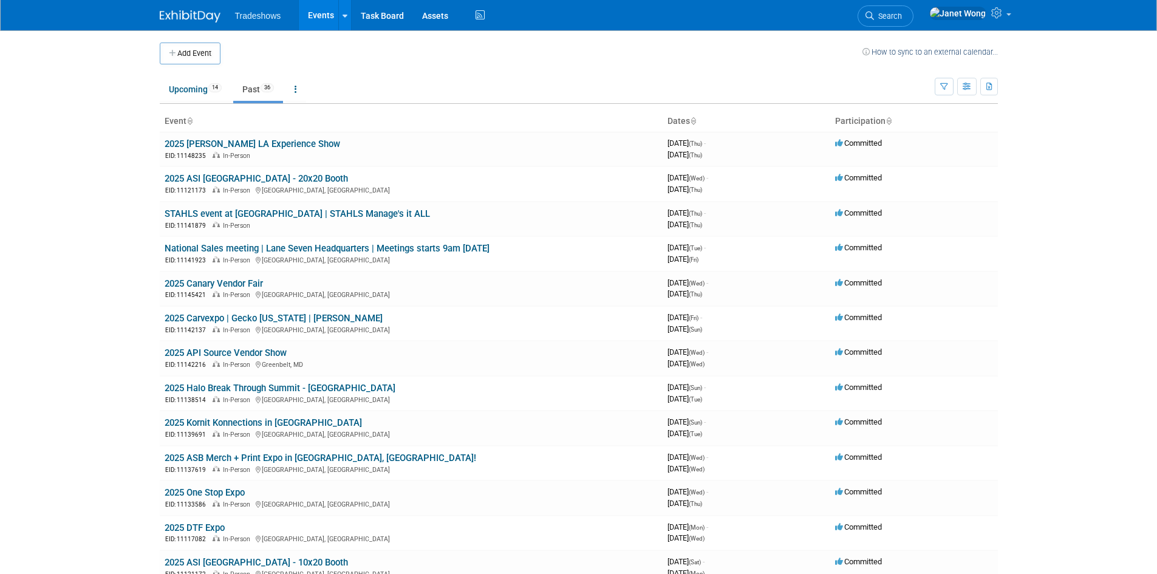
click at [36, 220] on body "Tradeshows Events Add Event Bulk Upload Events Shareable Event Boards Recently …" at bounding box center [578, 287] width 1157 height 574
click at [239, 355] on link "2025 API Source Vendor Show" at bounding box center [226, 352] width 122 height 11
click at [1091, 166] on body "Tradeshows Events Add Event Bulk Upload Events Shareable Event Boards Recently …" at bounding box center [578, 287] width 1157 height 574
click at [286, 320] on link "2025 Carvexpo | Gecko [US_STATE] | [PERSON_NAME]" at bounding box center [274, 318] width 218 height 11
click at [194, 285] on link "2025 Canary Vendor Fair" at bounding box center [214, 283] width 98 height 11
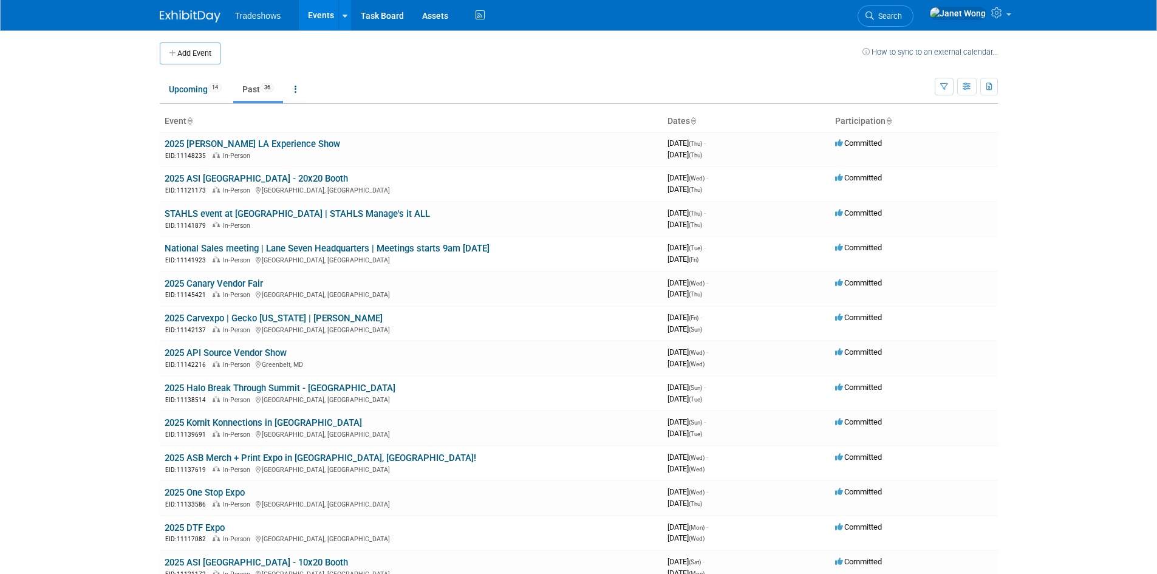
click at [490, 72] on td "Upcoming 14 Past 36 All Events 50 Past and Upcoming Grouped Annually Events gro…" at bounding box center [547, 83] width 775 height 39
click at [222, 95] on link "Upcoming 14" at bounding box center [195, 89] width 71 height 23
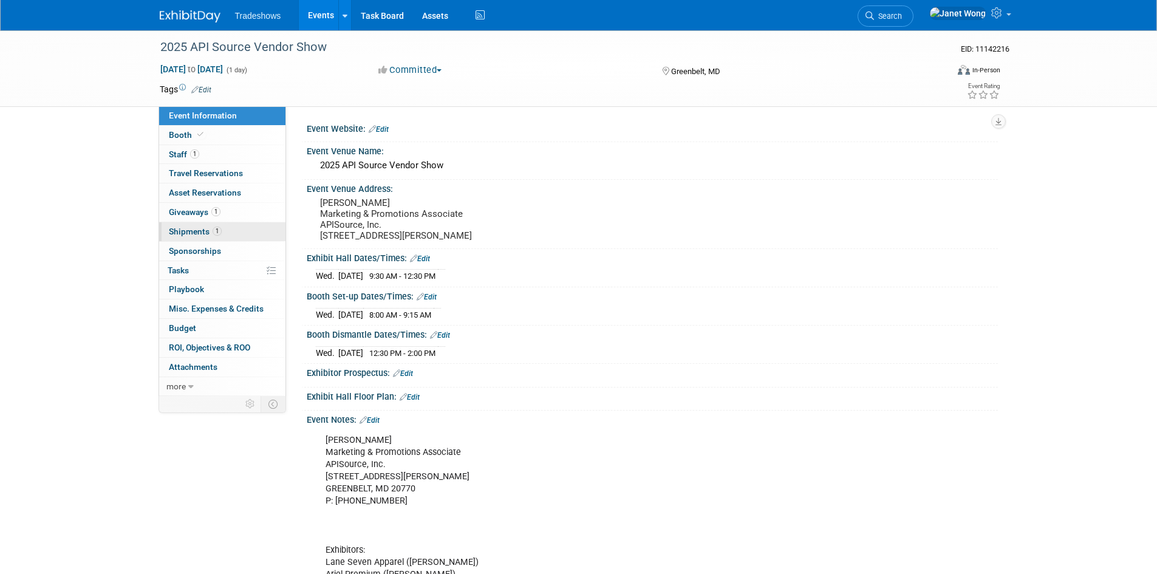
click at [205, 223] on link "1 Shipments 1" at bounding box center [222, 231] width 126 height 19
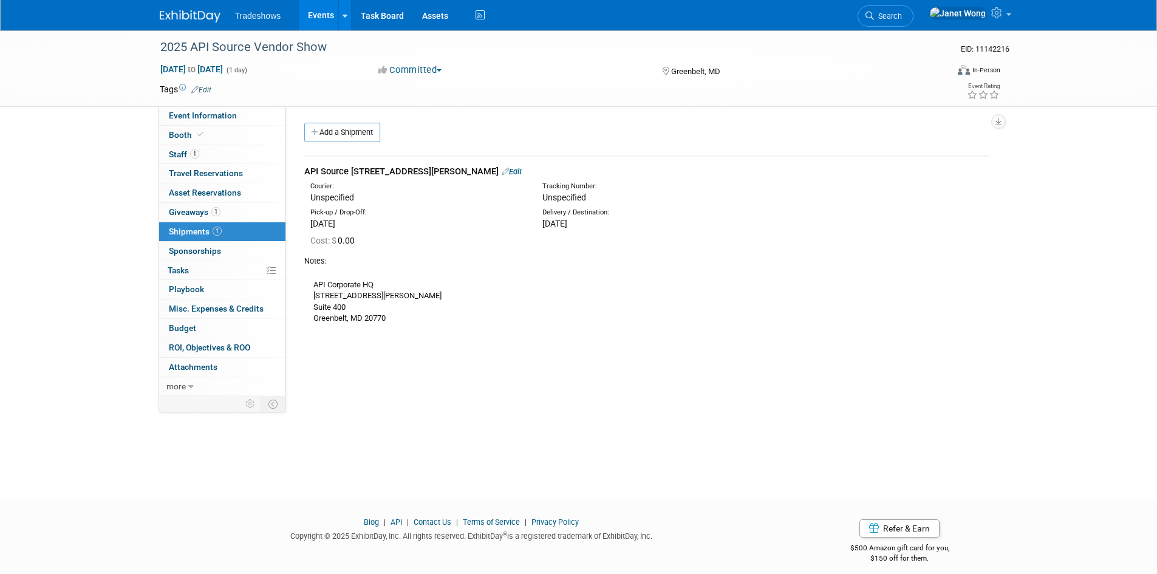
click at [522, 174] on link "Edit" at bounding box center [512, 171] width 20 height 9
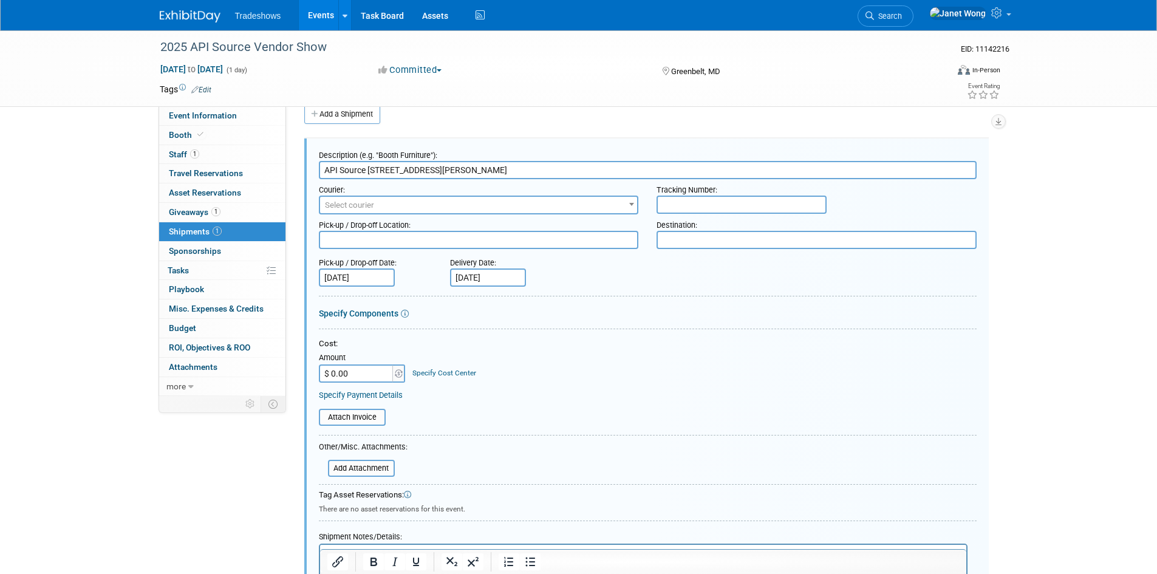
click at [346, 373] on input "$ 0.00" at bounding box center [357, 373] width 76 height 18
type input "$ 173.78"
click at [441, 329] on div at bounding box center [648, 331] width 658 height 5
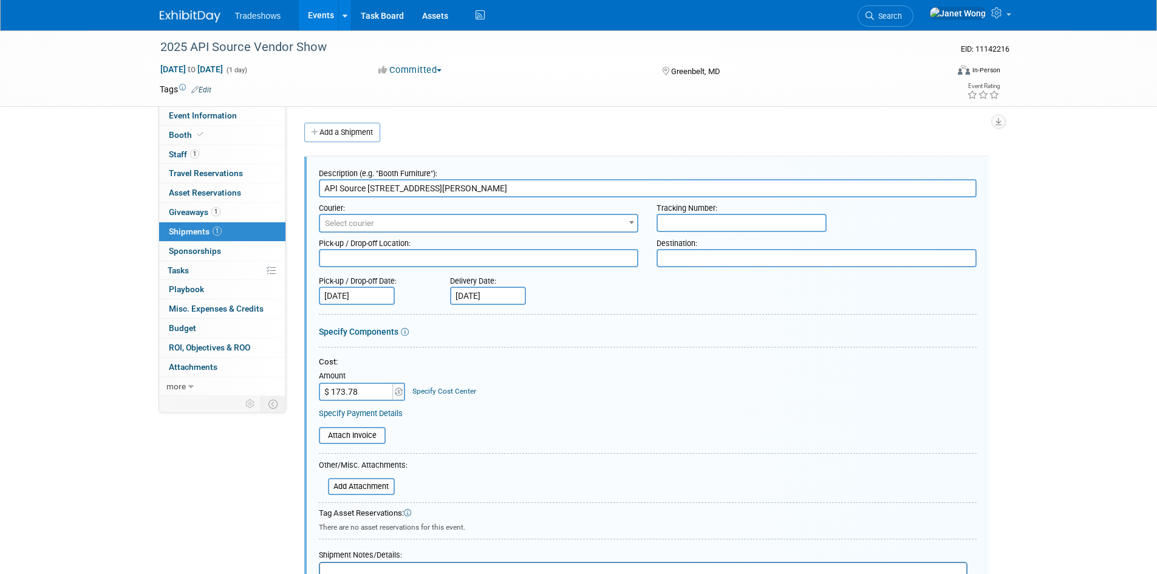
scroll to position [267, 0]
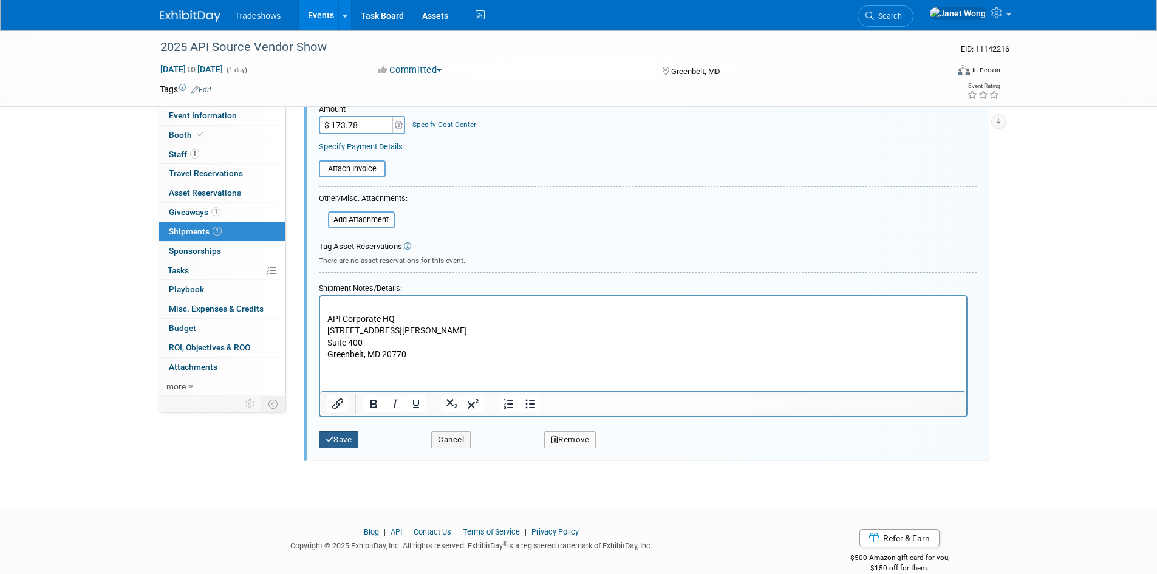
click at [348, 435] on button "Save" at bounding box center [339, 439] width 40 height 17
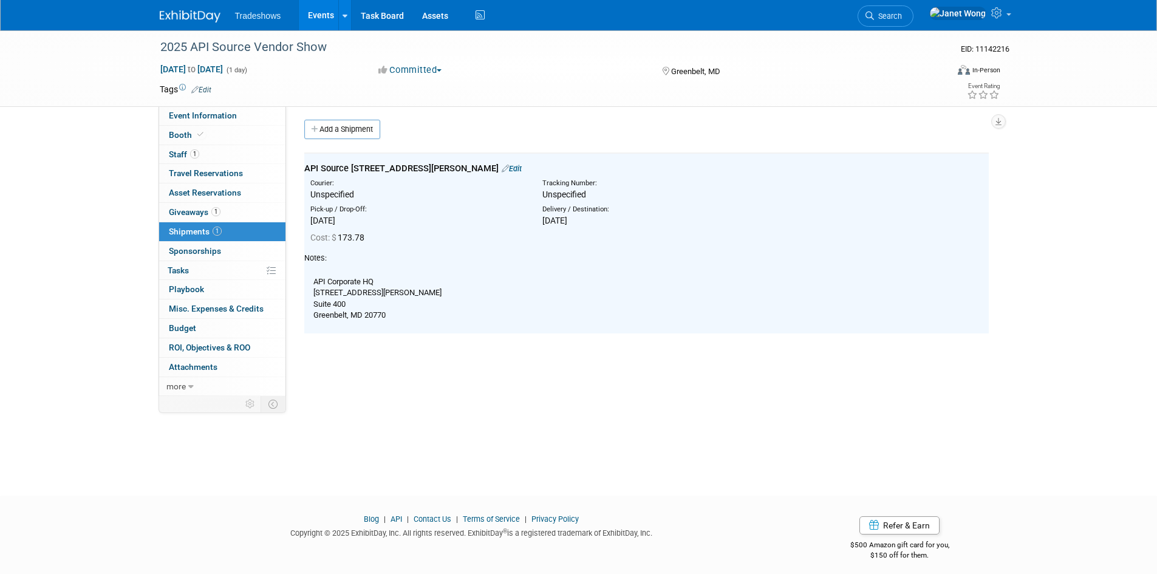
scroll to position [0, 0]
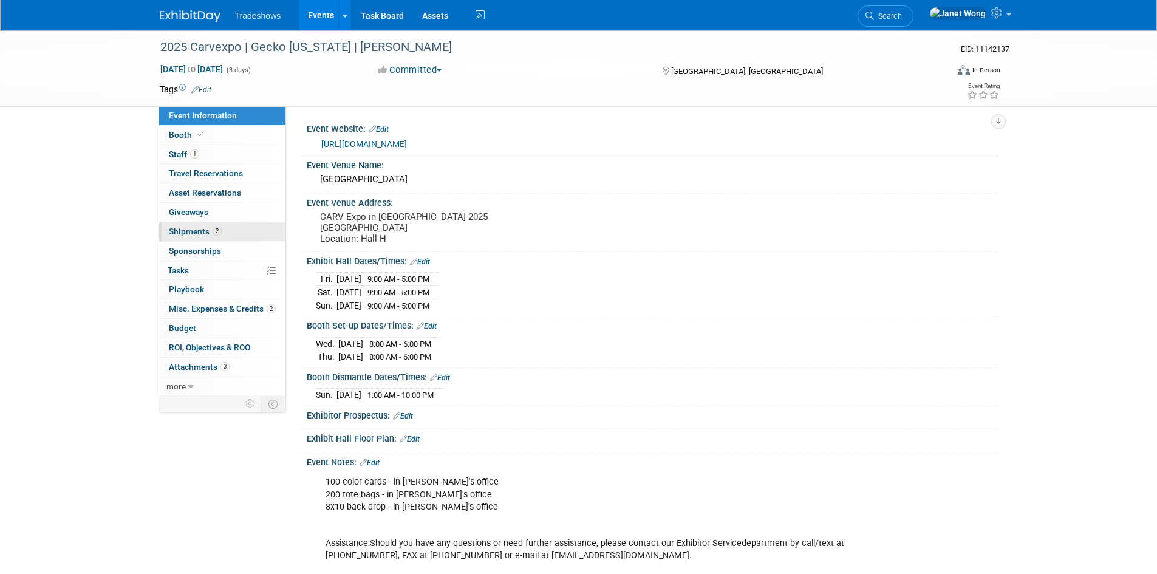
click at [199, 231] on span "Shipments 2" at bounding box center [195, 232] width 53 height 10
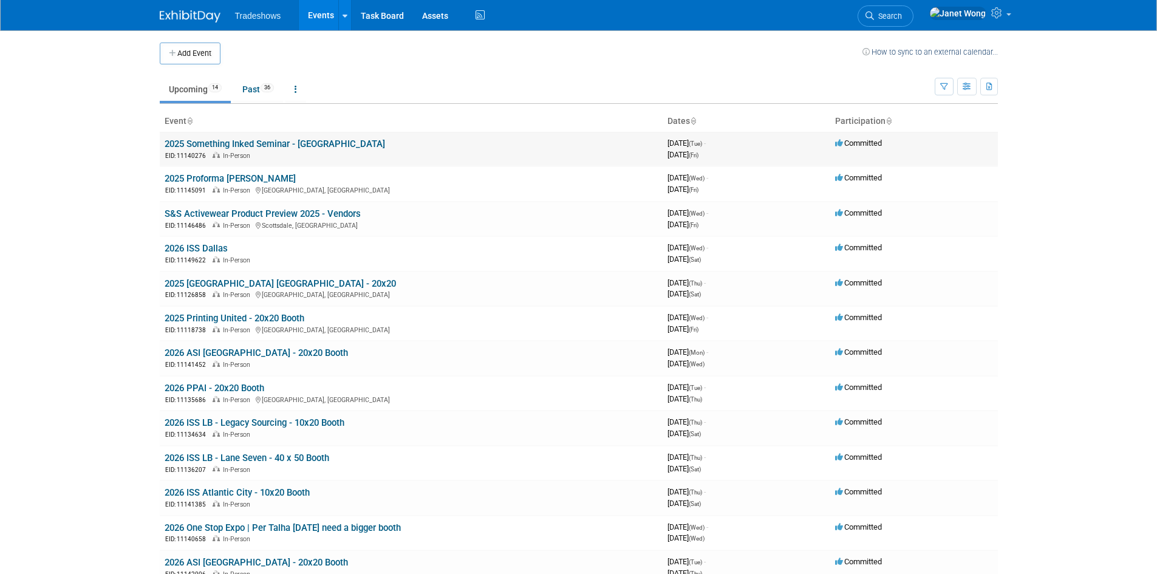
click at [223, 135] on td "2025 Something Inked Seminar - Las Vegas EID: 11140276 In-Person" at bounding box center [411, 149] width 503 height 35
click at [222, 143] on link "2025 Something Inked Seminar - [GEOGRAPHIC_DATA]" at bounding box center [275, 143] width 220 height 11
click at [108, 147] on body "Tradeshows Events Add Event Bulk Upload Events Shareable Event Boards Recently …" at bounding box center [578, 287] width 1157 height 574
click at [248, 99] on link "Past 36" at bounding box center [258, 89] width 50 height 23
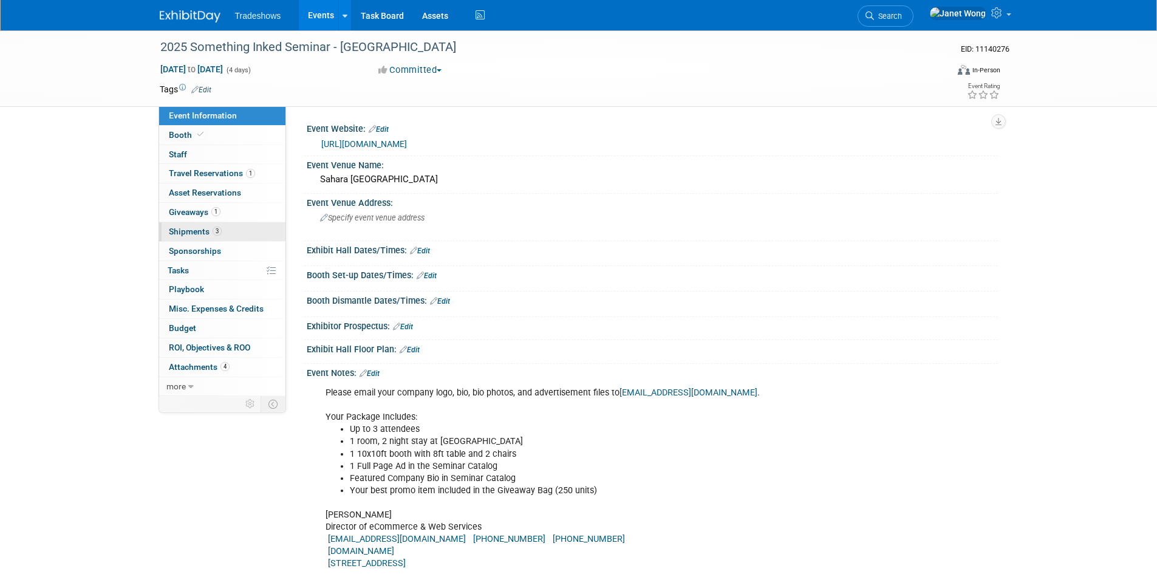
click at [193, 233] on span "Shipments 3" at bounding box center [195, 232] width 53 height 10
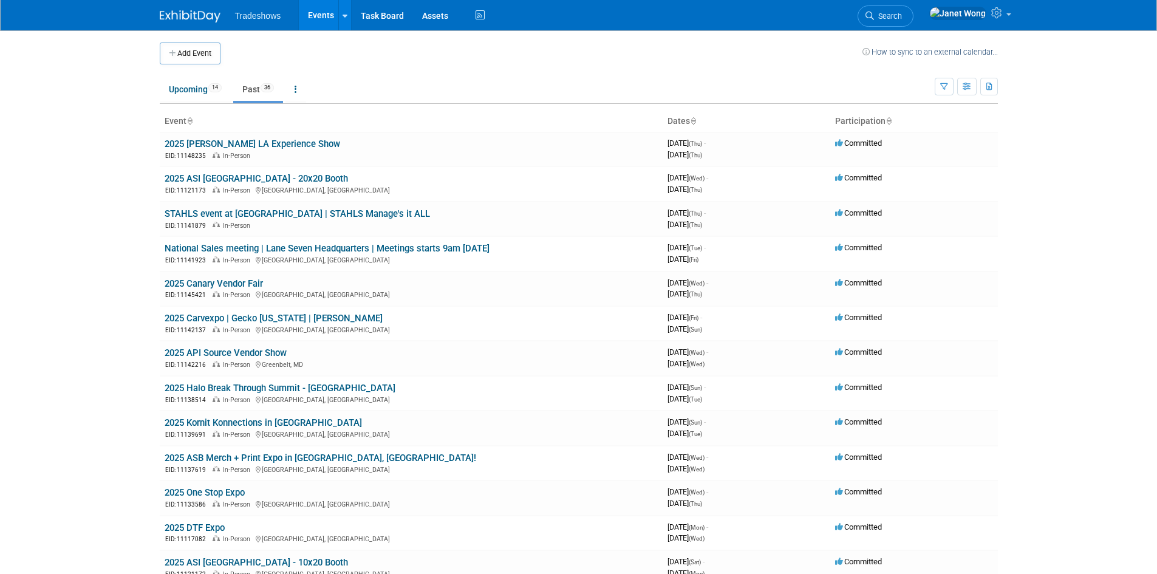
click at [766, 81] on ul "Upcoming 14 Past 36 All Events 50 Past and Upcoming Grouped Annually Events gro…" at bounding box center [547, 90] width 775 height 27
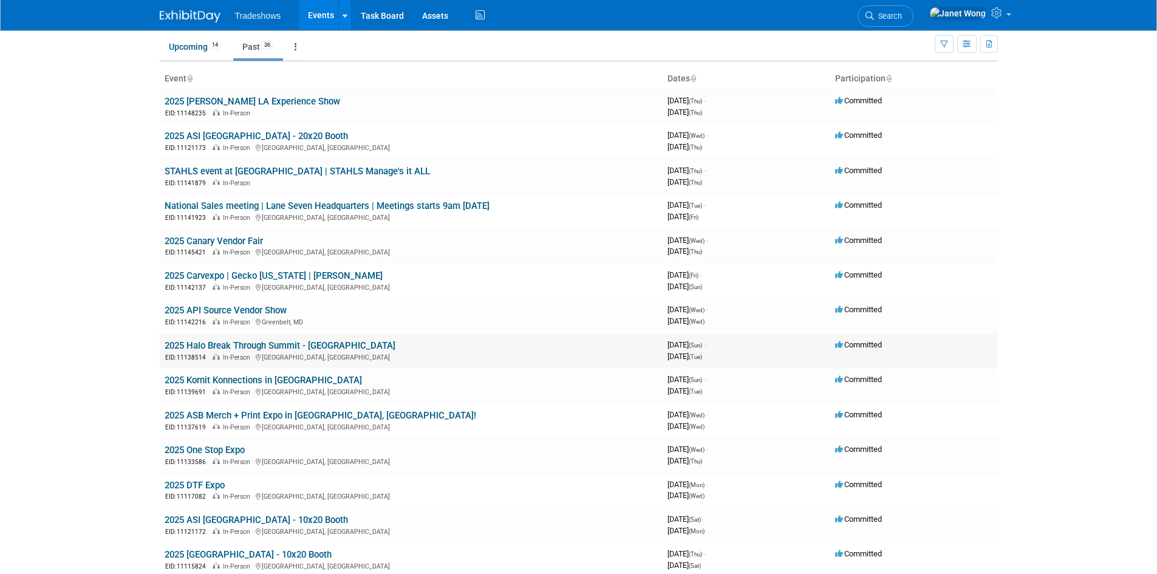
scroll to position [0, 0]
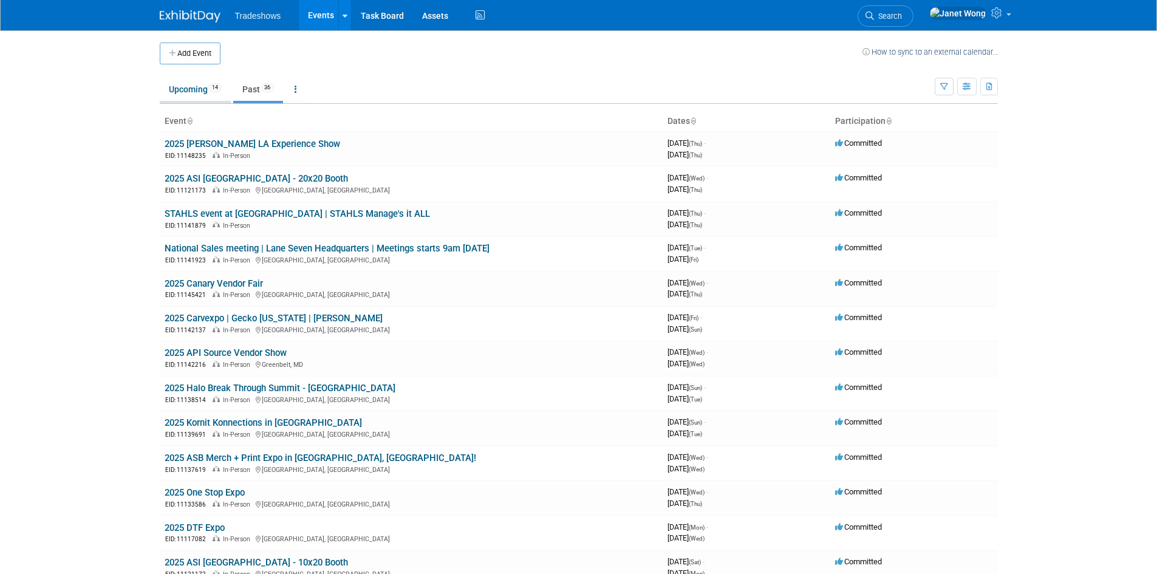
click at [197, 98] on link "Upcoming 14" at bounding box center [195, 89] width 71 height 23
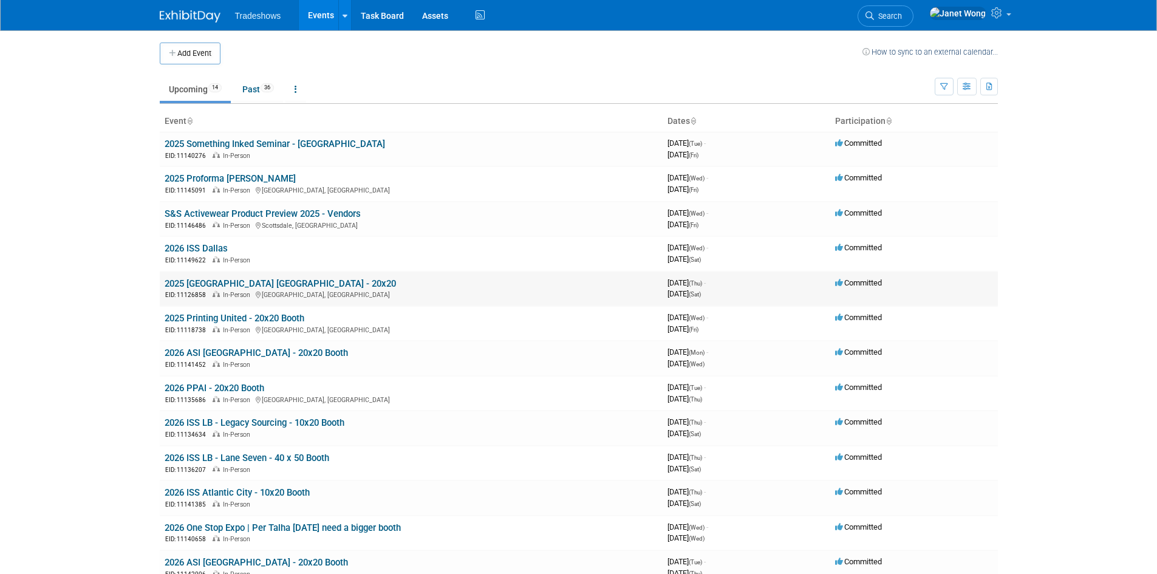
click at [228, 287] on link "2025 [GEOGRAPHIC_DATA] [GEOGRAPHIC_DATA] - 20x20" at bounding box center [280, 283] width 231 height 11
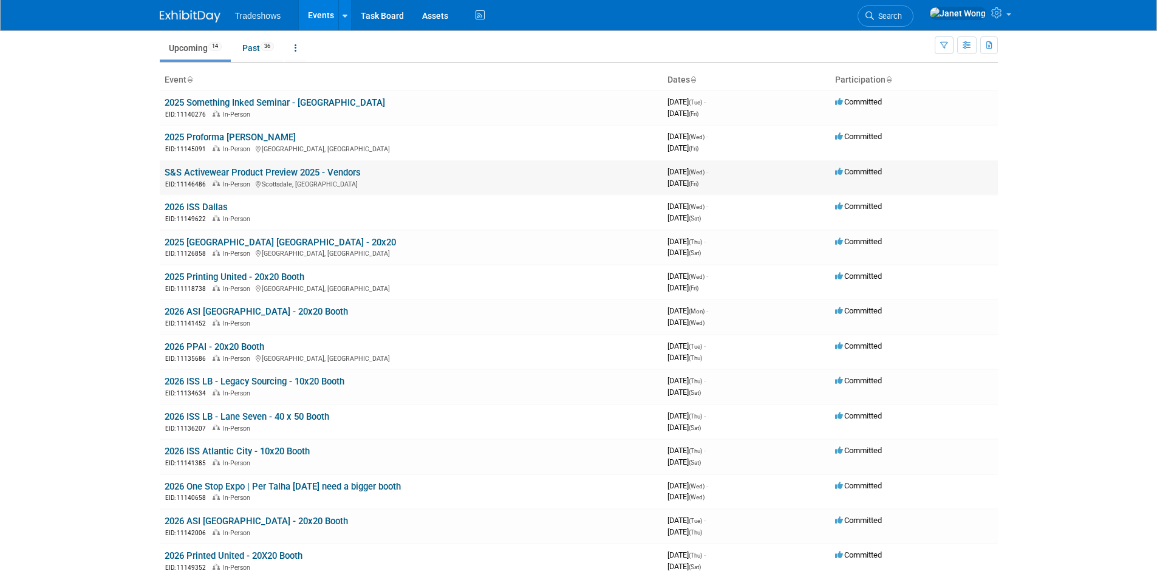
scroll to position [61, 0]
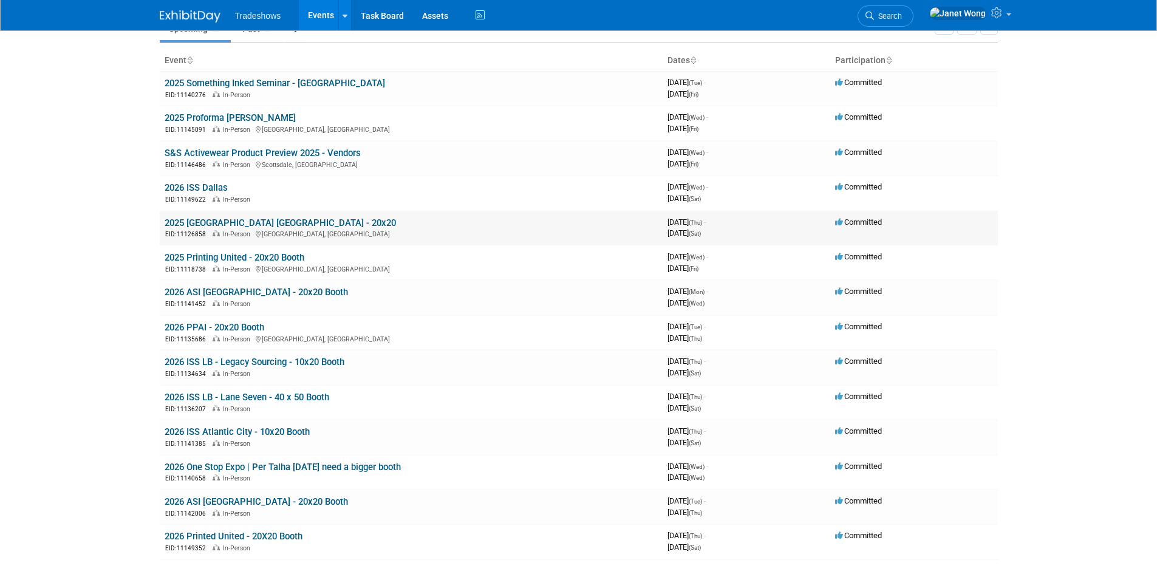
click at [247, 225] on link "2025 [GEOGRAPHIC_DATA] [GEOGRAPHIC_DATA] - 20x20" at bounding box center [280, 222] width 231 height 11
click at [236, 222] on link "2025 [GEOGRAPHIC_DATA] [GEOGRAPHIC_DATA] - 20x20" at bounding box center [280, 222] width 231 height 11
click at [219, 290] on link "2026 ASI [GEOGRAPHIC_DATA] - 20x20 Booth" at bounding box center [256, 292] width 183 height 11
click at [227, 257] on link "2025 Printing United - 20x20 Booth" at bounding box center [235, 257] width 140 height 11
click at [220, 222] on link "2025 [GEOGRAPHIC_DATA] [GEOGRAPHIC_DATA] - 20x20" at bounding box center [280, 222] width 231 height 11
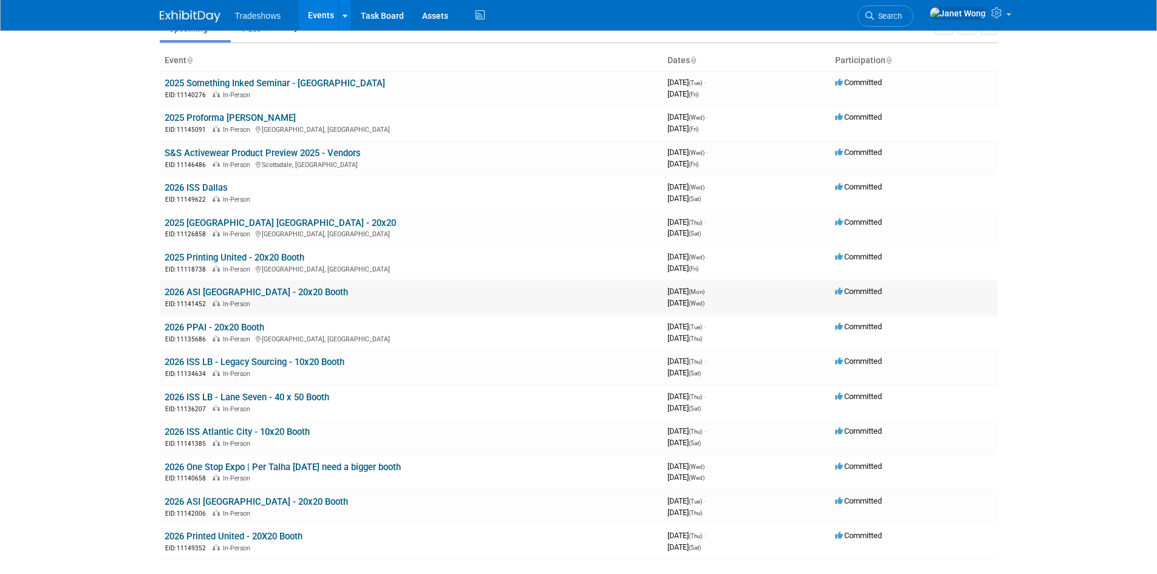
click at [208, 296] on link "2026 ASI [GEOGRAPHIC_DATA] - 20x20 Booth" at bounding box center [256, 292] width 183 height 11
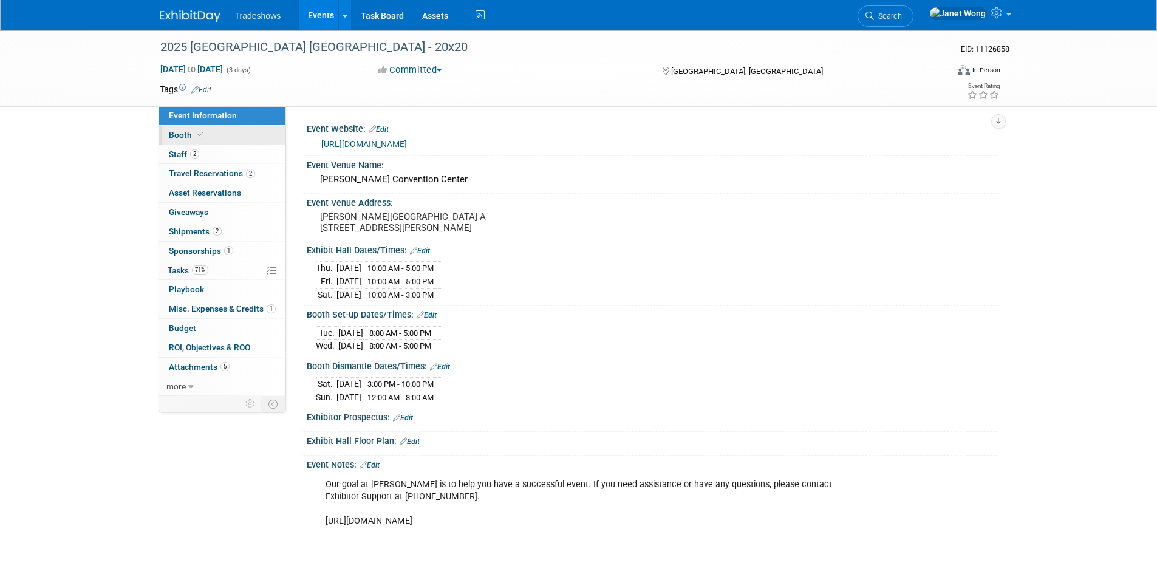
click at [219, 141] on link "Booth" at bounding box center [222, 135] width 126 height 19
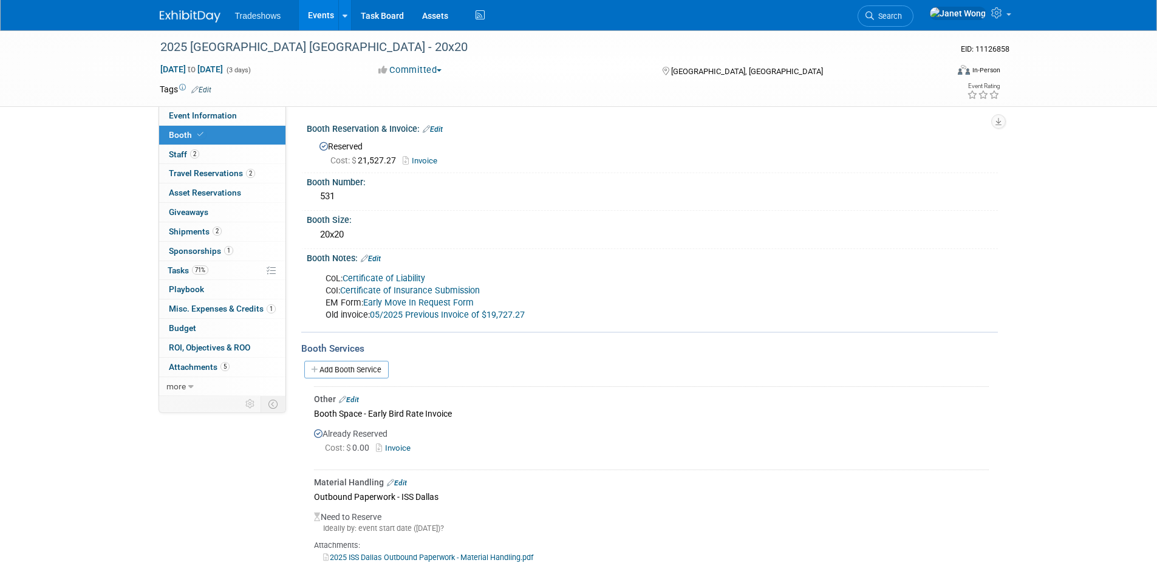
click at [374, 259] on link "Edit" at bounding box center [371, 258] width 20 height 9
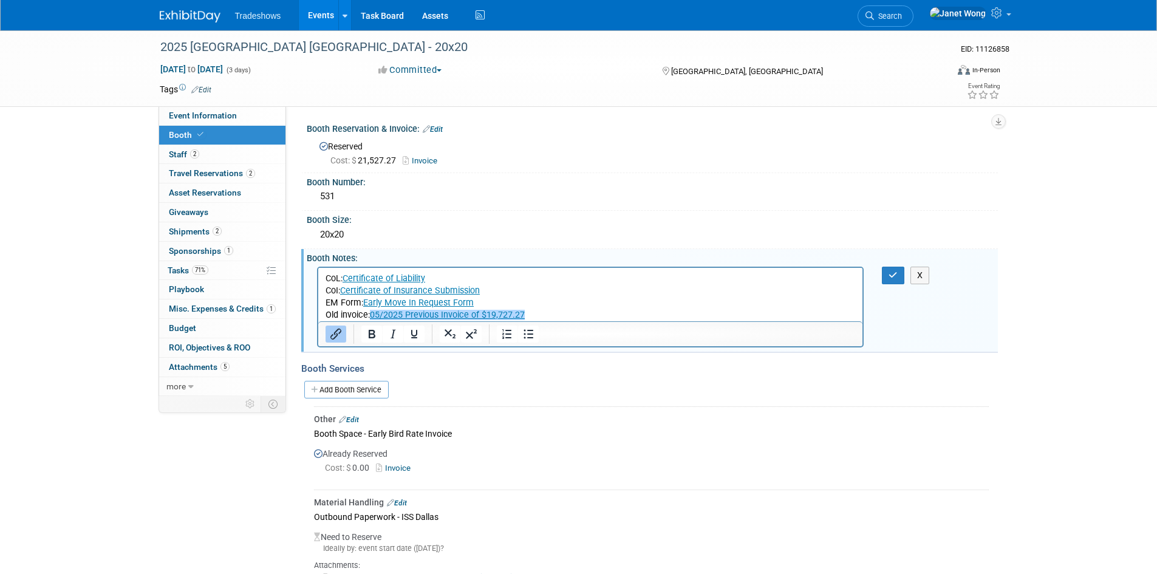
click at [566, 314] on p "CoL: Certificate of Liability CoI: Certificate of Insurance Submission EM Form:…" at bounding box center [590, 296] width 531 height 49
click at [922, 281] on button "X" at bounding box center [919, 276] width 19 height 18
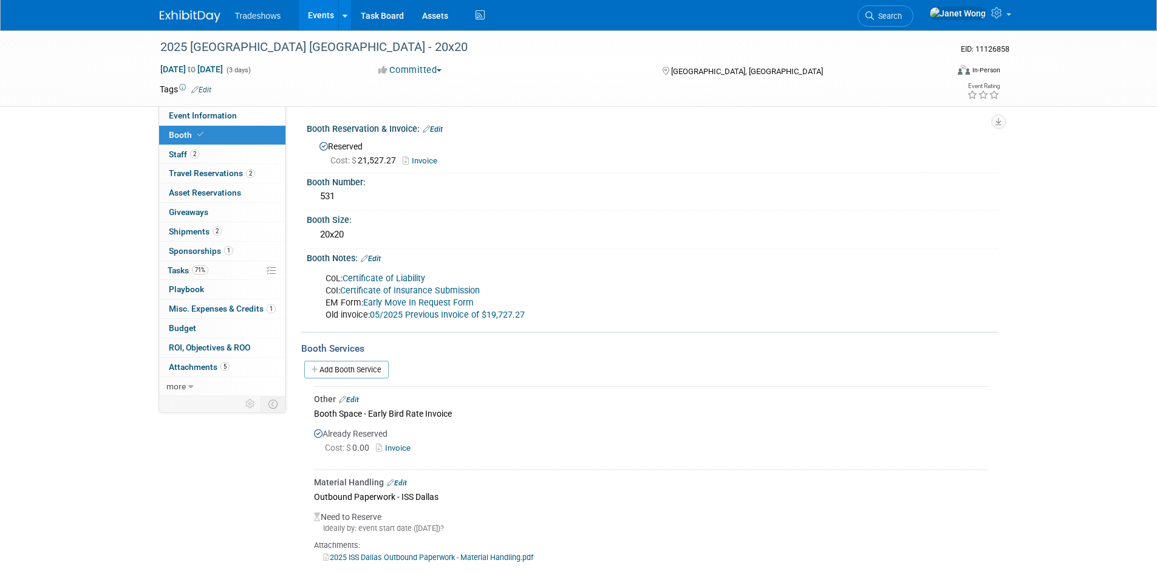
click at [428, 319] on link "05/2025 Previous Invoice of $19,727.27" at bounding box center [447, 315] width 155 height 10
click at [438, 131] on link "Edit" at bounding box center [433, 129] width 20 height 9
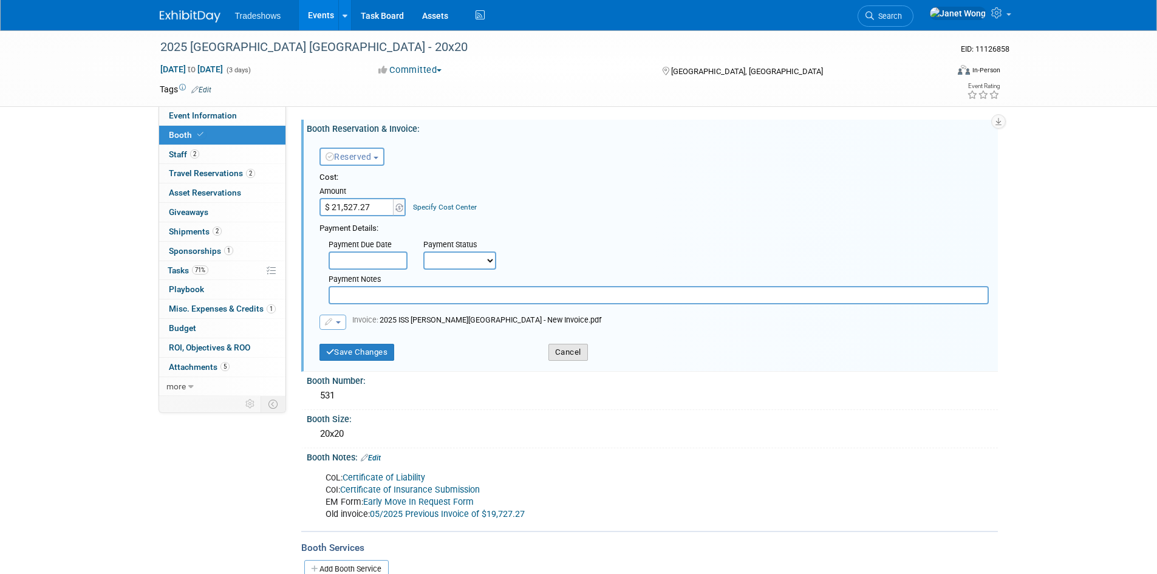
click at [571, 356] on button "Cancel" at bounding box center [567, 352] width 39 height 17
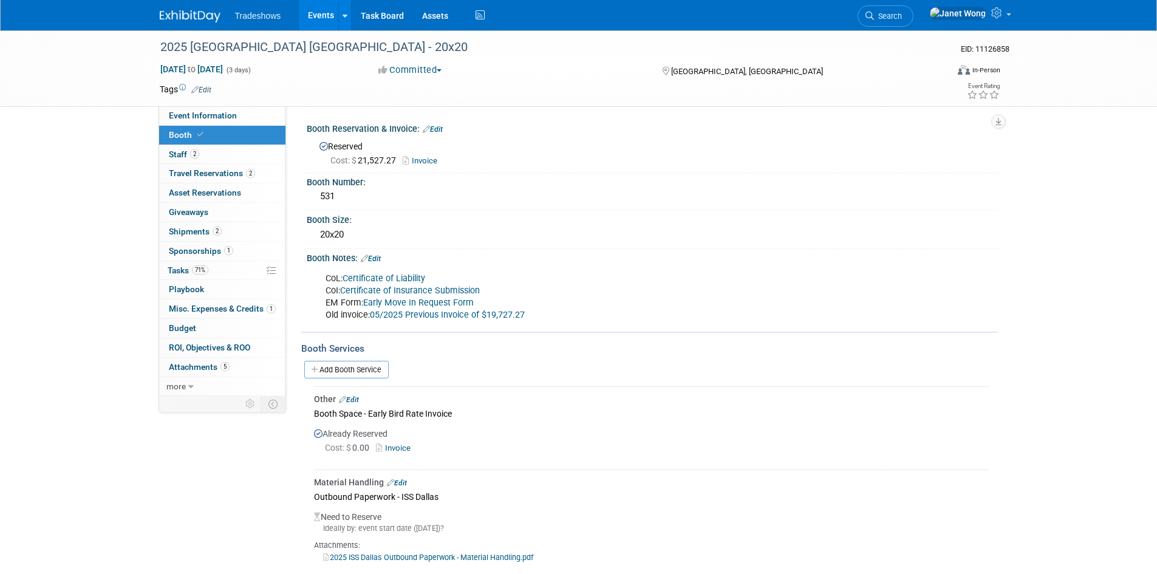
click at [376, 256] on link "Edit" at bounding box center [371, 258] width 20 height 9
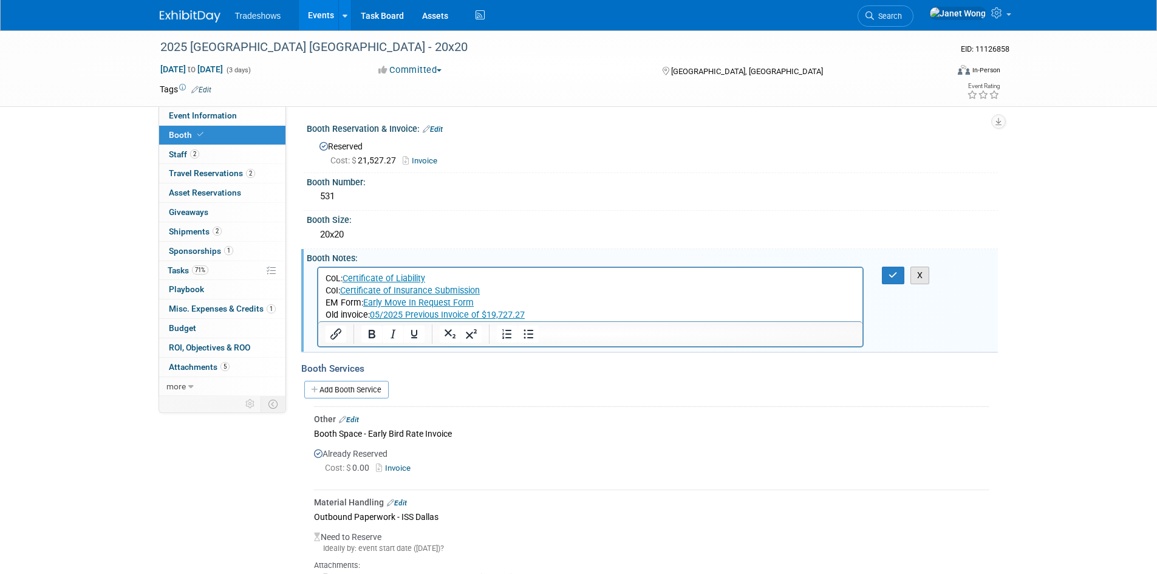
click at [912, 274] on button "X" at bounding box center [919, 276] width 19 height 18
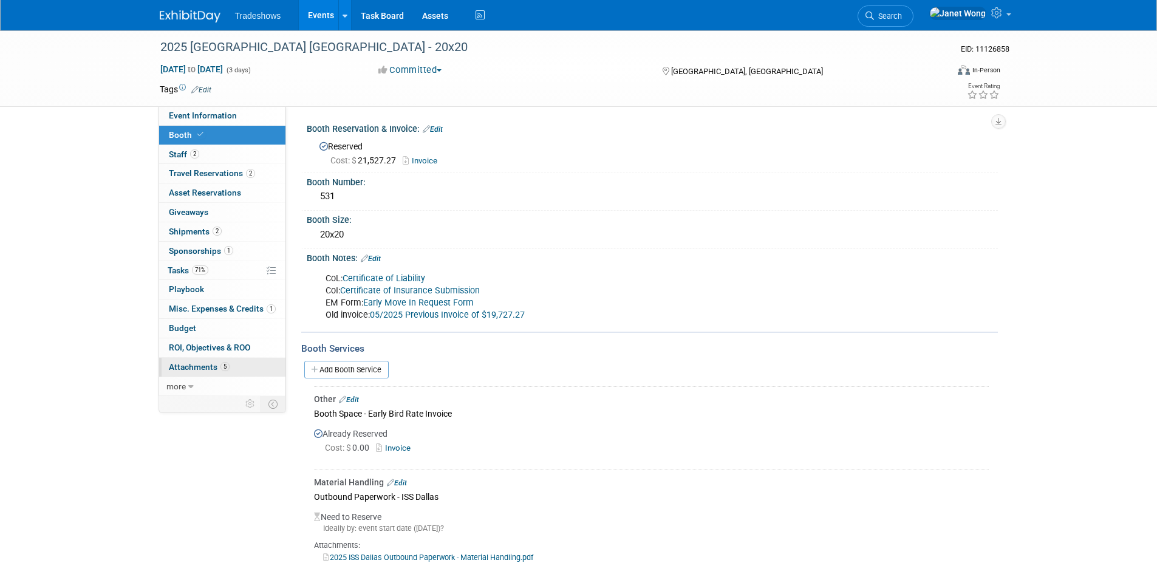
click at [198, 364] on span "Attachments 5" at bounding box center [199, 367] width 61 height 10
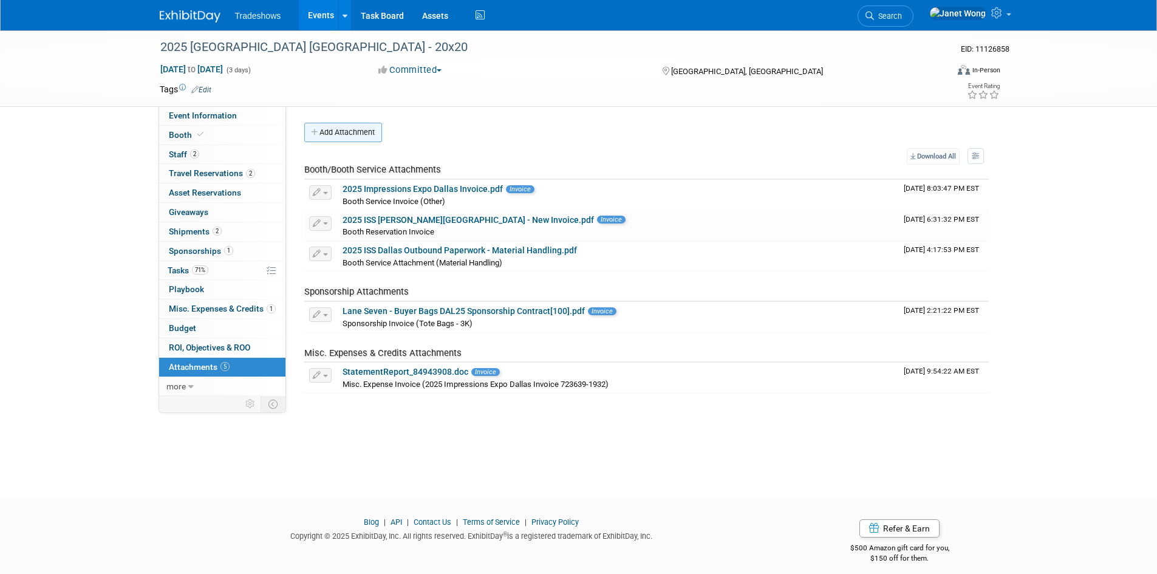
click at [360, 141] on button "Add Attachment" at bounding box center [343, 132] width 78 height 19
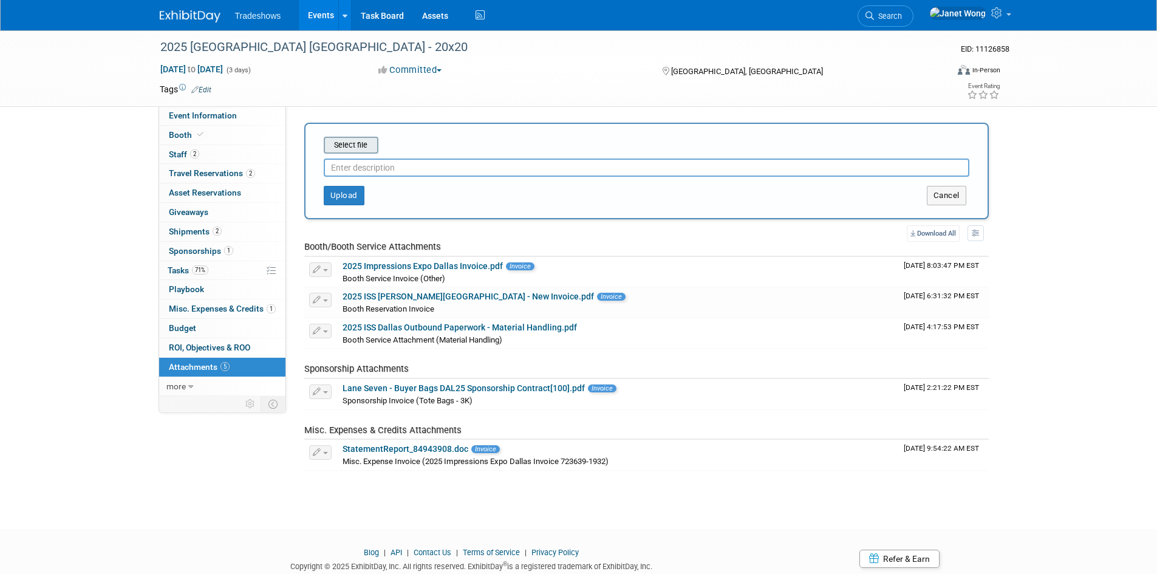
click at [360, 147] on input "file" at bounding box center [305, 145] width 145 height 15
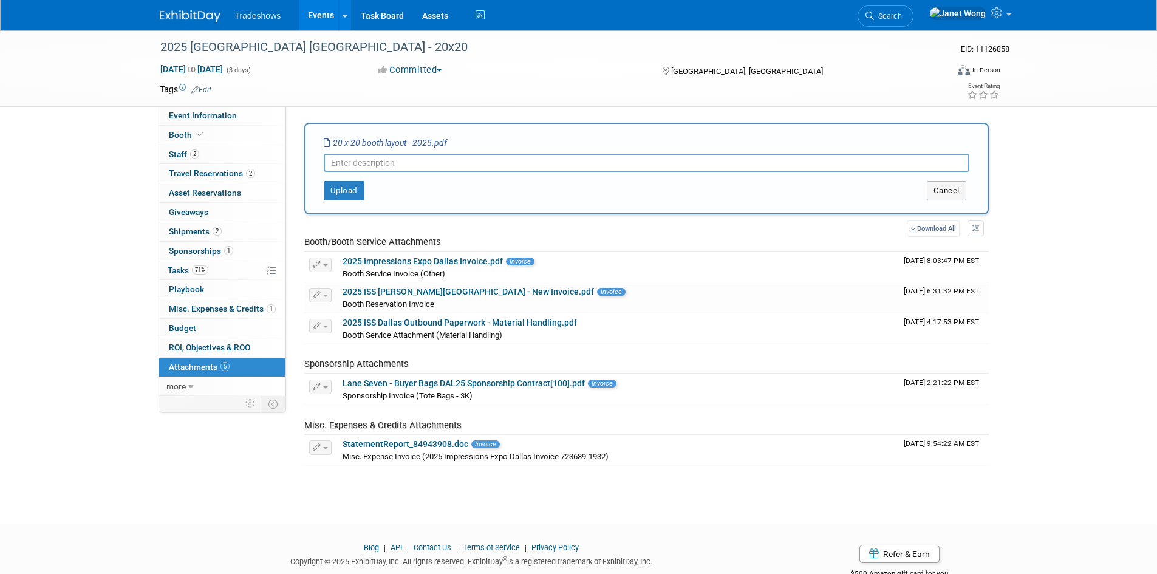
click at [445, 163] on input "text" at bounding box center [647, 163] width 646 height 18
paste input "20 x 20 Booth Layout - 2025"
type input "20 x 20 Booth Layout - 2025"
click at [330, 189] on button "Upload" at bounding box center [344, 190] width 41 height 19
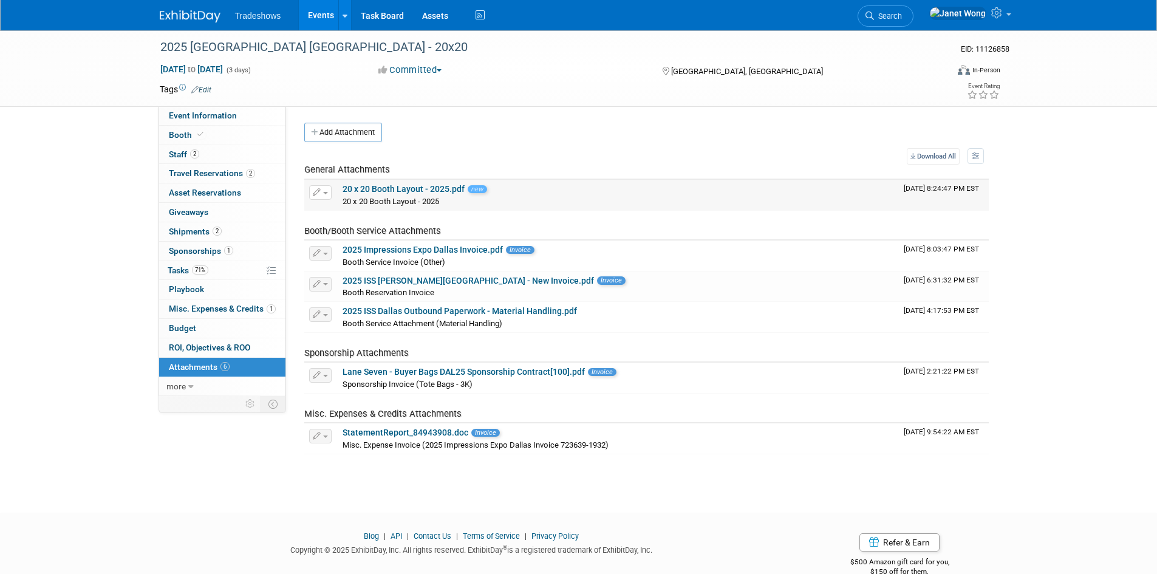
click at [925, 186] on span "[DATE] 8:24:47 PM EST" at bounding box center [941, 188] width 75 height 9
drag, startPoint x: 828, startPoint y: 183, endPoint x: 799, endPoint y: 204, distance: 35.7
click at [800, 204] on td "20 x 20 Booth Layout - 2025.pdf new 20 x 20 Booth Layout - 2025 20 x 20 Booth L…" at bounding box center [618, 195] width 561 height 30
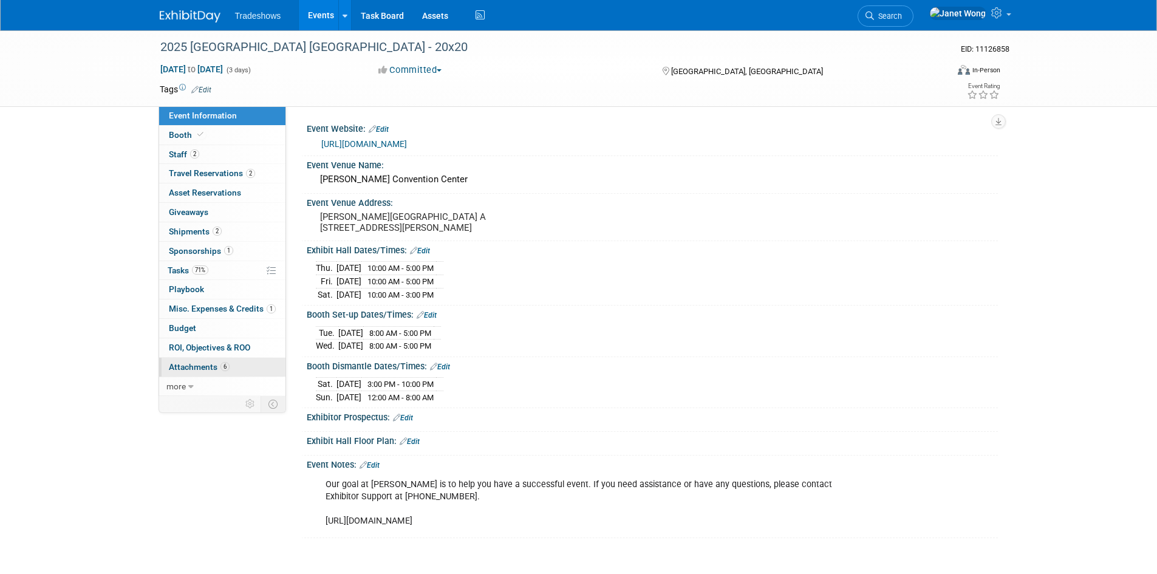
click at [212, 367] on span "Attachments 6" at bounding box center [199, 367] width 61 height 10
click at [194, 362] on span "Attachments 6" at bounding box center [199, 367] width 61 height 10
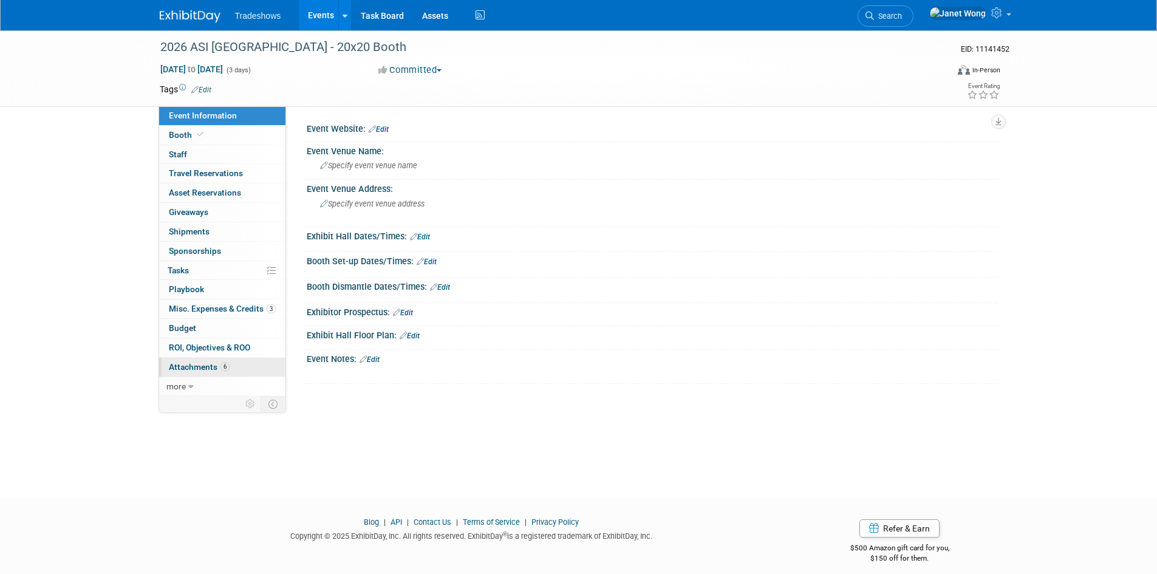
click at [199, 367] on span "Attachments 6" at bounding box center [199, 367] width 61 height 10
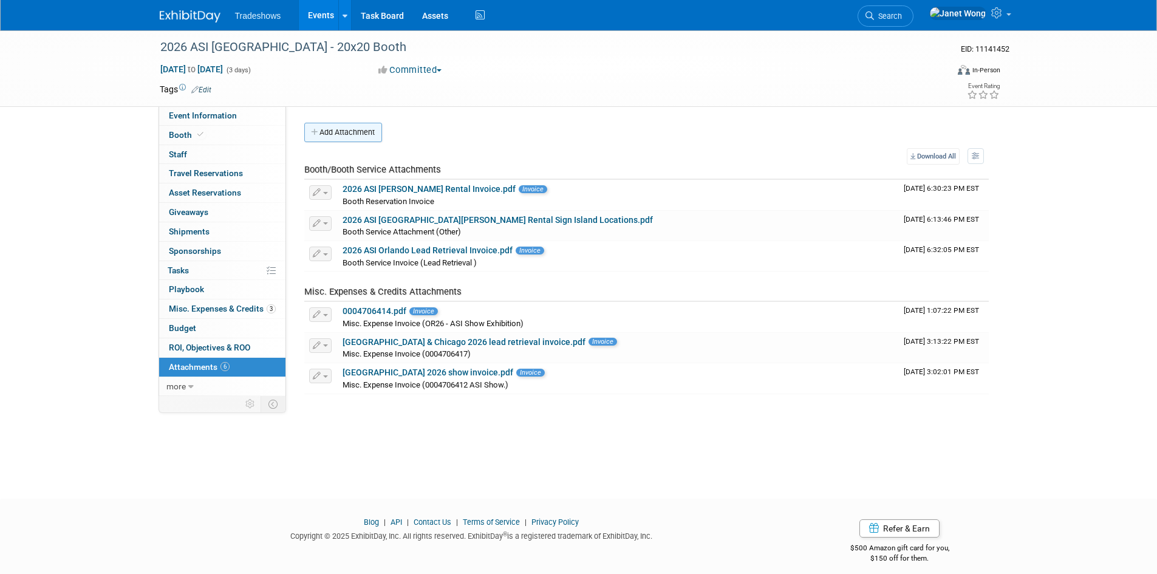
click at [344, 129] on button "Add Attachment" at bounding box center [343, 132] width 78 height 19
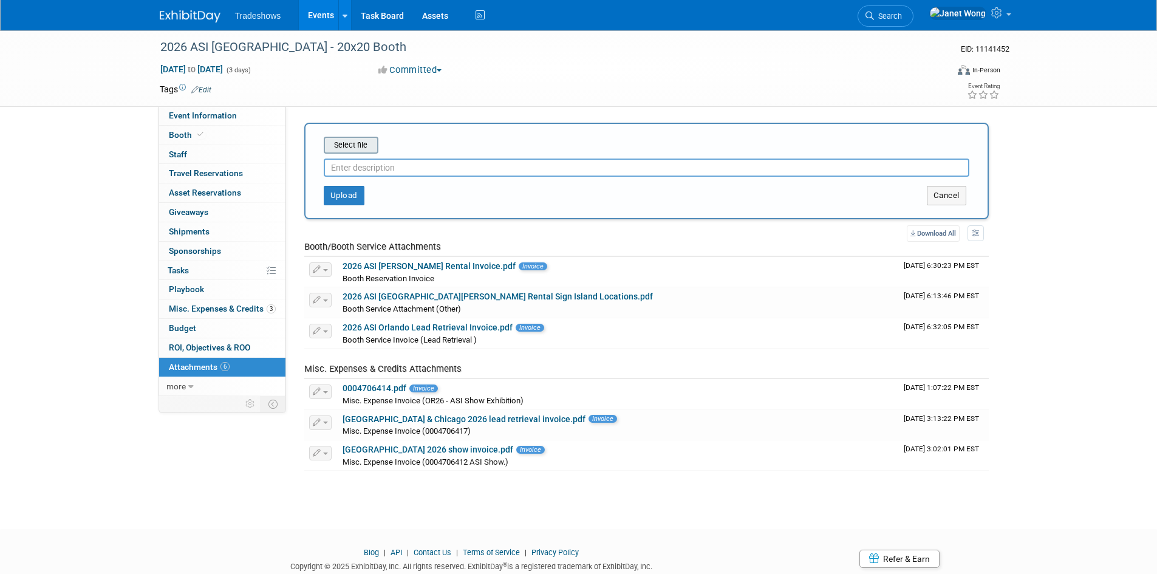
click at [351, 148] on input "file" at bounding box center [305, 145] width 145 height 15
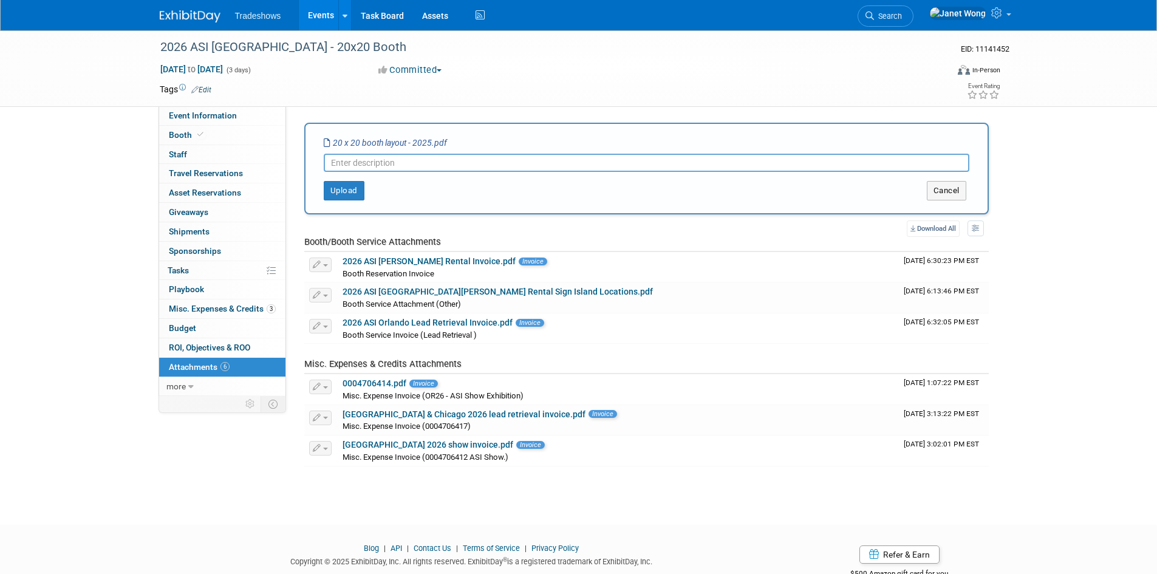
paste input "20 x 20 Booth Layout - 2025"
drag, startPoint x: 412, startPoint y: 161, endPoint x: 504, endPoint y: 166, distance: 92.5
click at [504, 166] on input "20 x 20 Booth Layout - 2025" at bounding box center [647, 163] width 646 height 18
type input "20 x 20 Booth Layout - 2025"
click at [935, 190] on button "Cancel" at bounding box center [946, 190] width 39 height 19
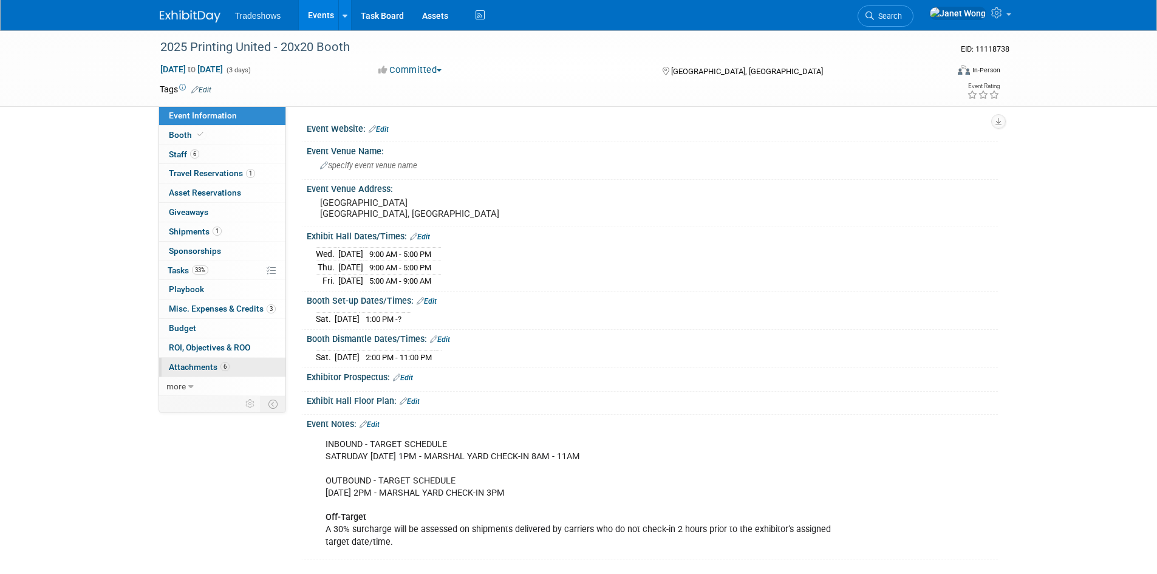
click at [194, 367] on span "Attachments 6" at bounding box center [199, 367] width 61 height 10
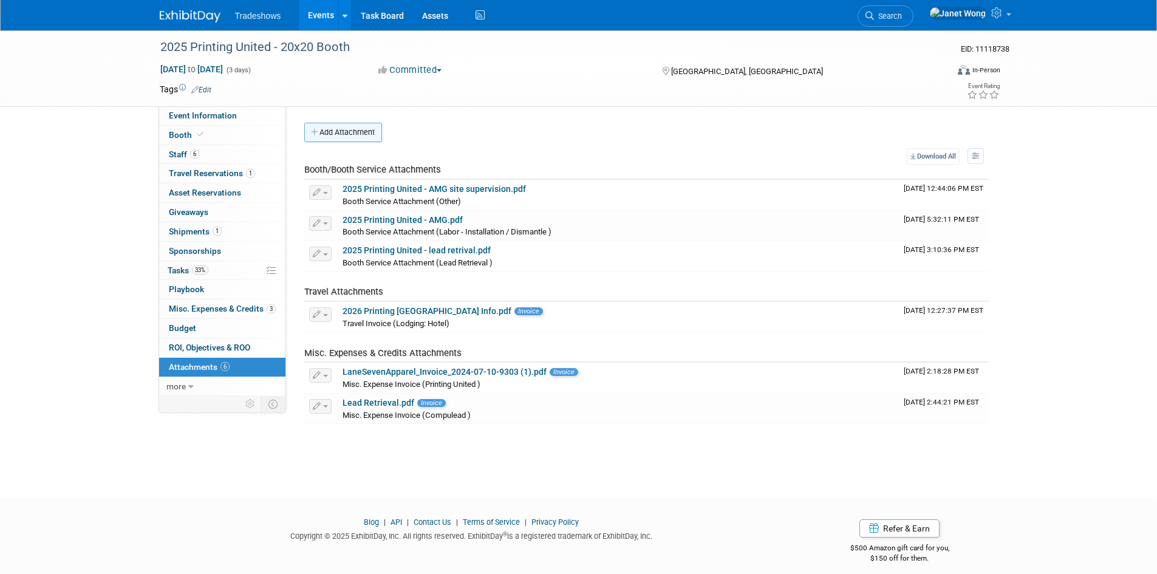
click at [350, 136] on button "Add Attachment" at bounding box center [343, 132] width 78 height 19
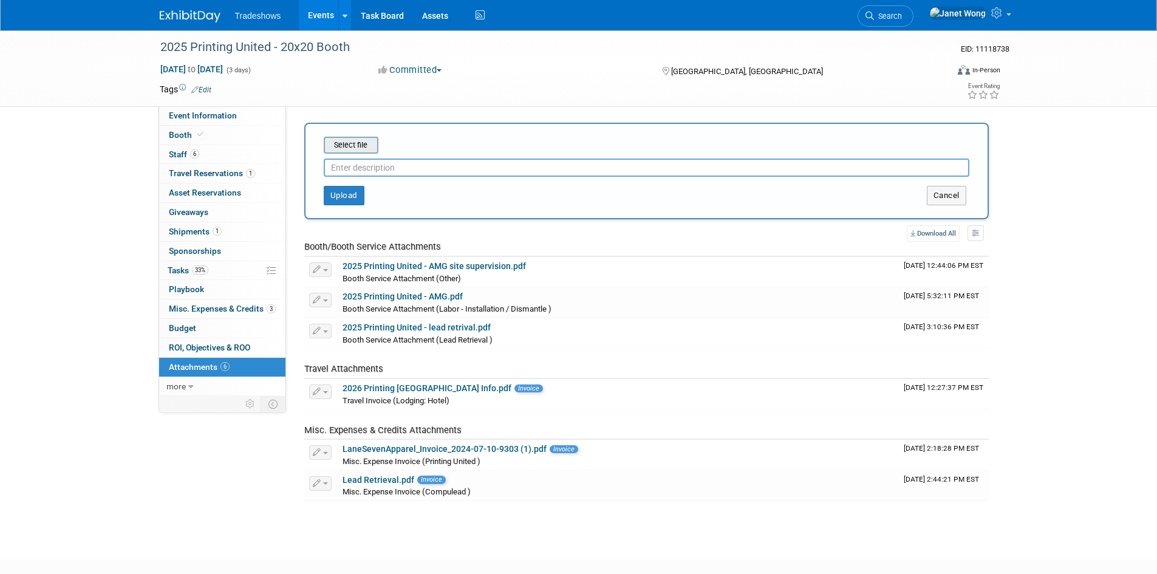
click at [352, 149] on input "file" at bounding box center [305, 145] width 145 height 15
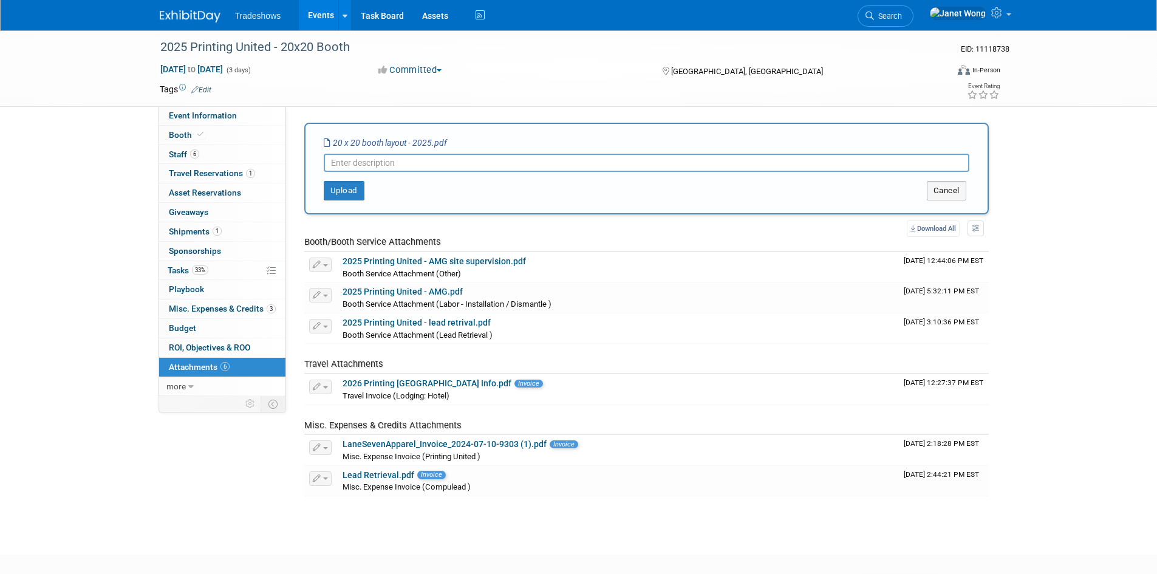
paste input "20 x 20 Booth Layout - 2025"
type input "20 x 20 Booth Layout - 2025"
click at [347, 193] on button "Upload" at bounding box center [344, 190] width 41 height 19
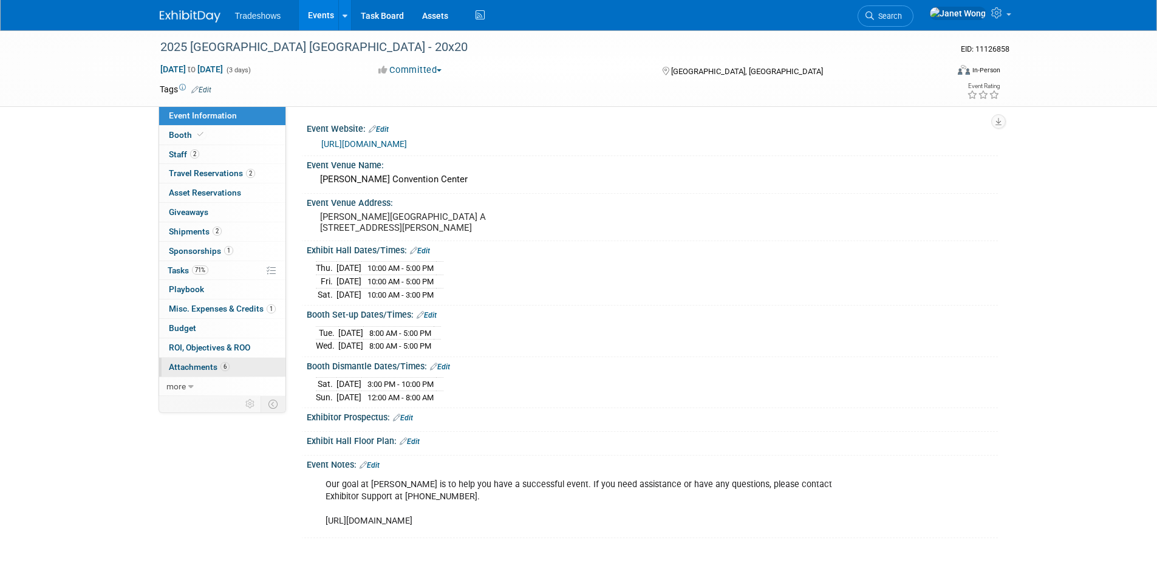
click at [208, 371] on span "Attachments 6" at bounding box center [199, 367] width 61 height 10
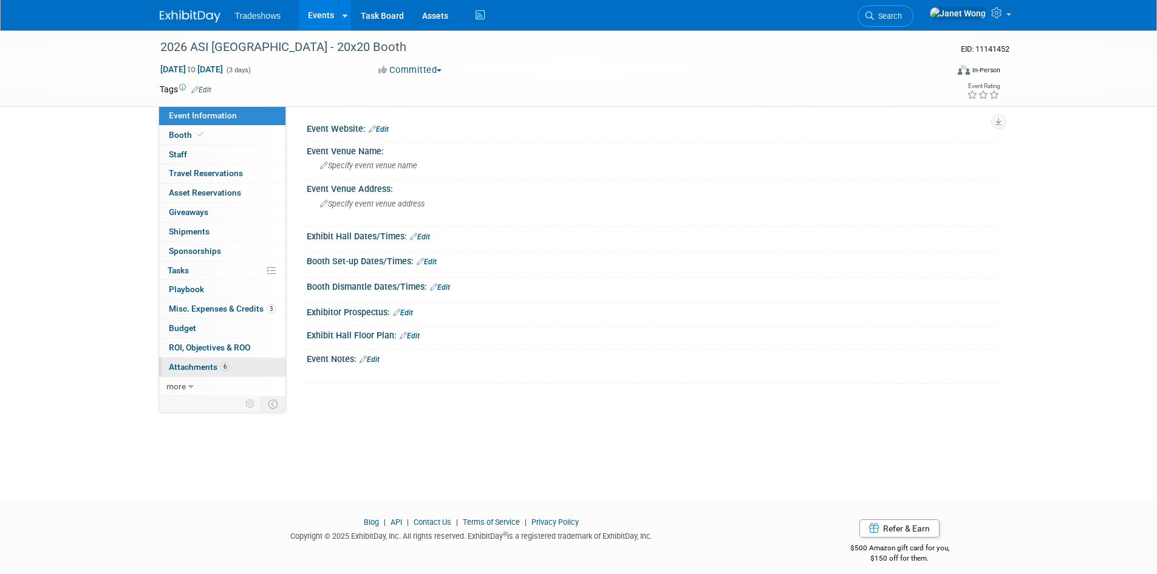
click at [189, 370] on span "Attachments 6" at bounding box center [199, 367] width 61 height 10
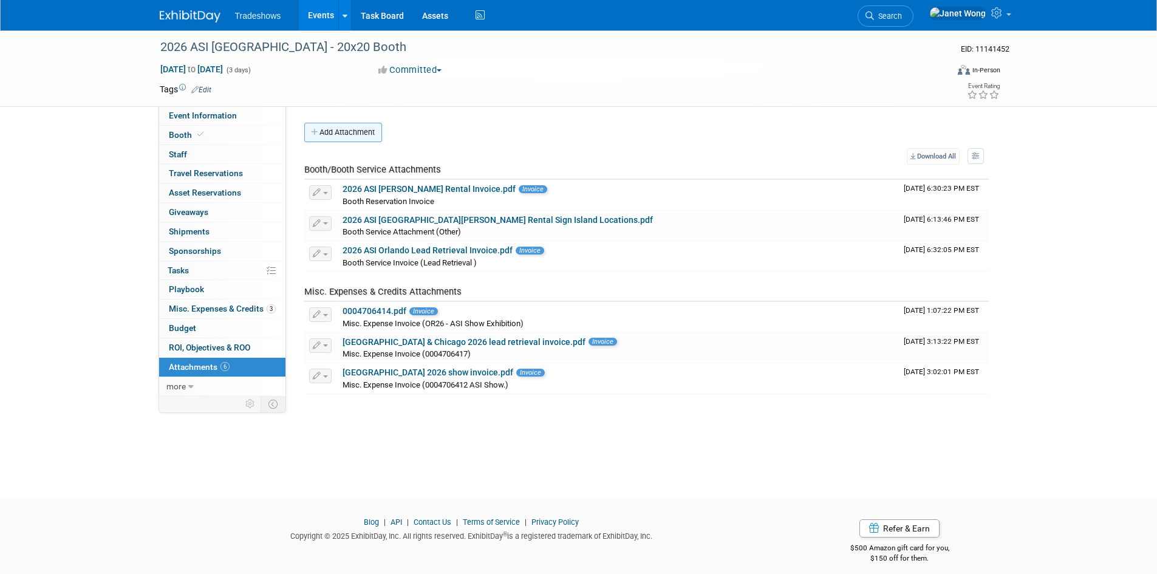
click at [350, 134] on button "Add Attachment" at bounding box center [343, 132] width 78 height 19
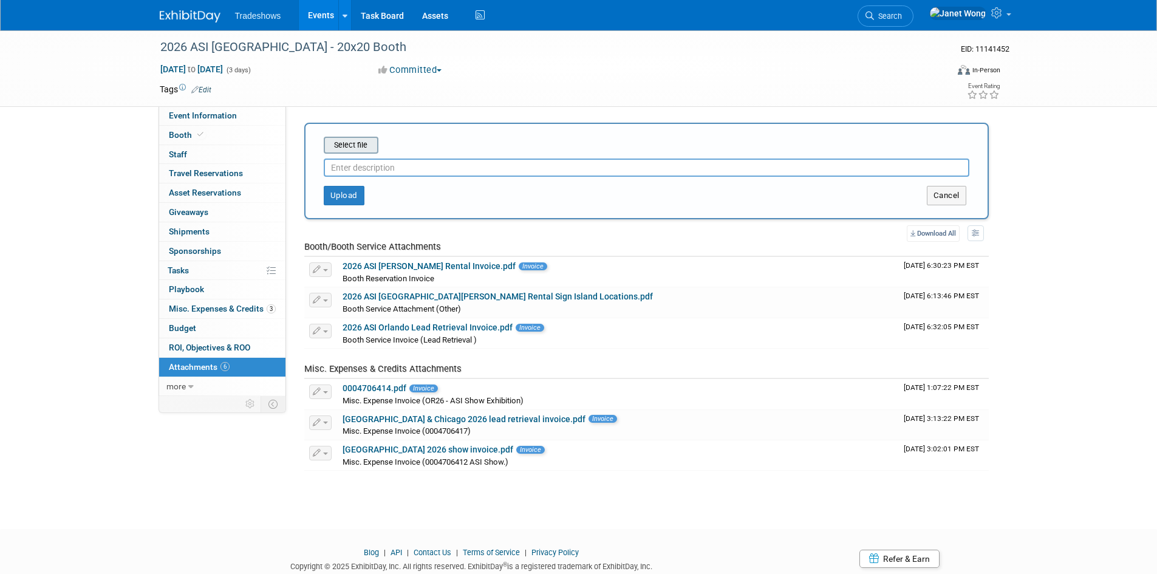
click at [359, 143] on input "file" at bounding box center [305, 145] width 145 height 15
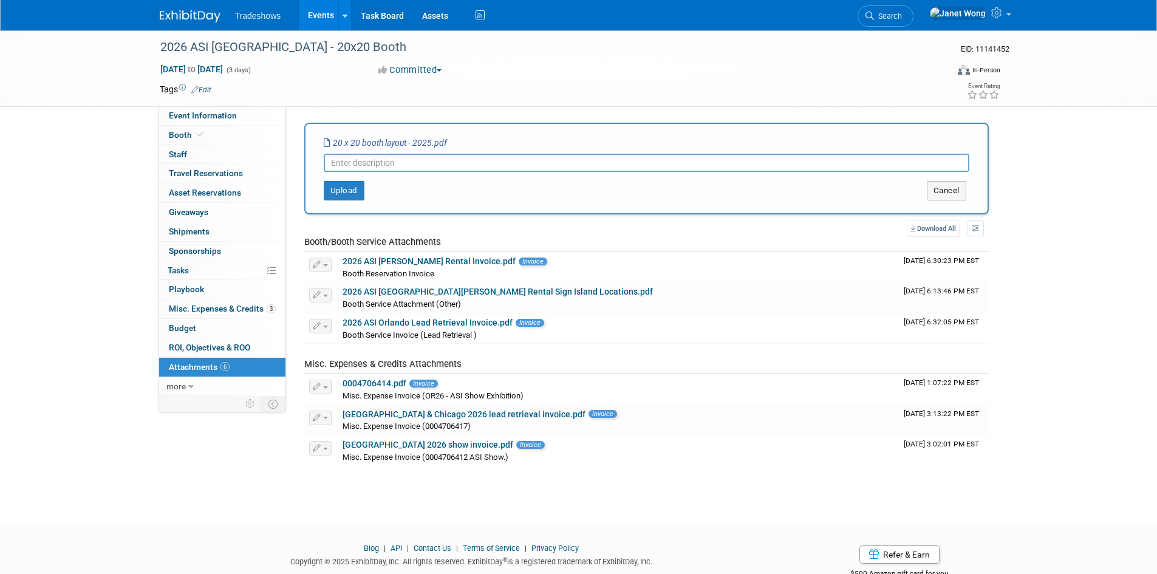
click at [377, 160] on input "text" at bounding box center [647, 163] width 646 height 18
paste input "20 x 20 Booth Layout - 2025"
type input "20 x 20 Booth Layout - 2025"
click at [341, 190] on button "Upload" at bounding box center [344, 190] width 41 height 19
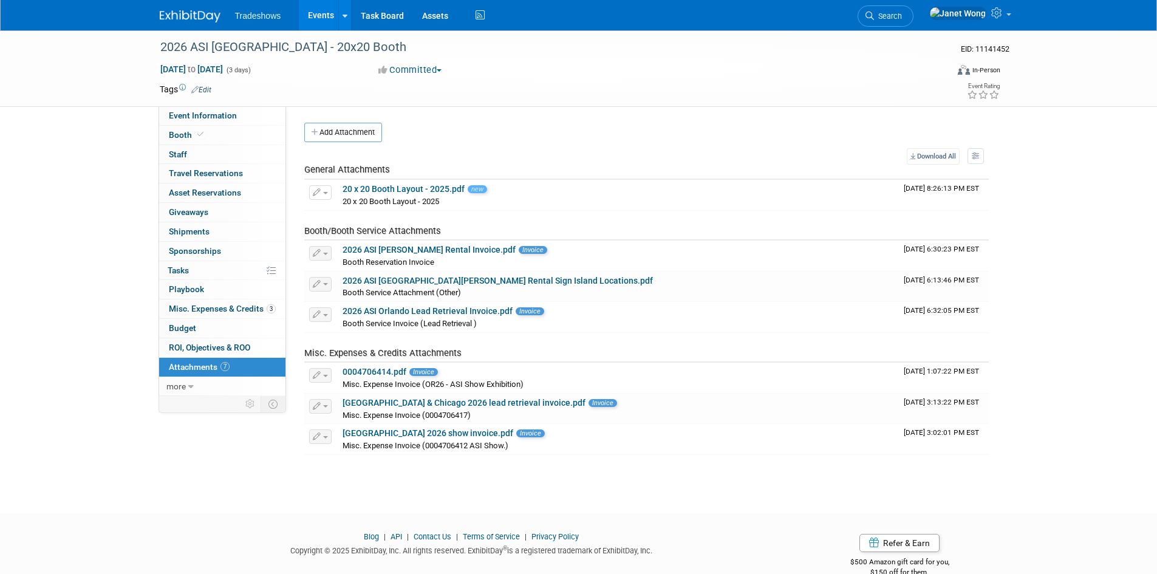
click at [216, 496] on body "Tradeshows Events Add Event Bulk Upload Events Shareable Event Boards Recently …" at bounding box center [578, 287] width 1157 height 574
